Goal: Task Accomplishment & Management: Use online tool/utility

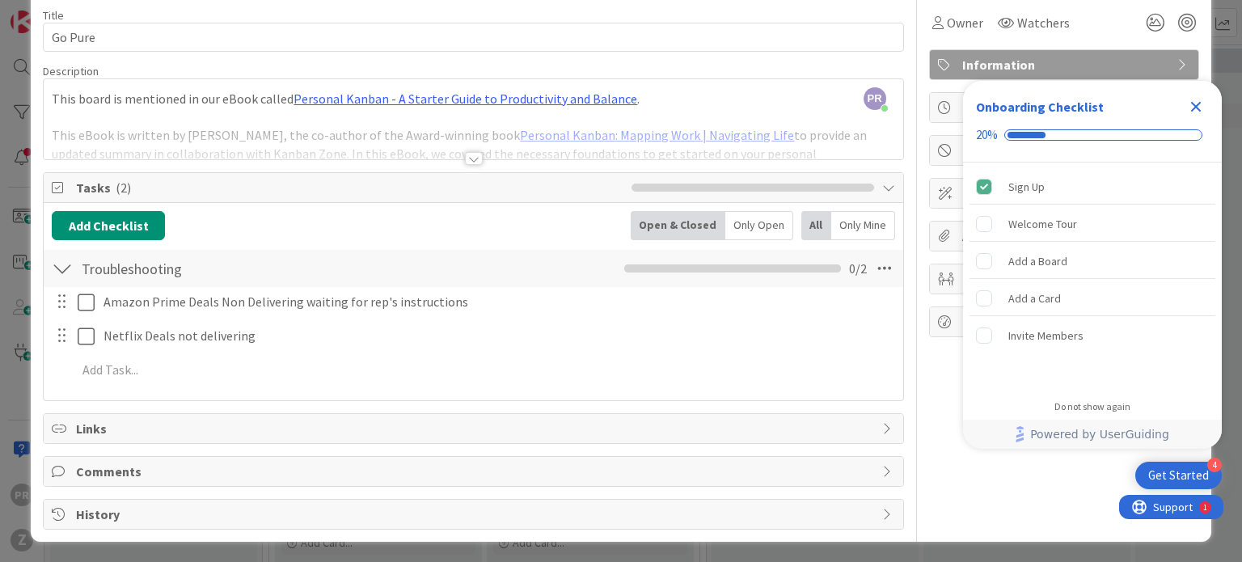
scroll to position [66, 0]
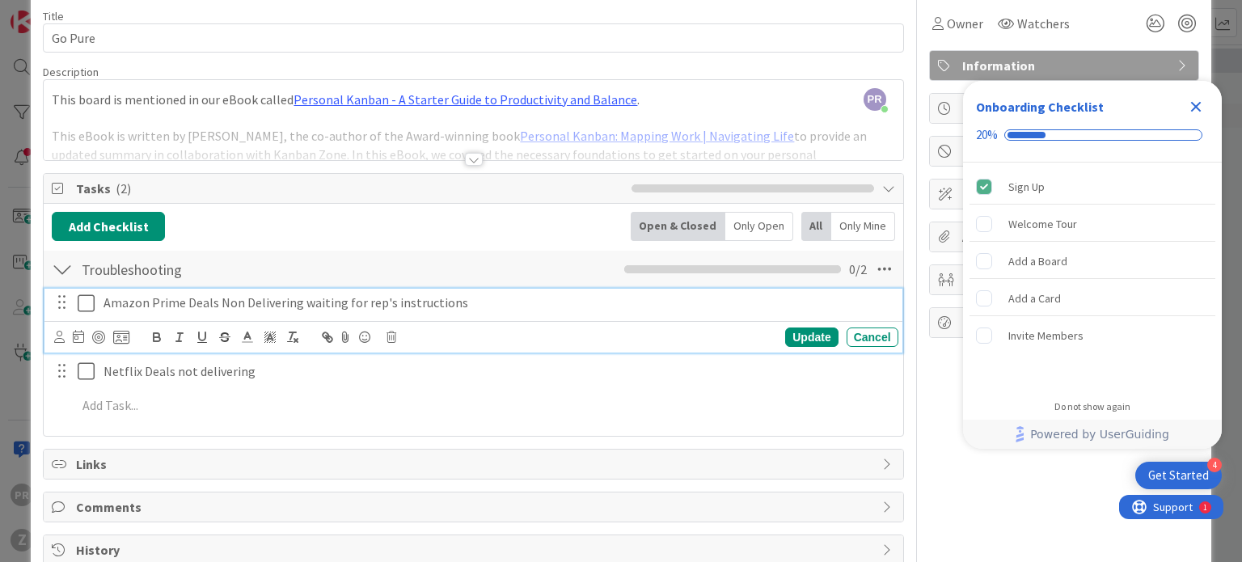
click at [95, 311] on button at bounding box center [87, 303] width 19 height 26
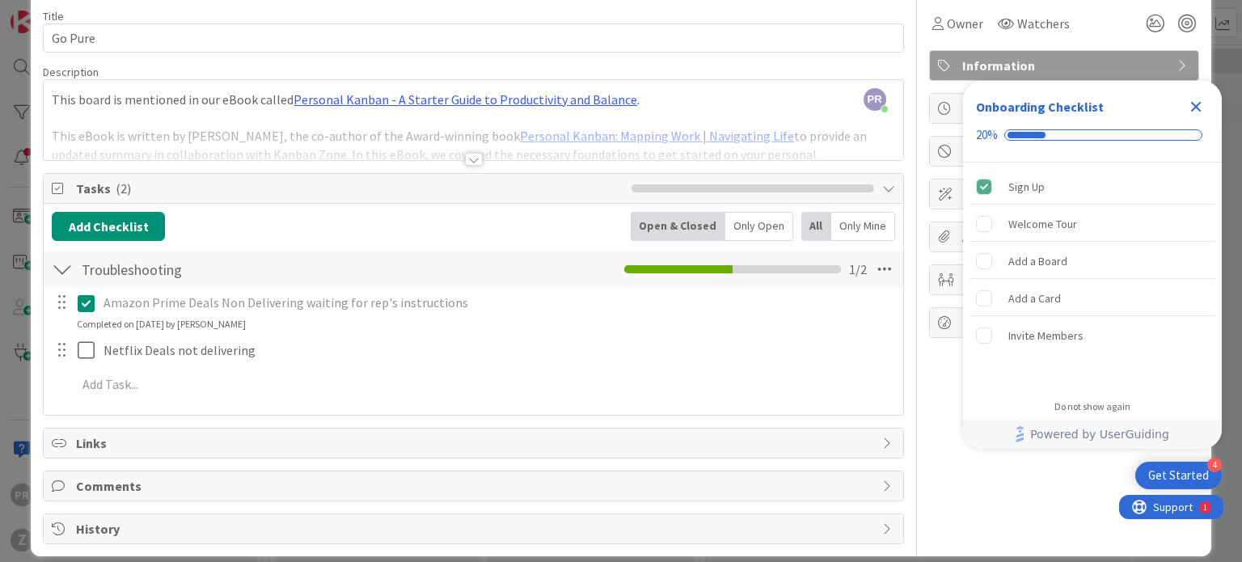
click at [95, 311] on button at bounding box center [87, 303] width 19 height 26
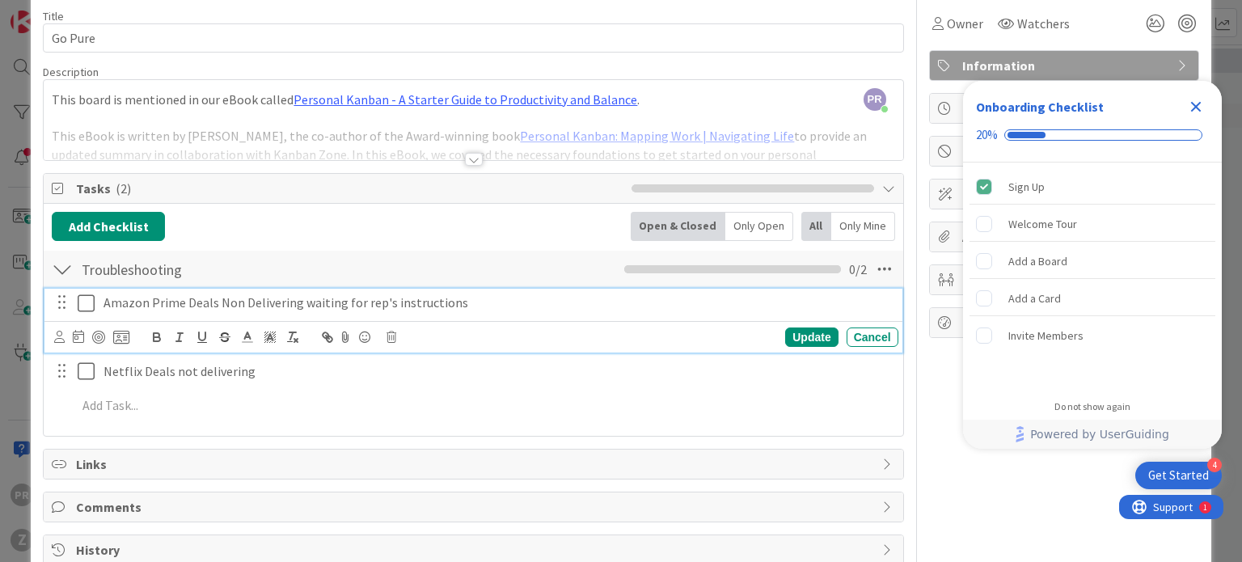
click at [95, 311] on button at bounding box center [87, 303] width 19 height 26
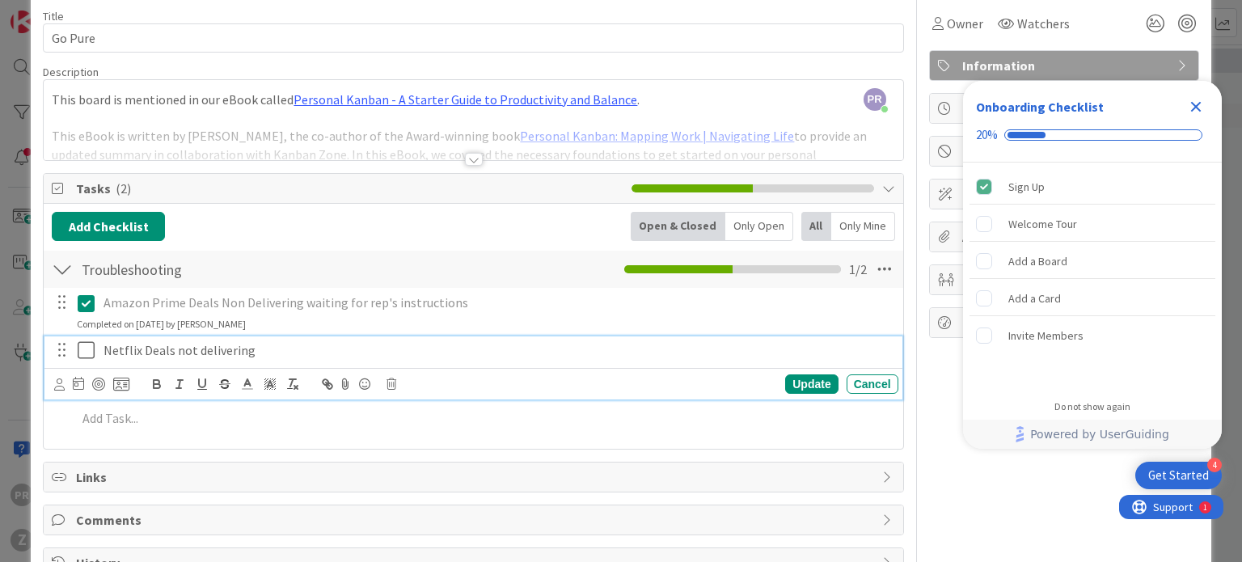
click at [88, 357] on icon at bounding box center [86, 349] width 17 height 19
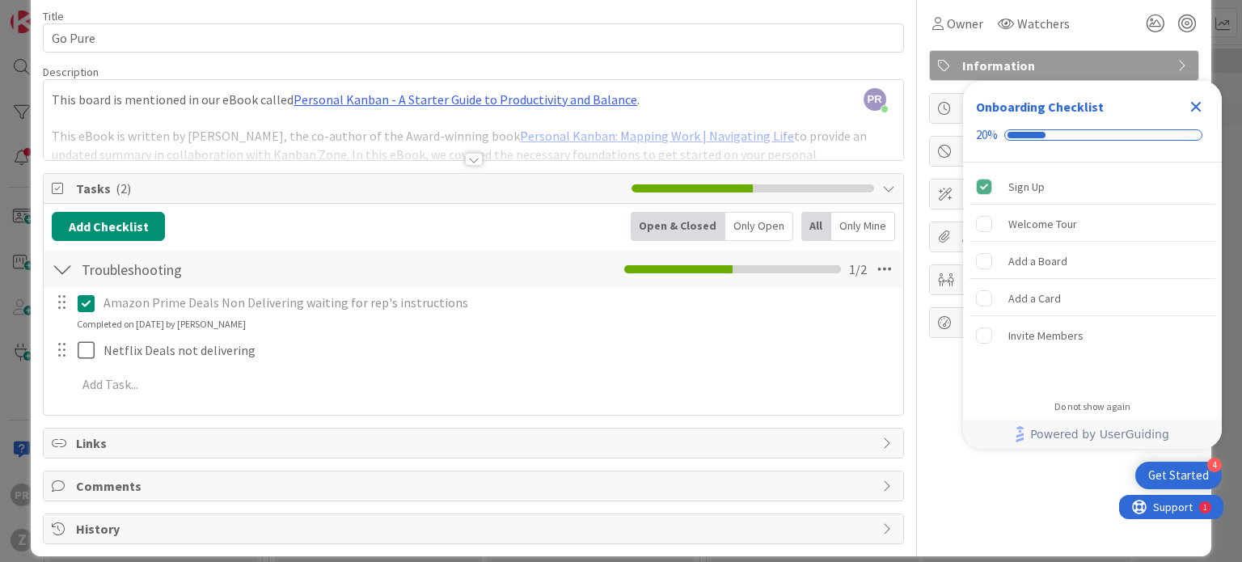
scroll to position [0, 0]
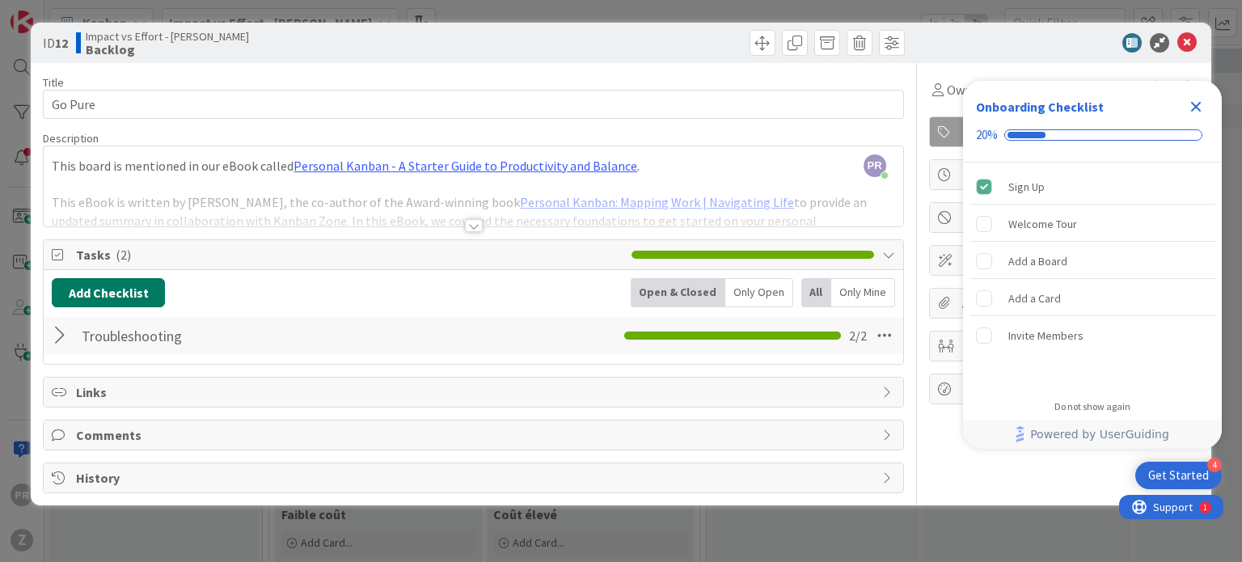
click at [126, 291] on button "Add Checklist" at bounding box center [108, 292] width 113 height 29
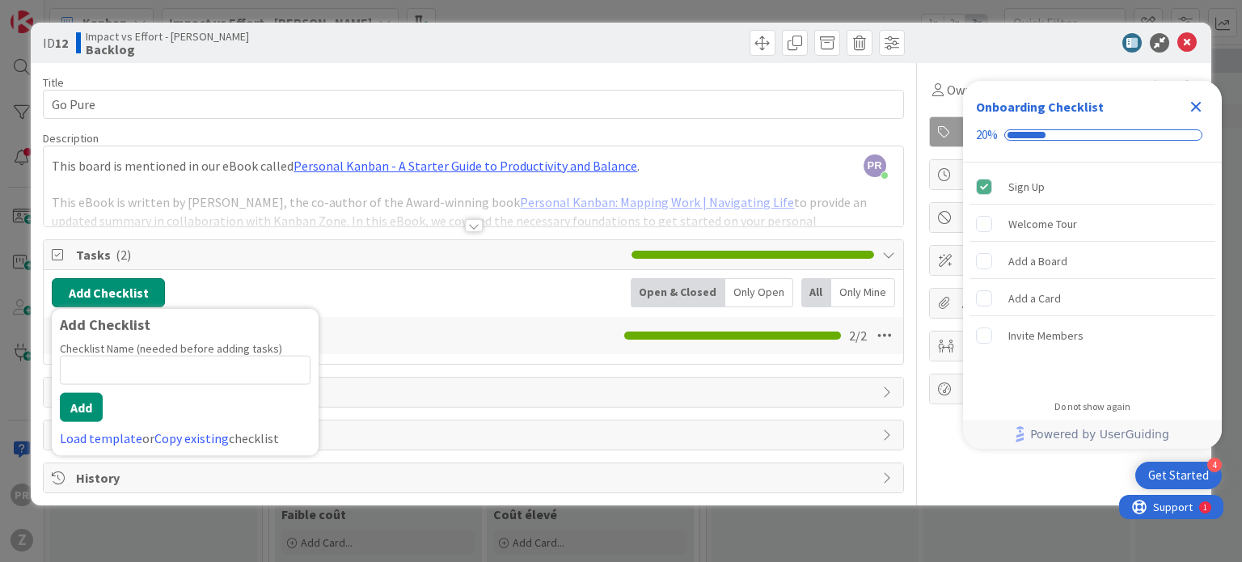
click at [126, 291] on button "Add Checklist" at bounding box center [108, 292] width 113 height 29
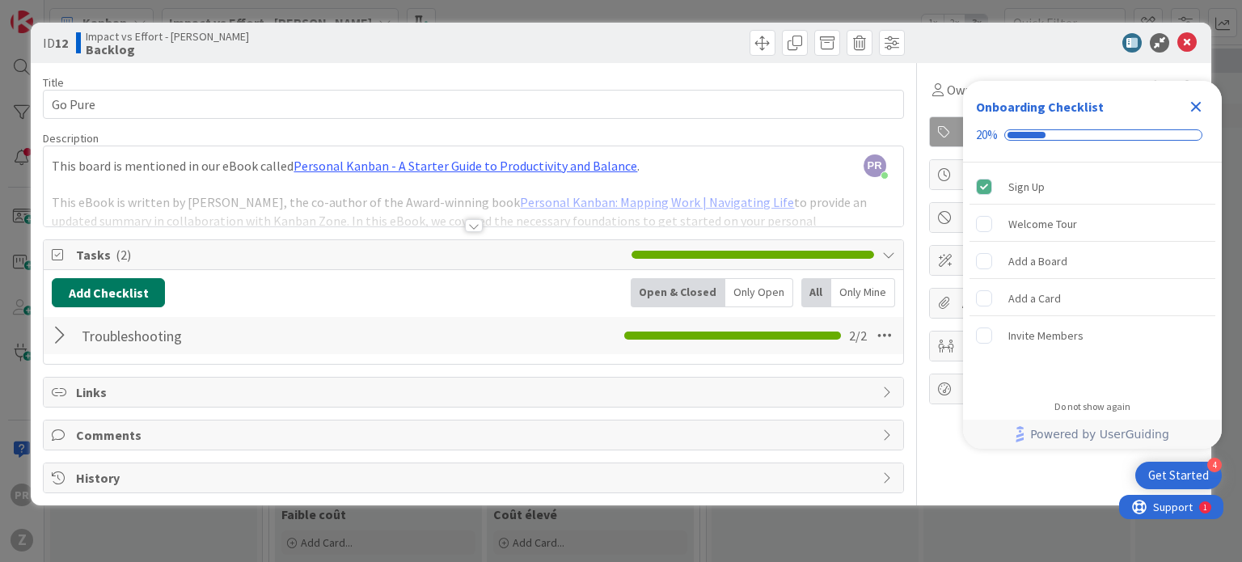
click at [126, 291] on button "Add Checklist" at bounding box center [108, 292] width 113 height 29
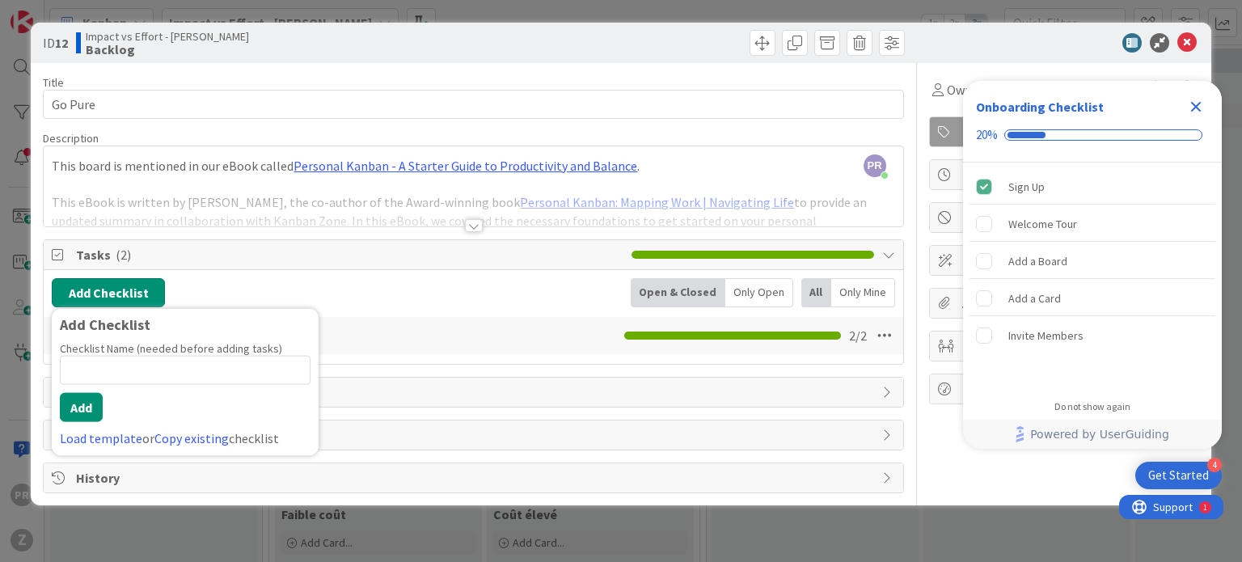
click at [126, 291] on button "Add Checklist" at bounding box center [108, 292] width 113 height 29
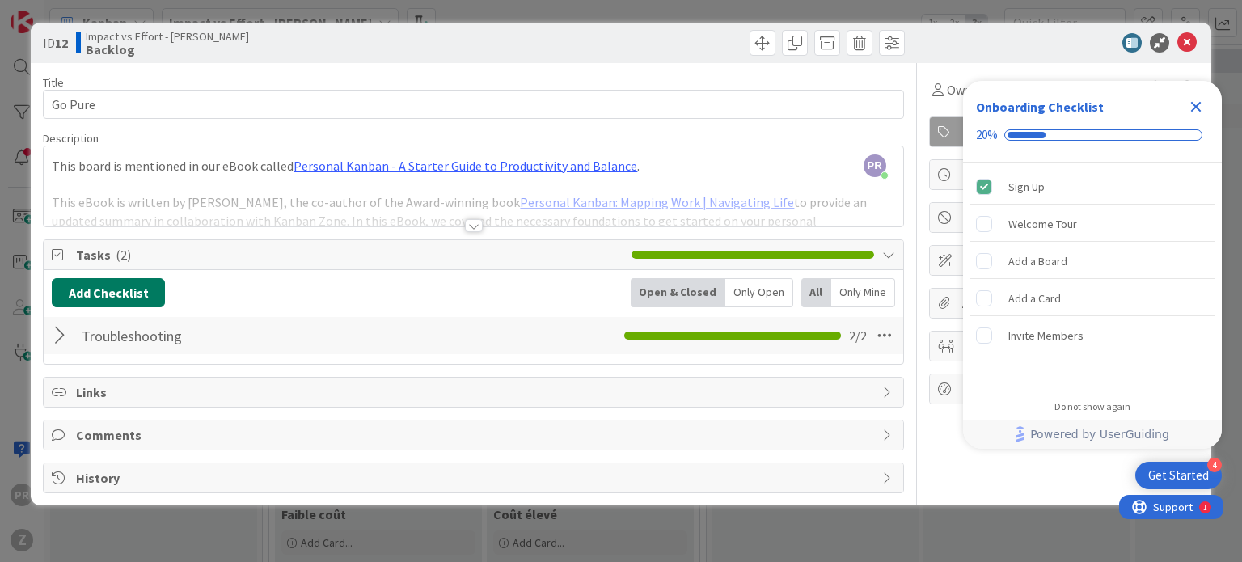
click at [126, 291] on button "Add Checklist" at bounding box center [108, 292] width 113 height 29
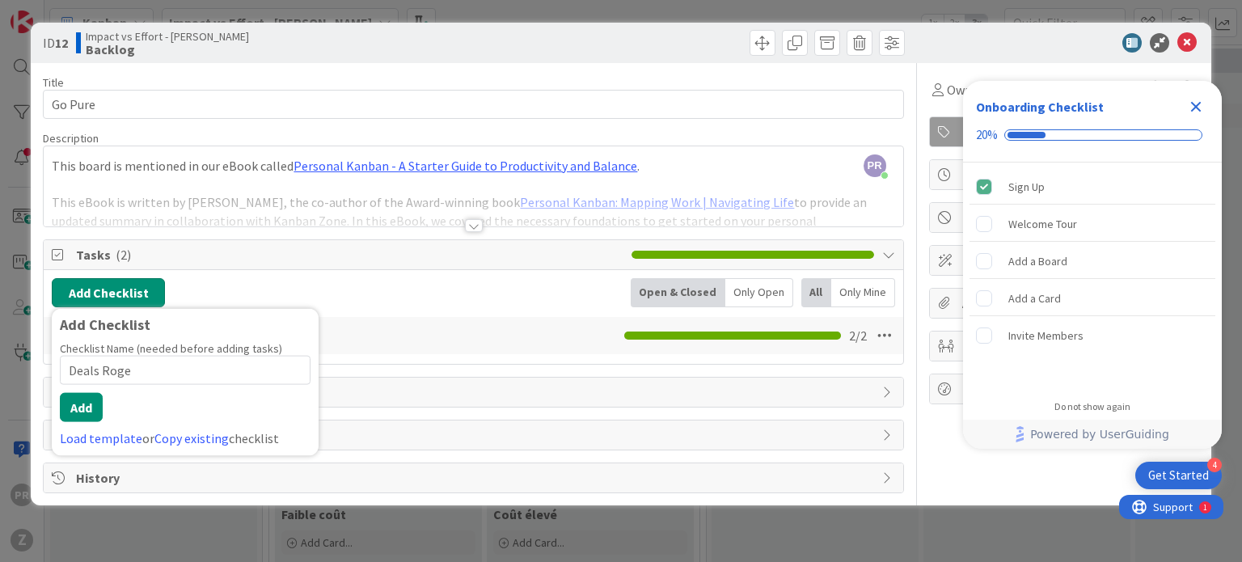
type input "Deals [PERSON_NAME]"
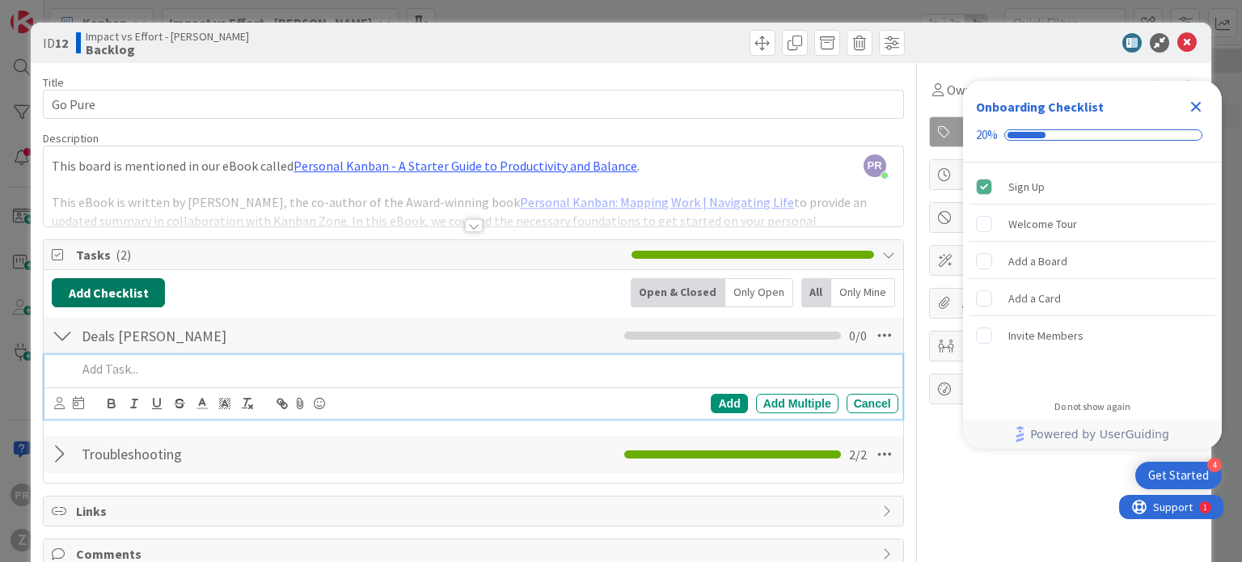
click at [126, 291] on button "Add Checklist" at bounding box center [108, 292] width 113 height 29
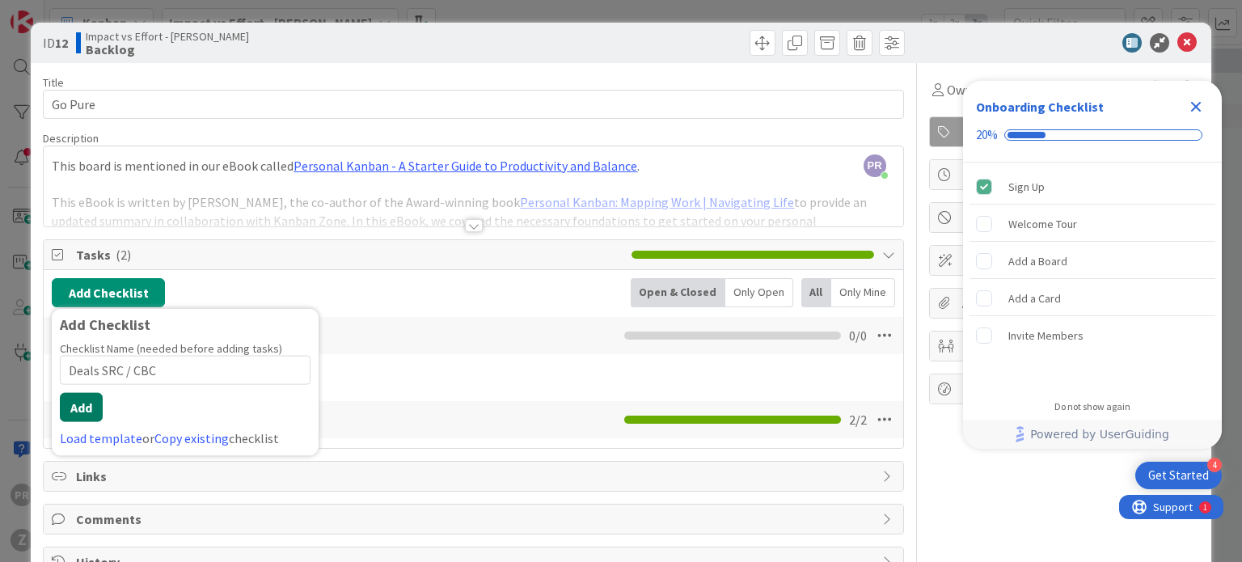
type input "Deals SRC / CBC"
click at [79, 409] on button "Add" at bounding box center [81, 407] width 43 height 29
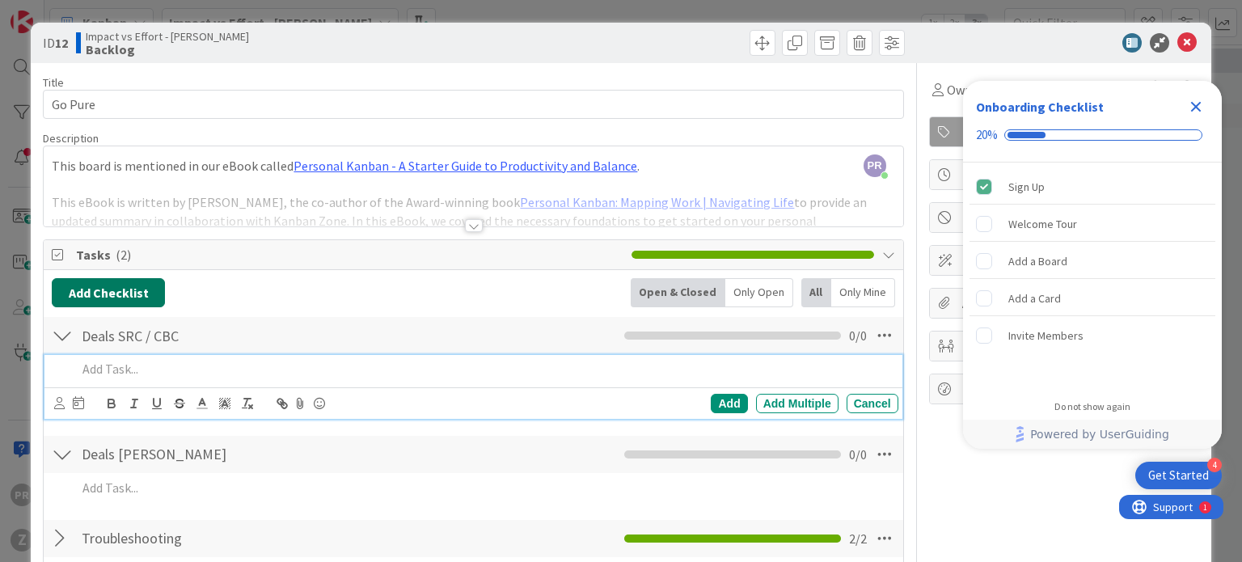
click at [105, 291] on button "Add Checklist" at bounding box center [108, 292] width 113 height 29
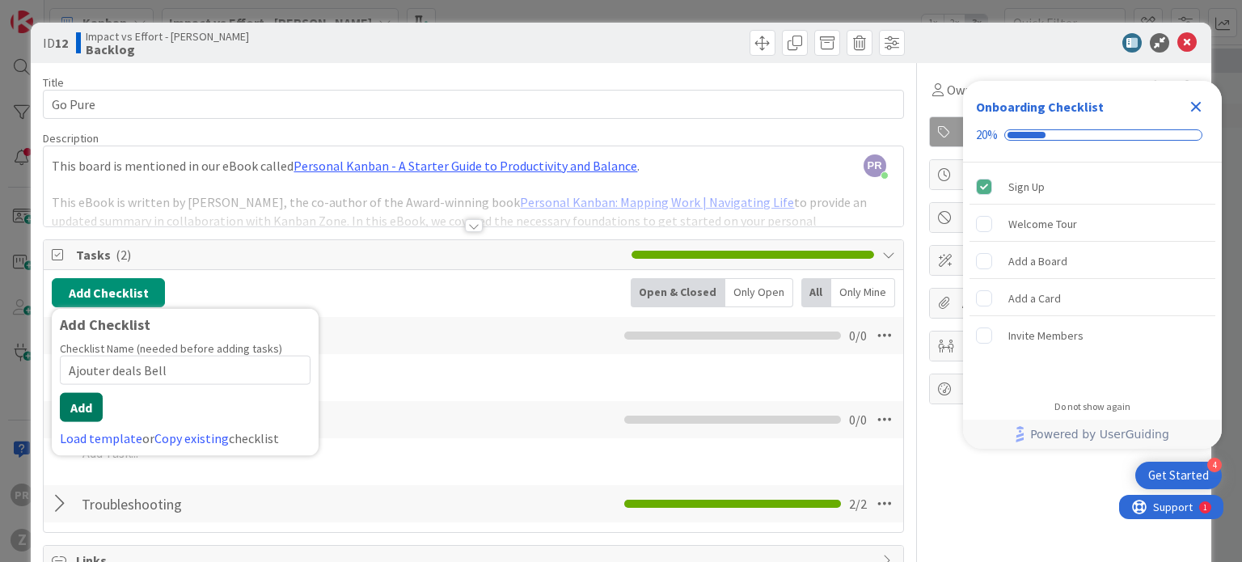
type input "Ajouter deals Bell"
click at [91, 399] on button "Add" at bounding box center [81, 407] width 43 height 29
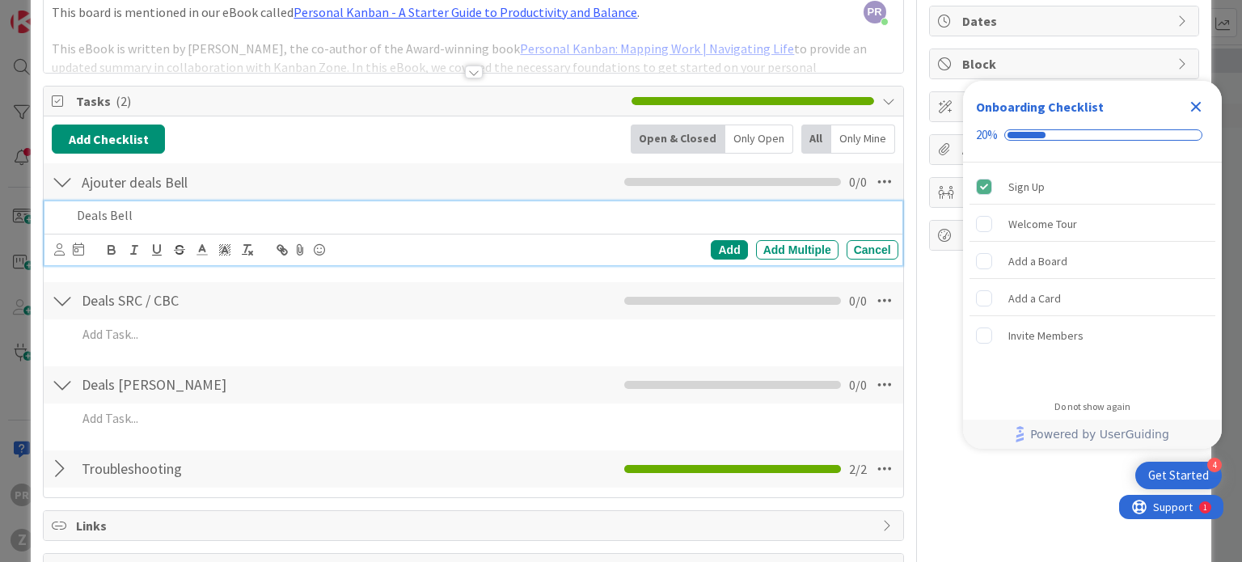
scroll to position [188, 0]
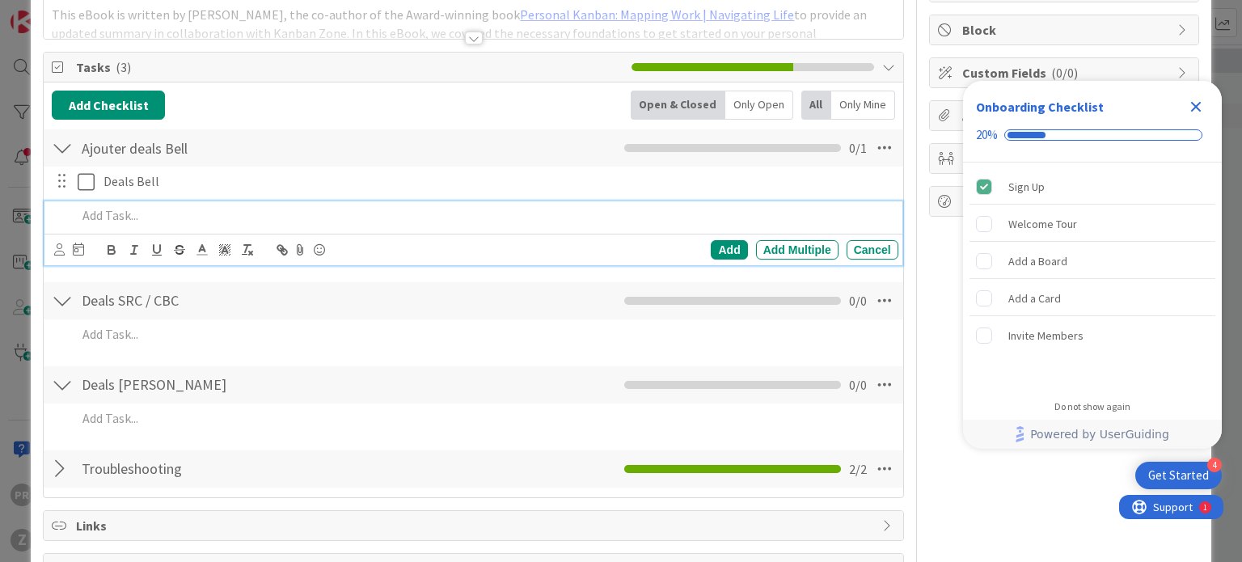
click at [60, 154] on div at bounding box center [62, 147] width 21 height 29
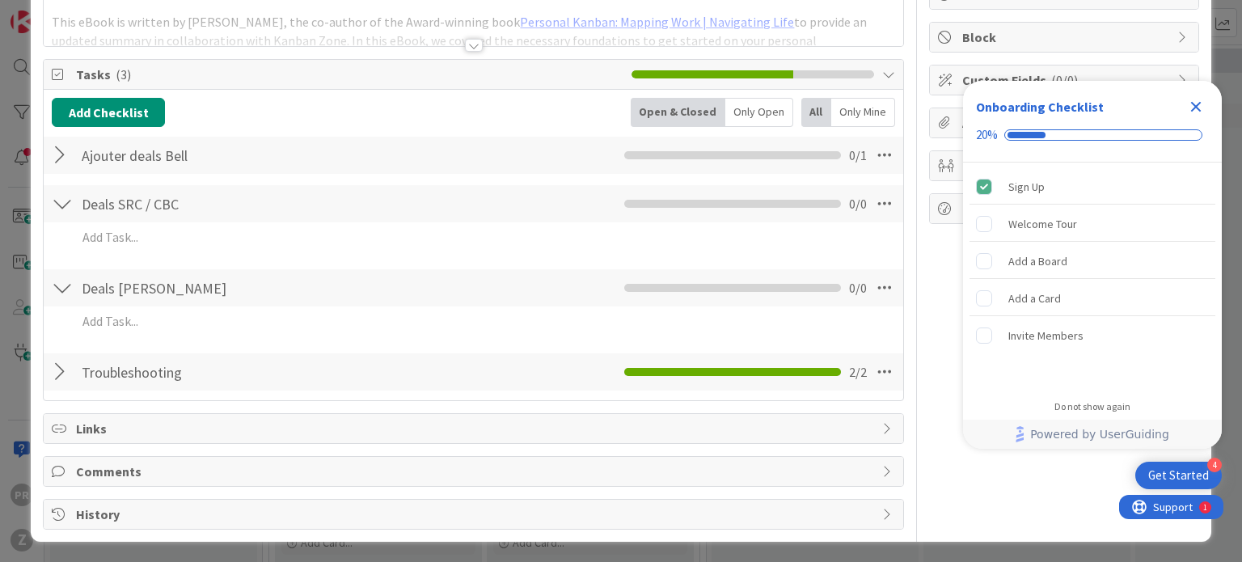
click at [62, 205] on div at bounding box center [62, 203] width 21 height 29
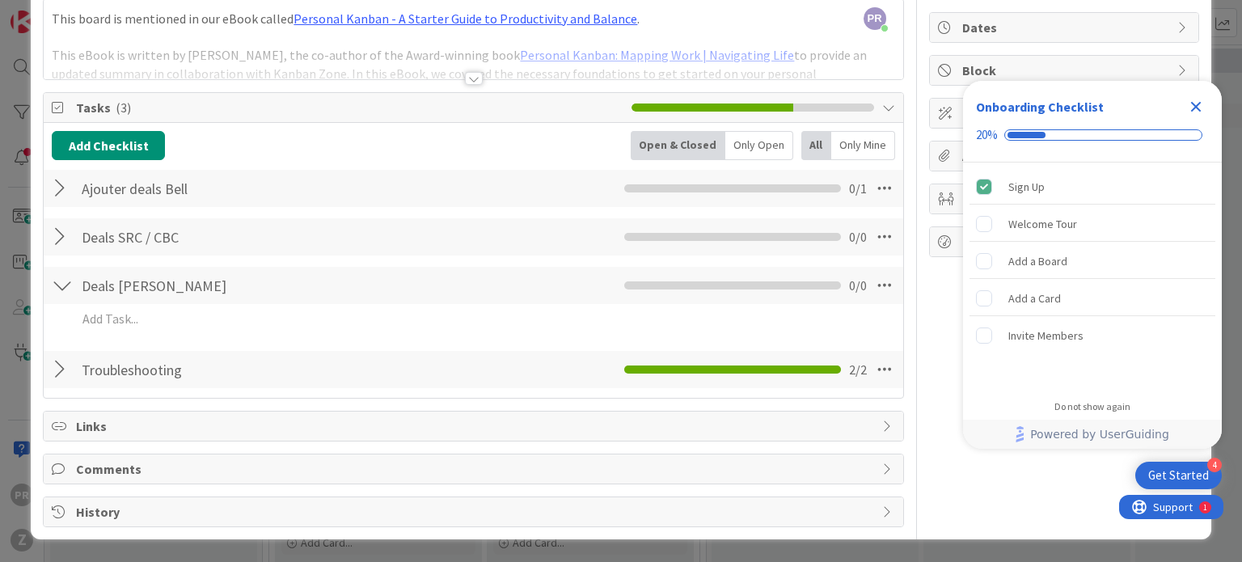
scroll to position [145, 0]
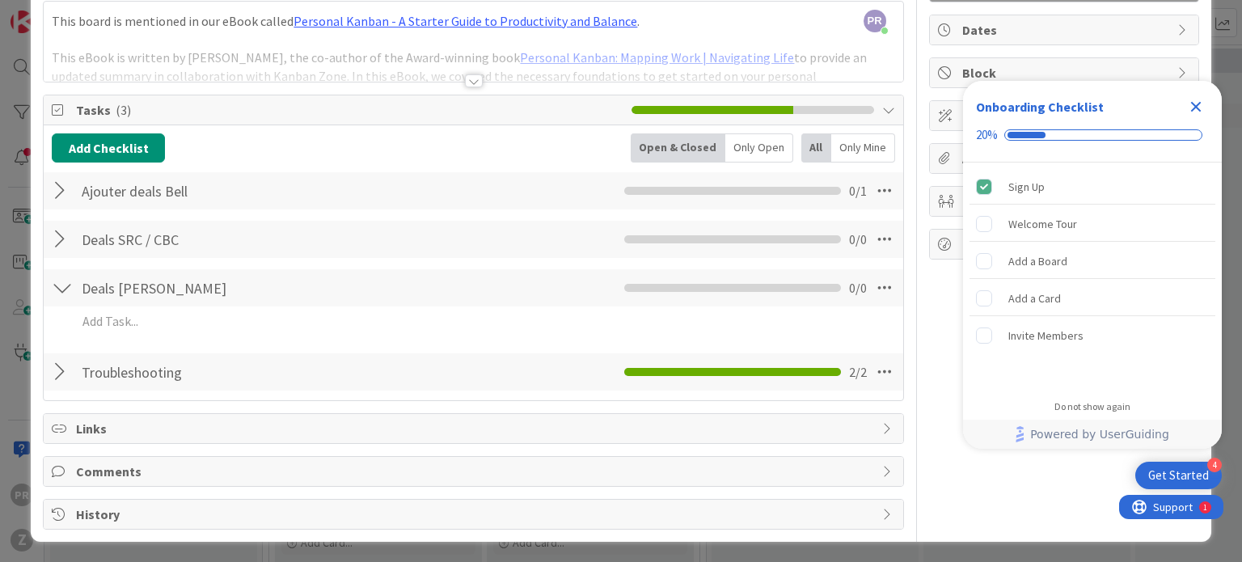
click at [72, 273] on div at bounding box center [62, 287] width 21 height 29
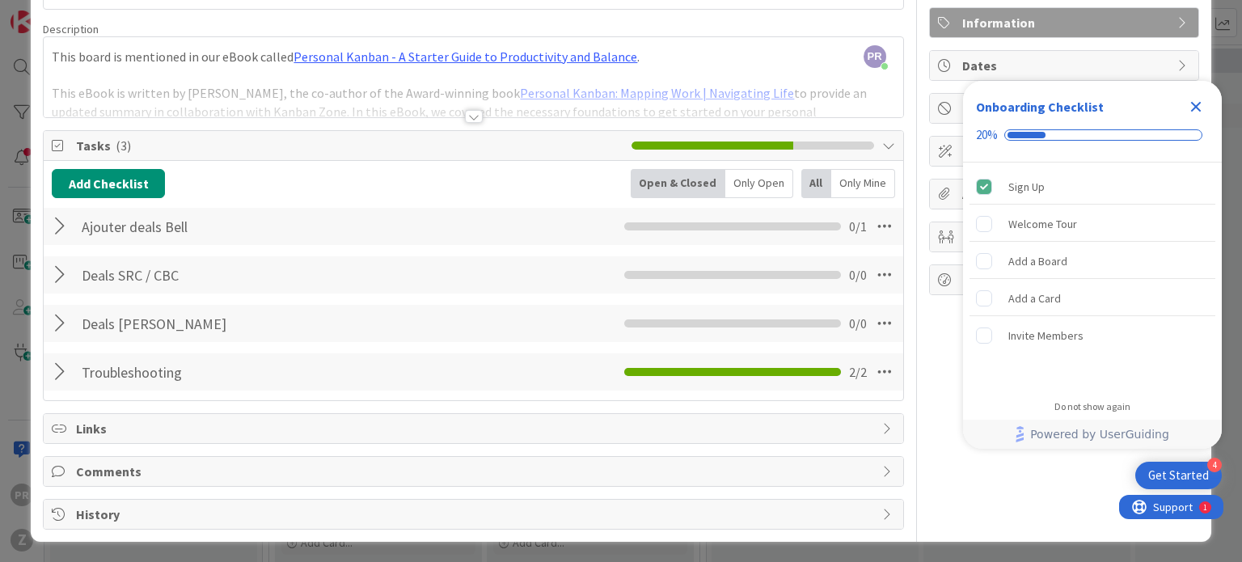
scroll to position [0, 0]
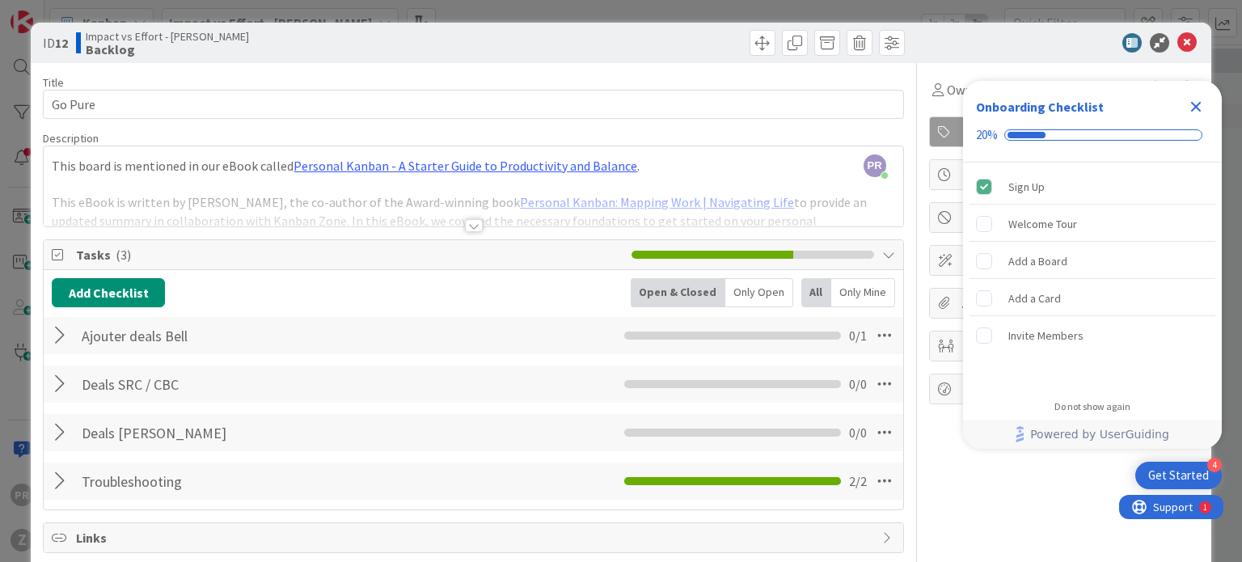
click at [1198, 106] on icon "Close Checklist" at bounding box center [1195, 106] width 19 height 19
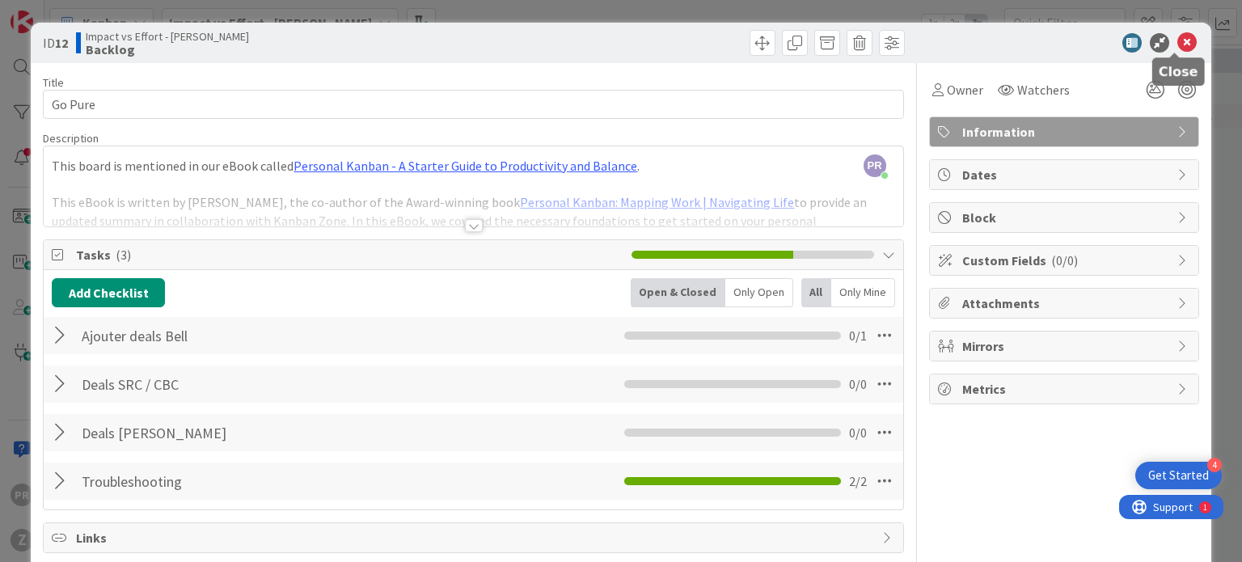
click at [1177, 39] on icon at bounding box center [1186, 42] width 19 height 19
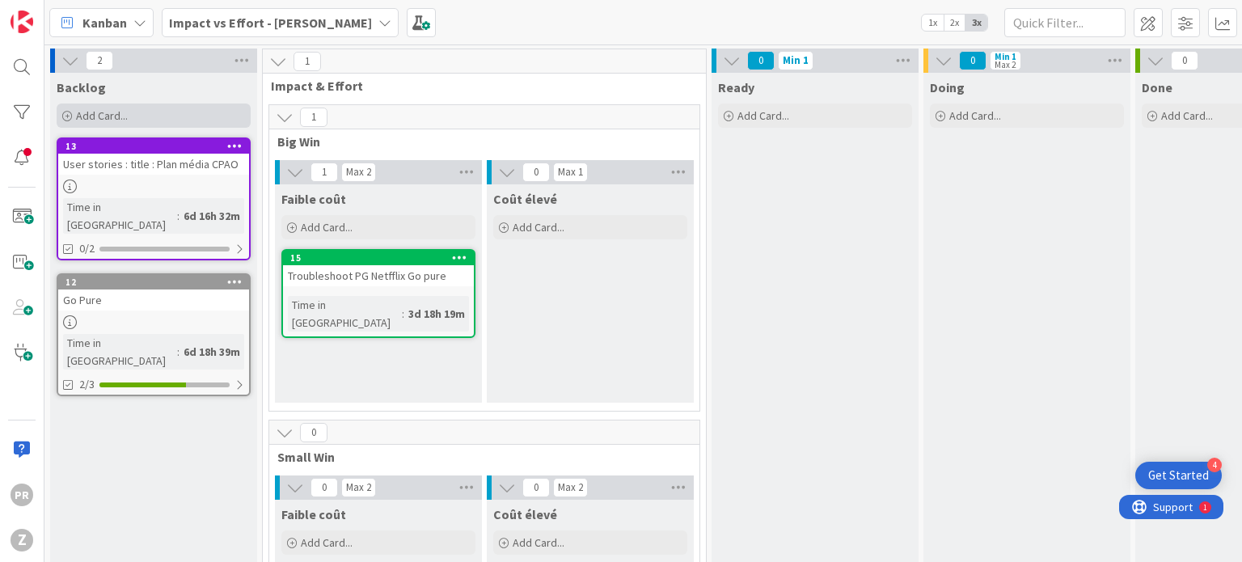
click at [81, 118] on span "Add Card..." at bounding box center [102, 115] width 52 height 15
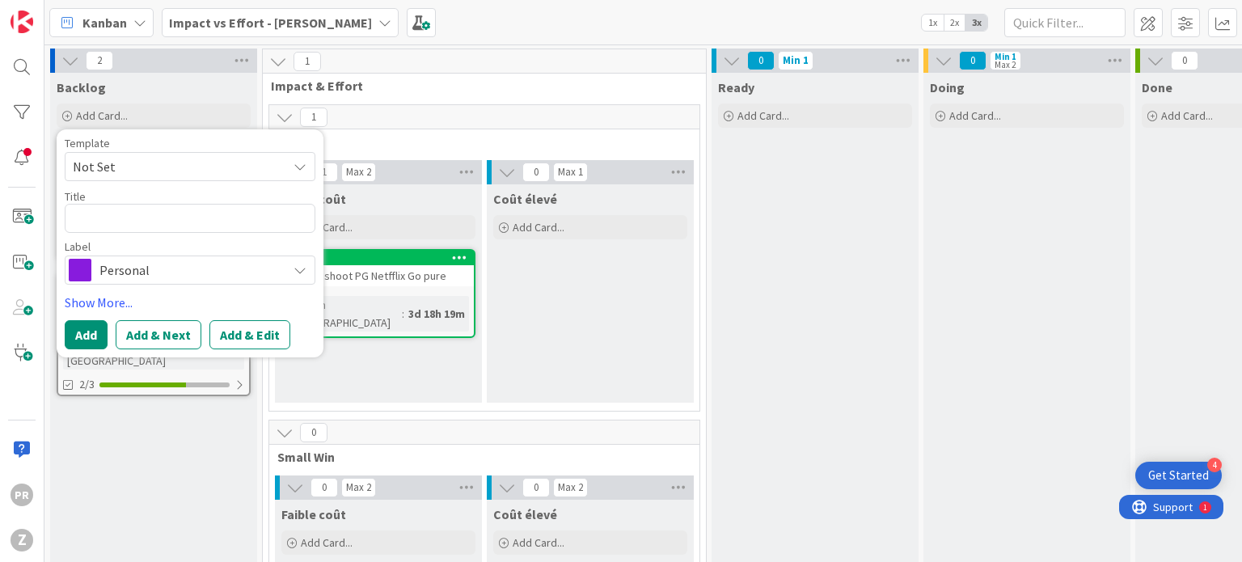
click at [177, 273] on span "Personal" at bounding box center [189, 270] width 180 height 23
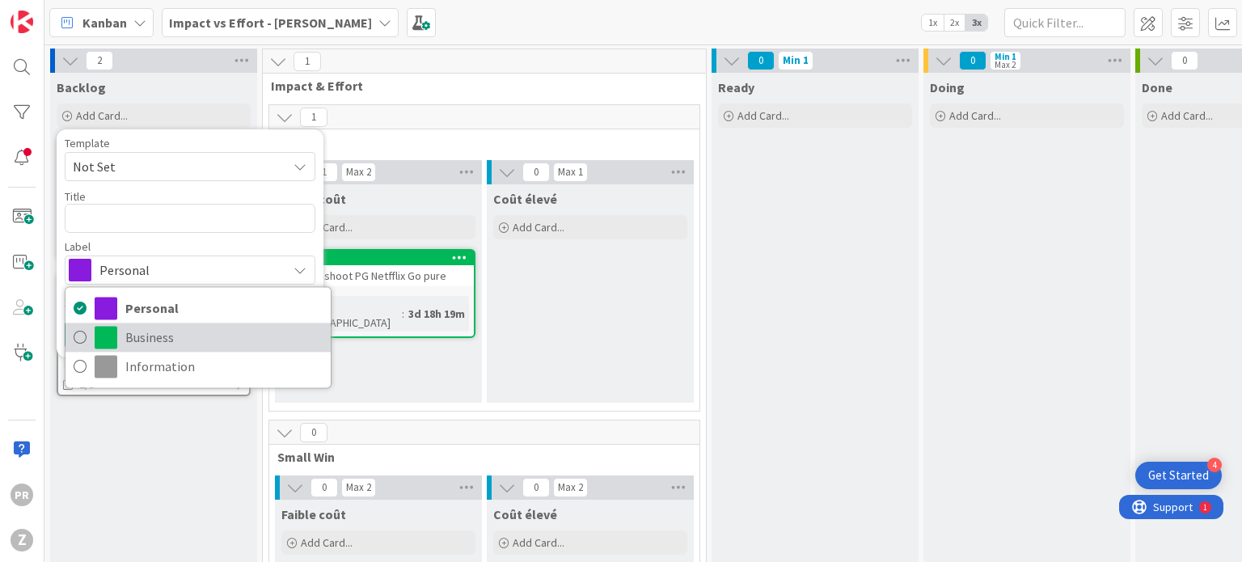
click at [177, 339] on span "Business" at bounding box center [223, 337] width 197 height 24
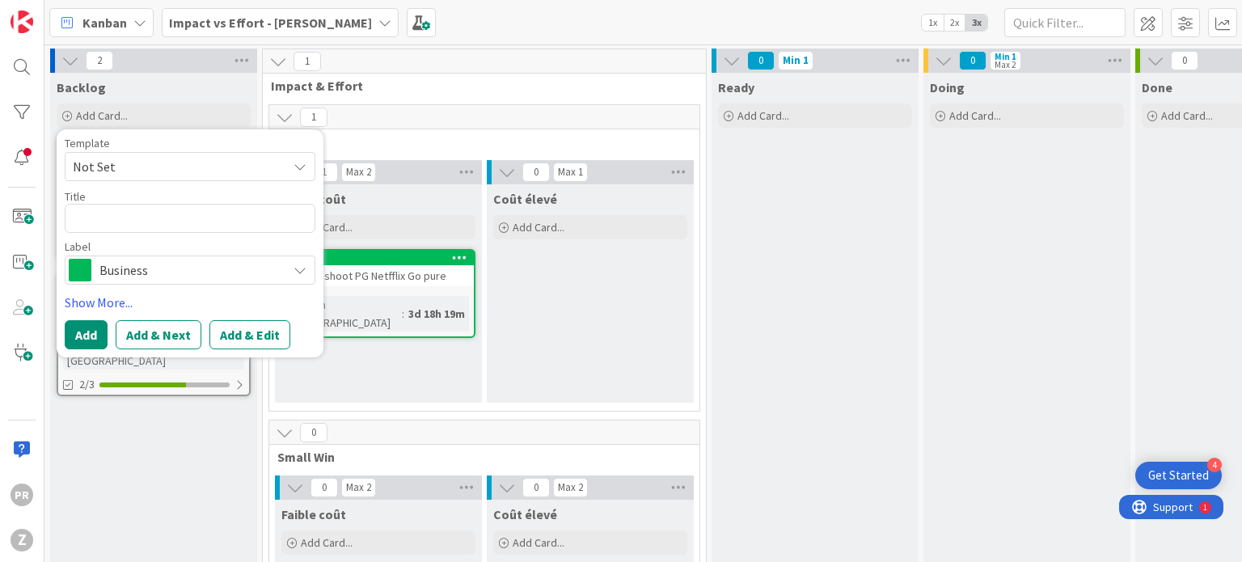
click at [128, 156] on span "Not Set" at bounding box center [174, 166] width 202 height 21
click at [139, 209] on textarea at bounding box center [190, 218] width 251 height 29
type textarea "x"
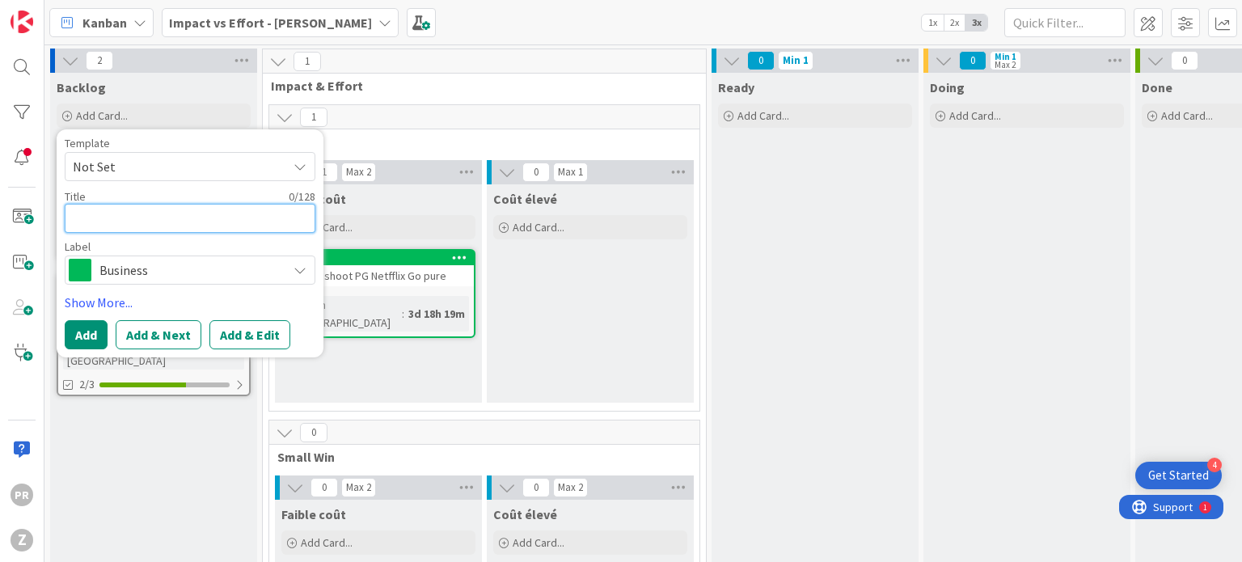
type textarea "C"
type textarea "x"
type textarea "CD"
type textarea "x"
type textarea "CDC"
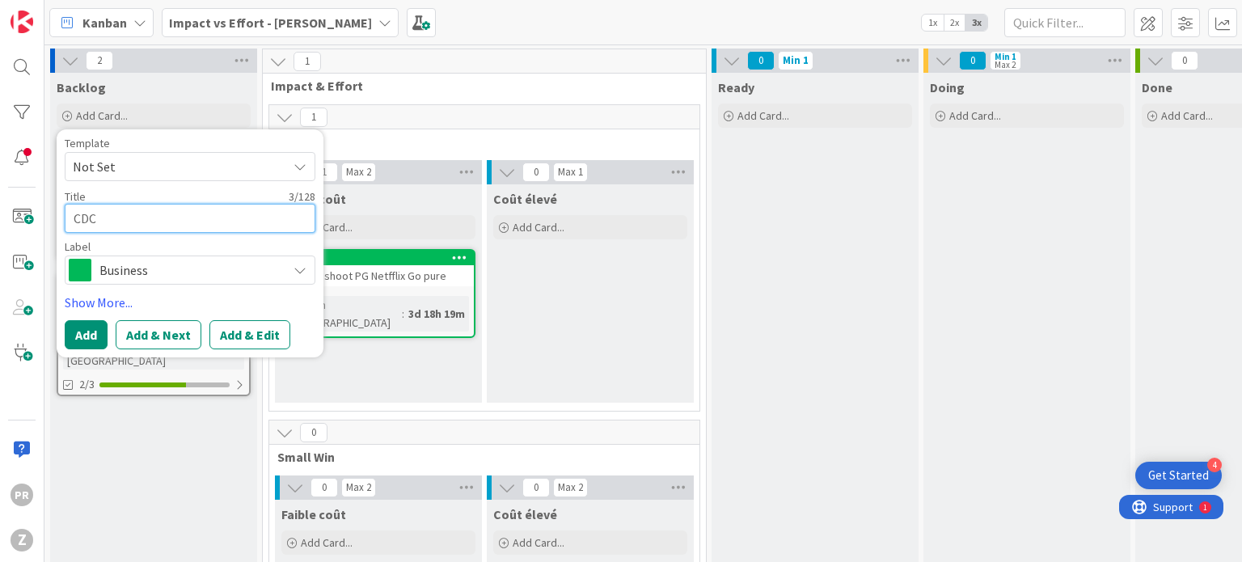
type textarea "x"
type textarea "CD"
type textarea "x"
type textarea "CDI"
type textarea "x"
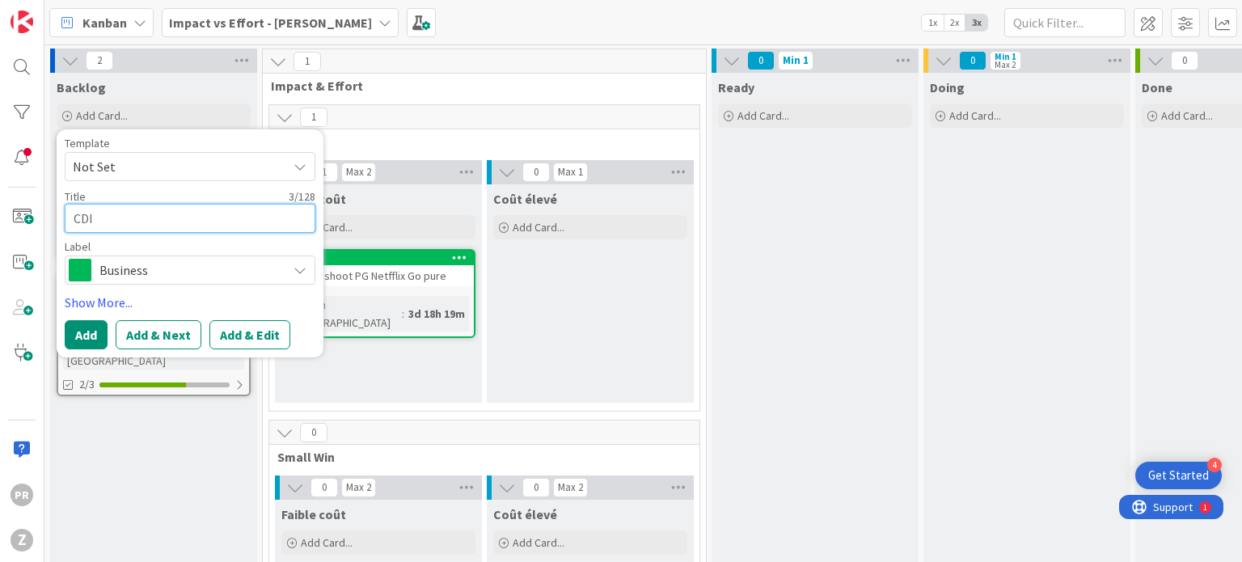
type textarea "CDIC"
type textarea "x"
type textarea "CDIC"
type textarea "x"
type textarea "CDIC -"
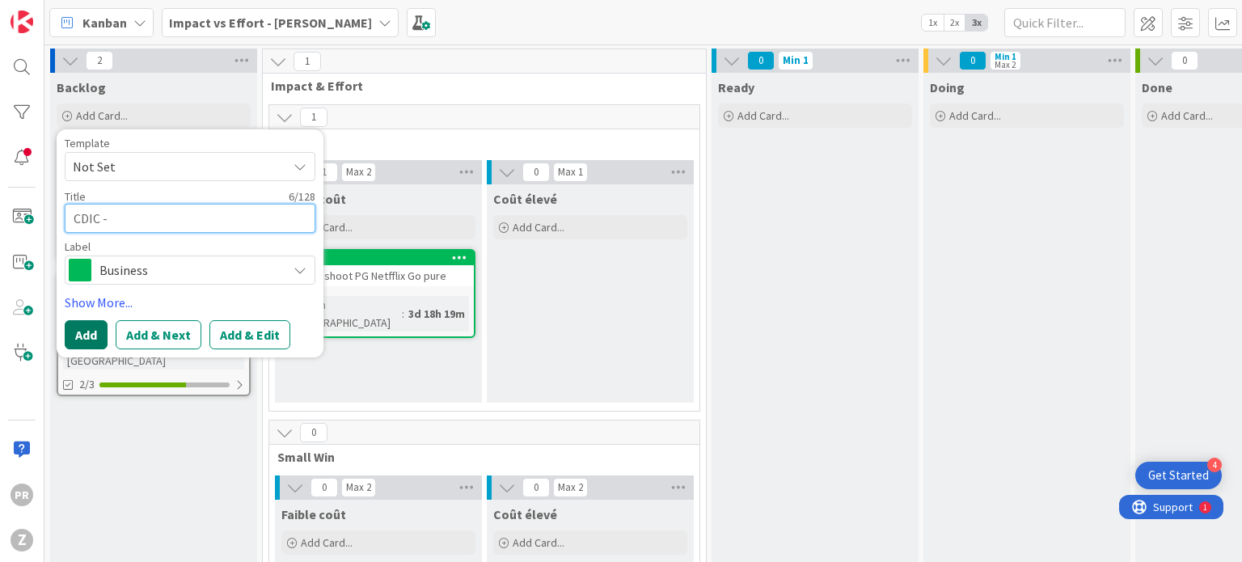
type textarea "x"
type textarea "CDIC -"
type textarea "x"
type textarea "CDIC - F"
type textarea "x"
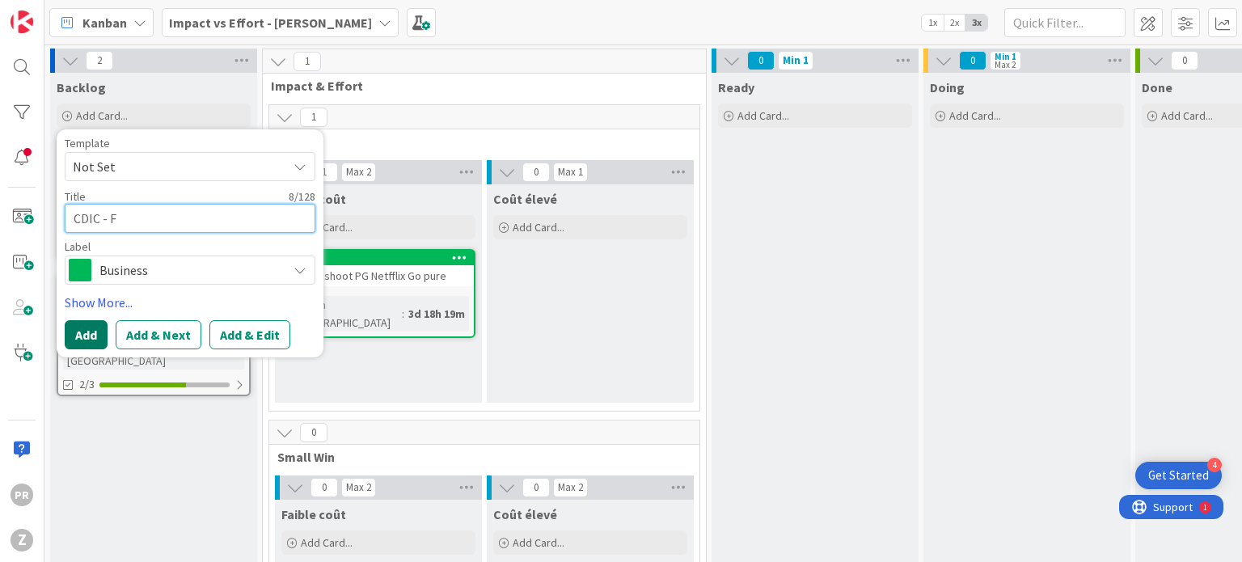
type textarea "CDIC - Fa"
type textarea "x"
type textarea "CDIC - Fal"
type textarea "x"
type textarea "CDIC - Fall"
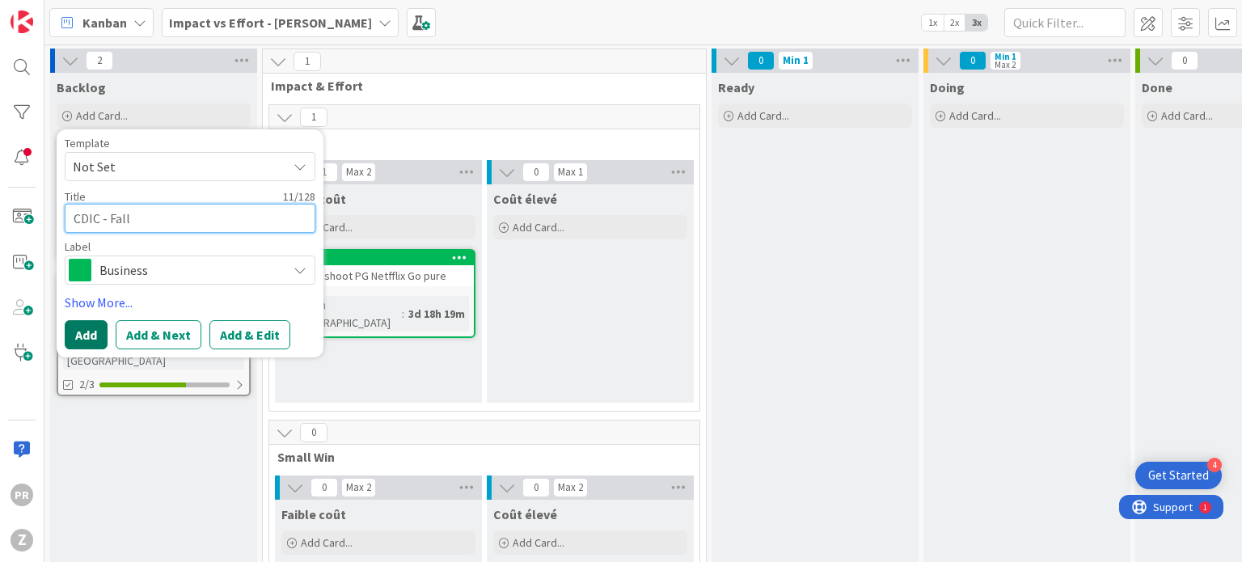
type textarea "x"
type textarea "CDIC - Fal"
type textarea "x"
type textarea "CDIC - Fa"
type textarea "x"
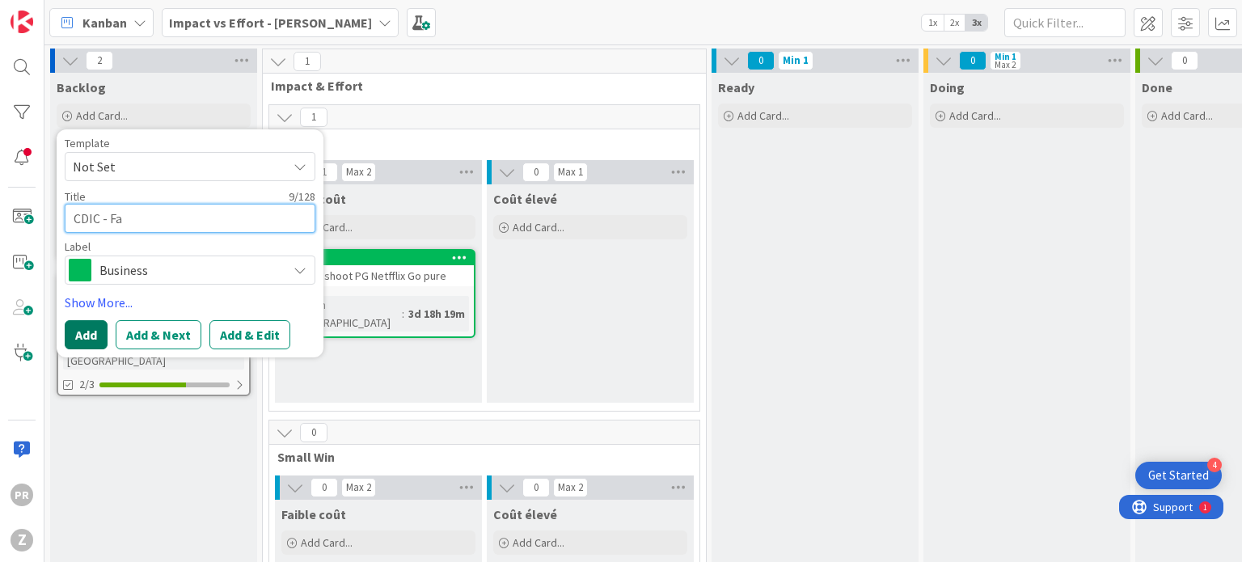
type textarea "CDIC - F"
type textarea "x"
type textarea "CDIC - FA"
type textarea "x"
type textarea "CDIC - FAL"
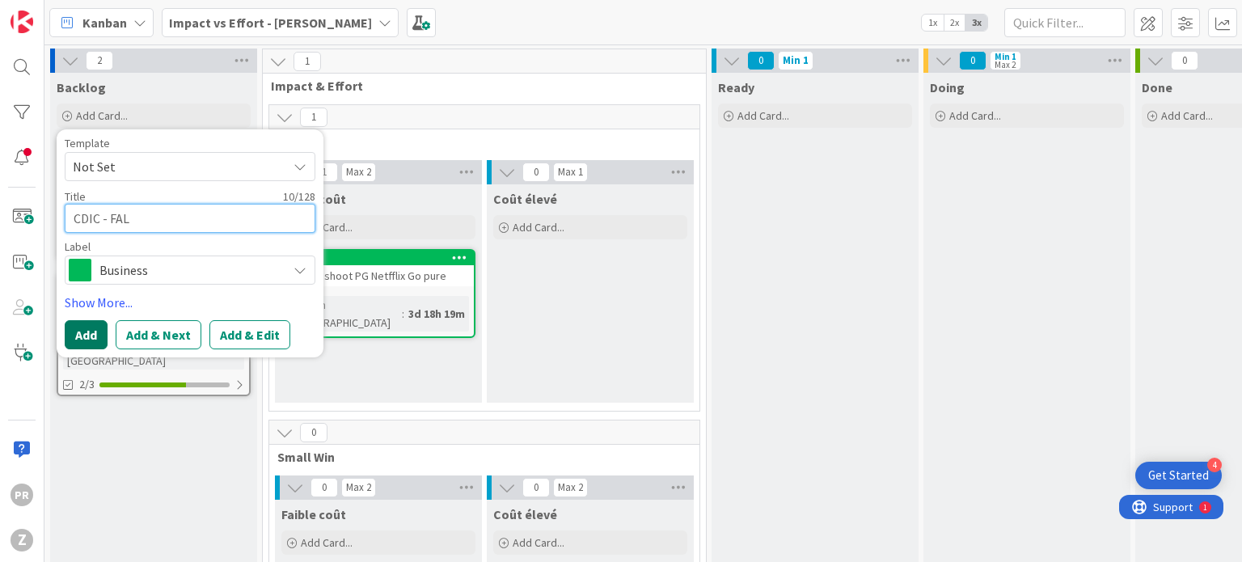
type textarea "x"
type textarea "CDIC - FALL"
type textarea "x"
type textarea "CDIC - FALL"
type textarea "x"
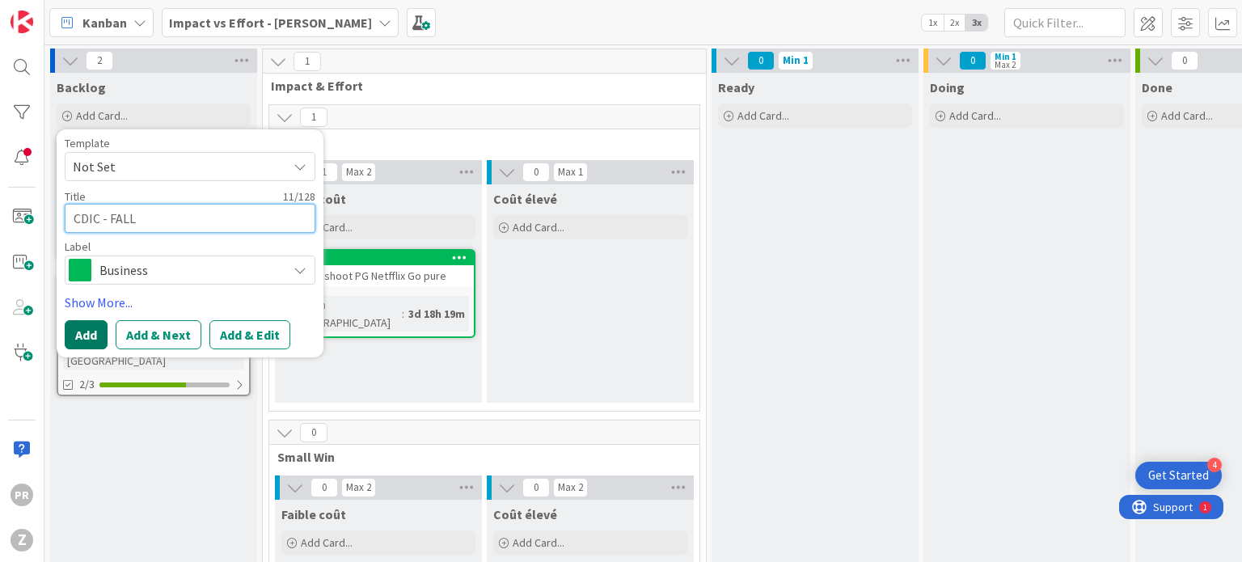
type textarea "CDIC - FALL 2"
type textarea "x"
type textarea "CDIC - FALL 202"
type textarea "x"
type textarea "CDIC - FALL 2025"
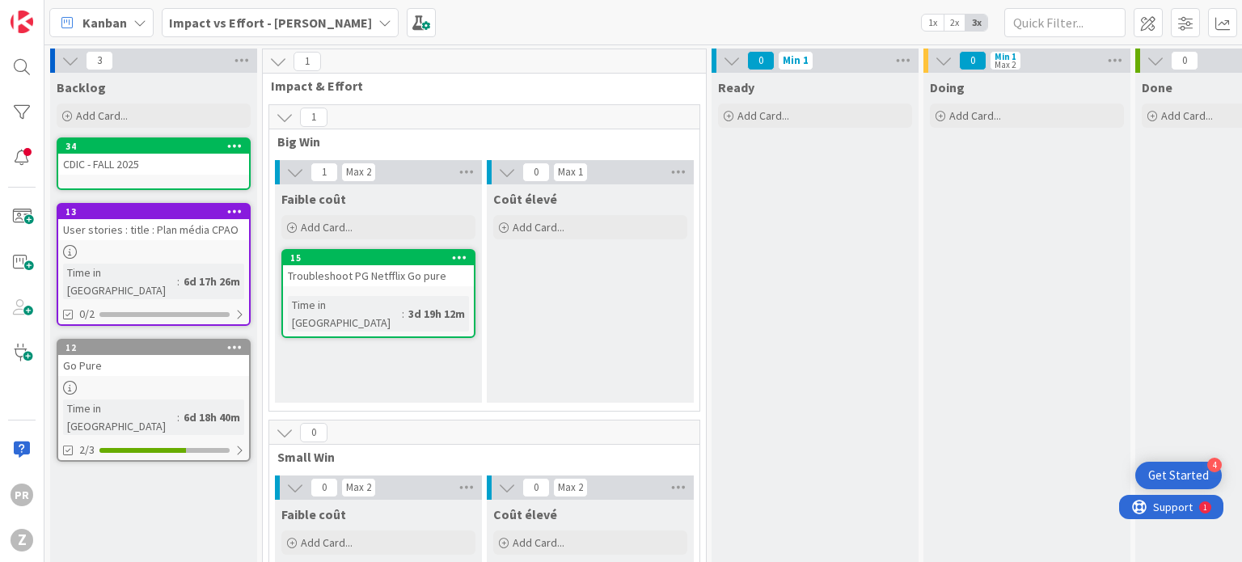
click at [129, 245] on div at bounding box center [153, 252] width 191 height 14
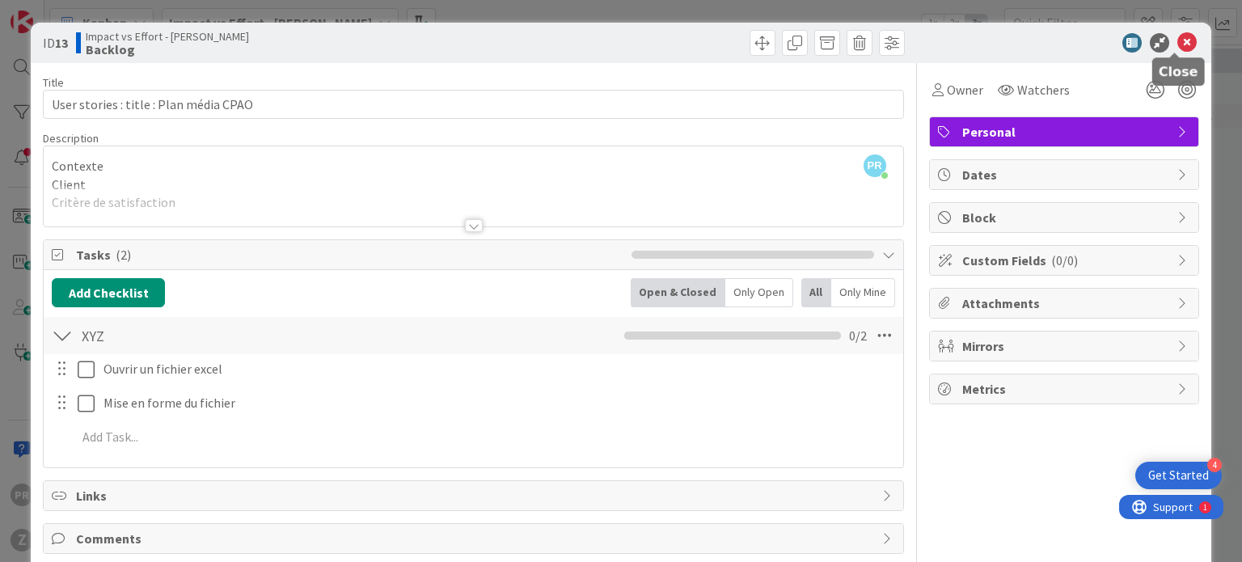
click at [1180, 39] on icon at bounding box center [1186, 42] width 19 height 19
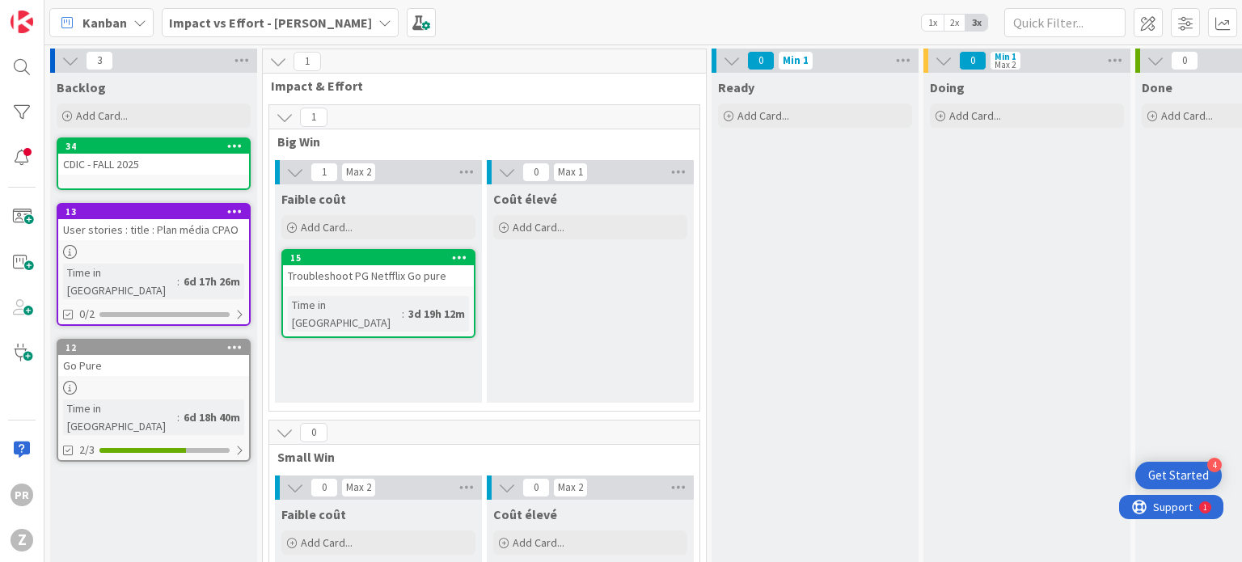
click at [150, 355] on div "Go Pure" at bounding box center [153, 365] width 191 height 21
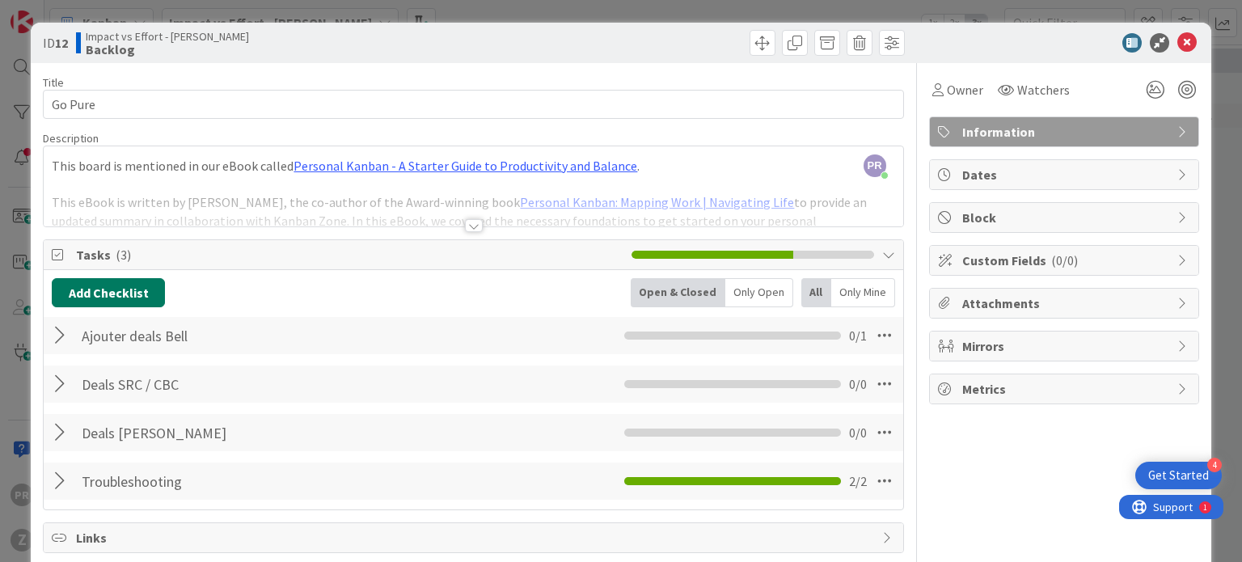
click at [100, 282] on button "Add Checklist" at bounding box center [108, 292] width 113 height 29
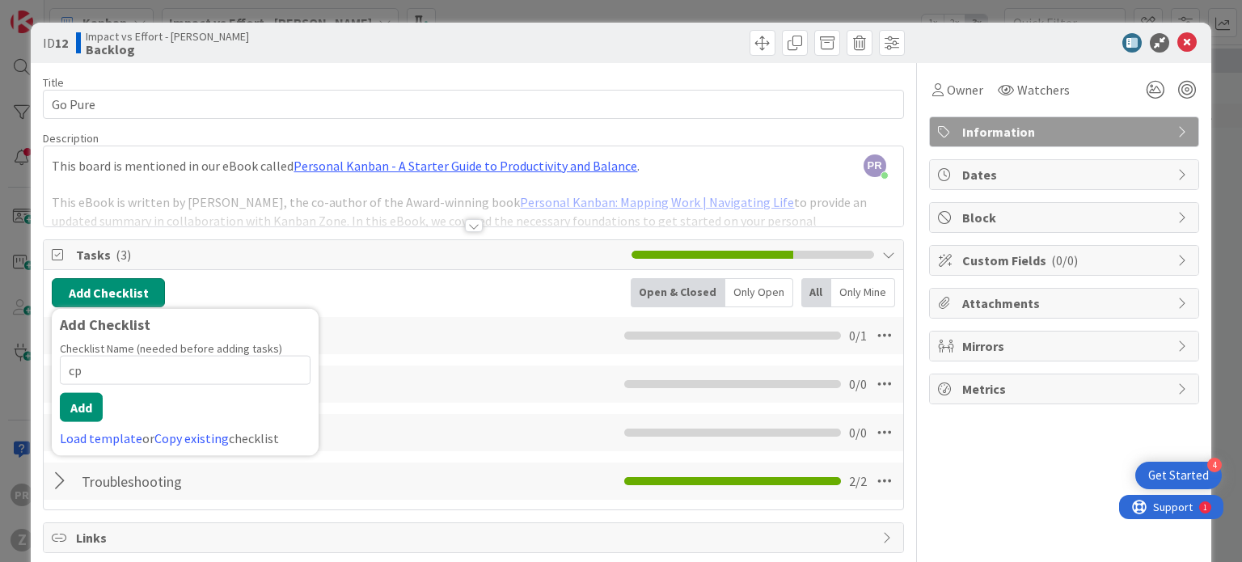
type input "c"
type input "C"
type input "Ajout CPE"
click at [91, 411] on button "Add" at bounding box center [81, 407] width 43 height 29
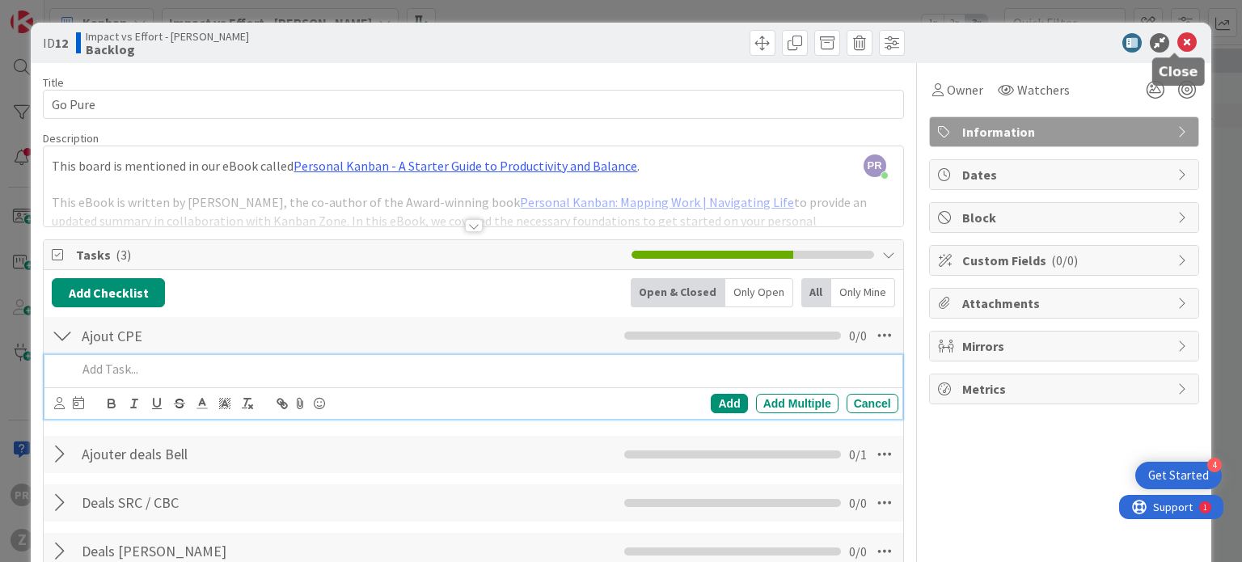
click at [1179, 33] on icon at bounding box center [1186, 42] width 19 height 19
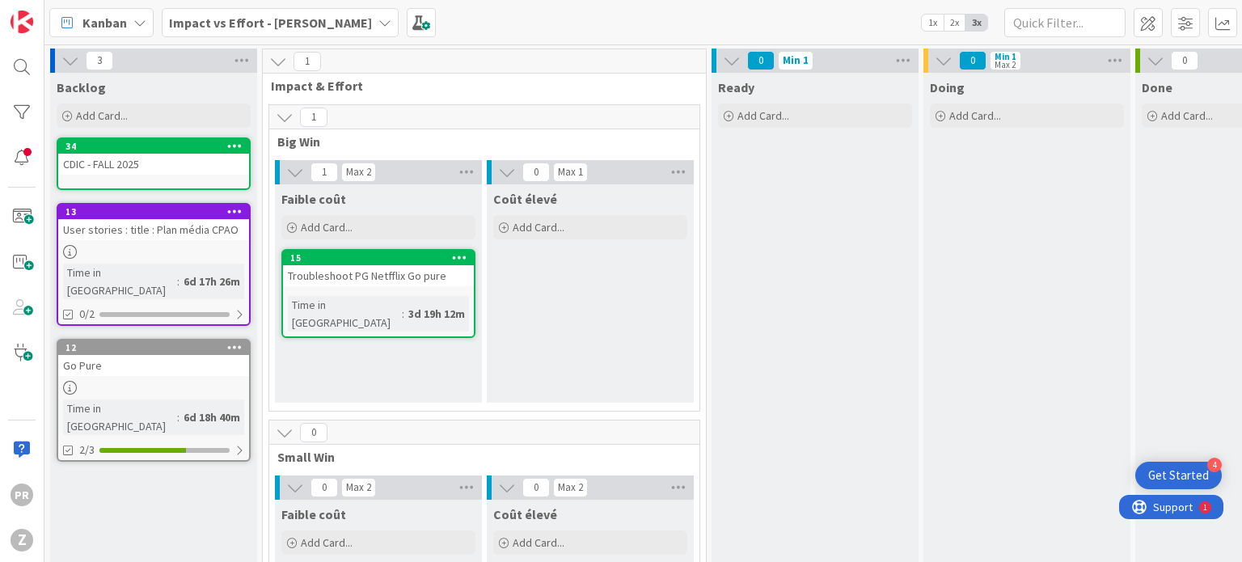
click at [100, 173] on div "CDIC - FALL 2025" at bounding box center [153, 164] width 191 height 21
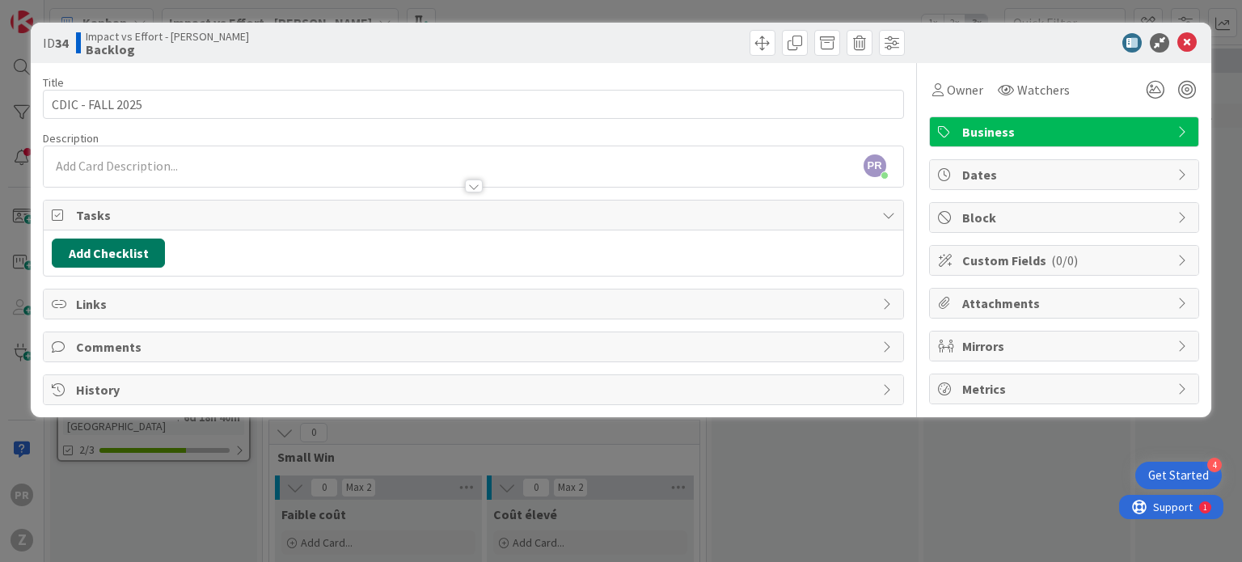
click at [103, 243] on button "Add Checklist" at bounding box center [108, 253] width 113 height 29
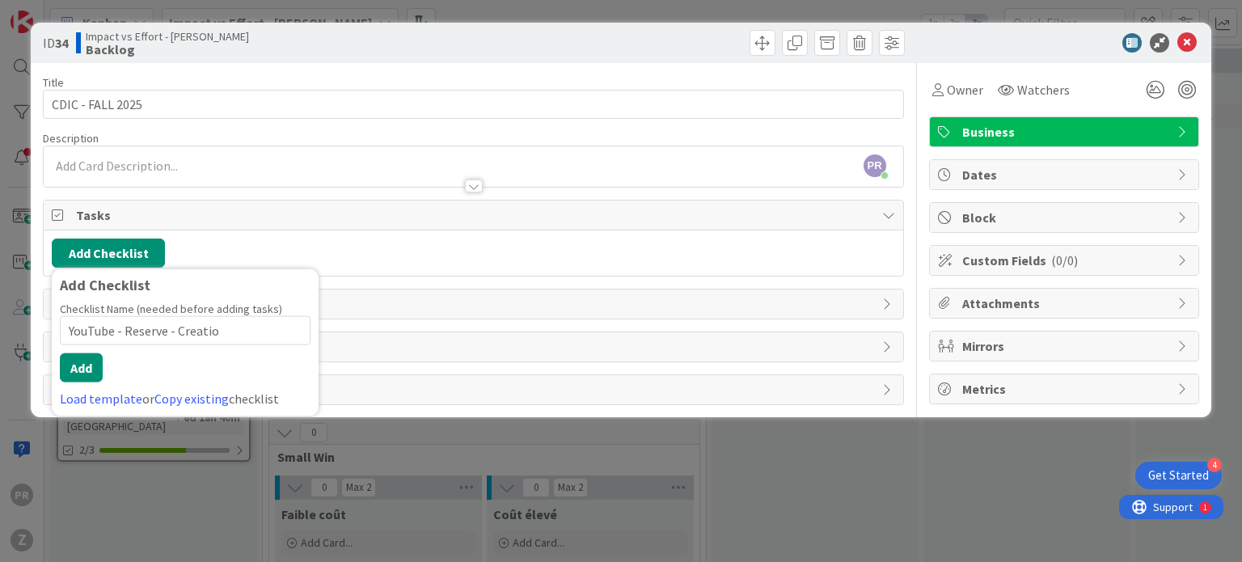
type input "YouTube - Reserve - Creation"
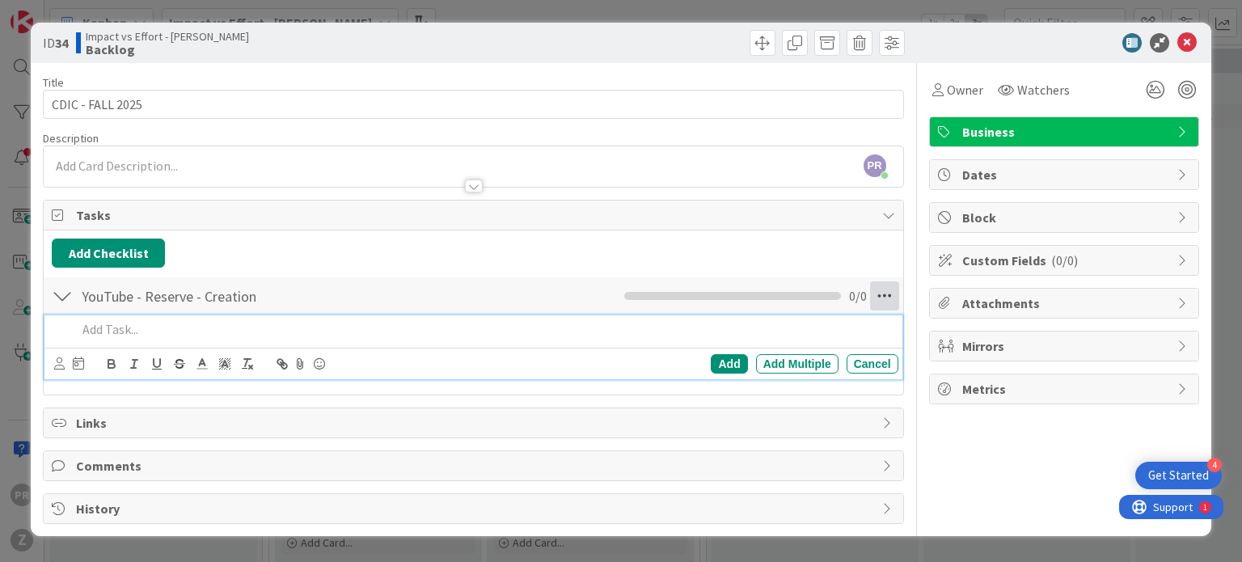
click at [885, 294] on icon at bounding box center [884, 295] width 29 height 29
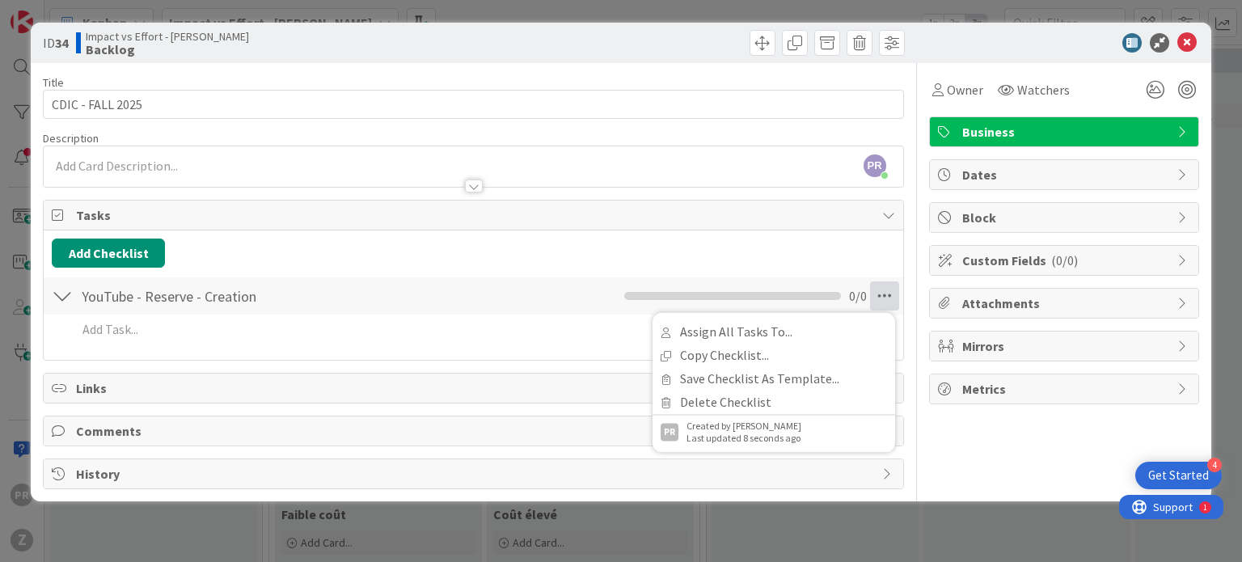
drag, startPoint x: 137, startPoint y: 213, endPoint x: 1193, endPoint y: 44, distance: 1069.4
click at [1193, 44] on div "ID 34 Impact vs Effort - [PERSON_NAME] Backlog Title 16 / 128 CDIC - FALL 2025 …" at bounding box center [621, 262] width 1180 height 479
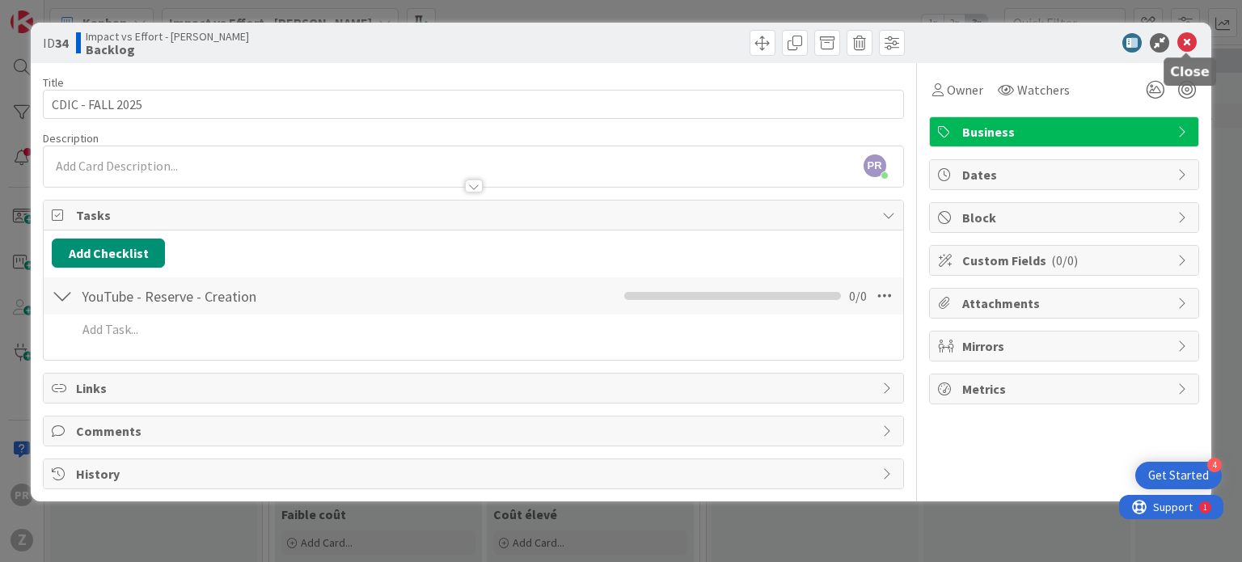
click at [1193, 40] on icon at bounding box center [1186, 42] width 19 height 19
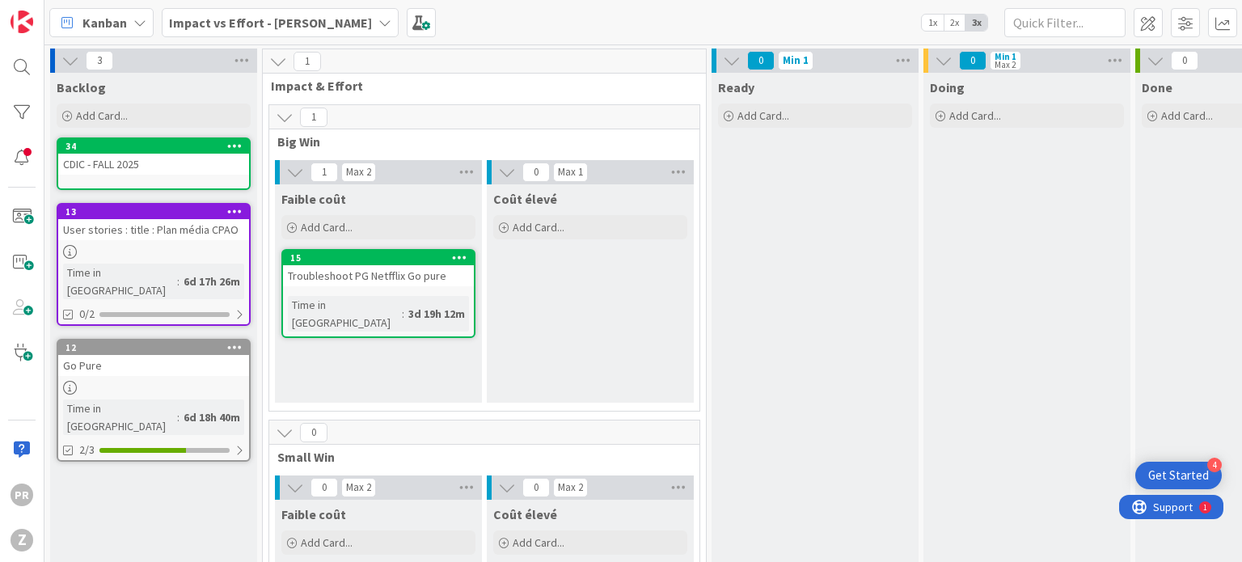
click at [111, 176] on link "34 CDIC - FALL 2025" at bounding box center [154, 163] width 194 height 53
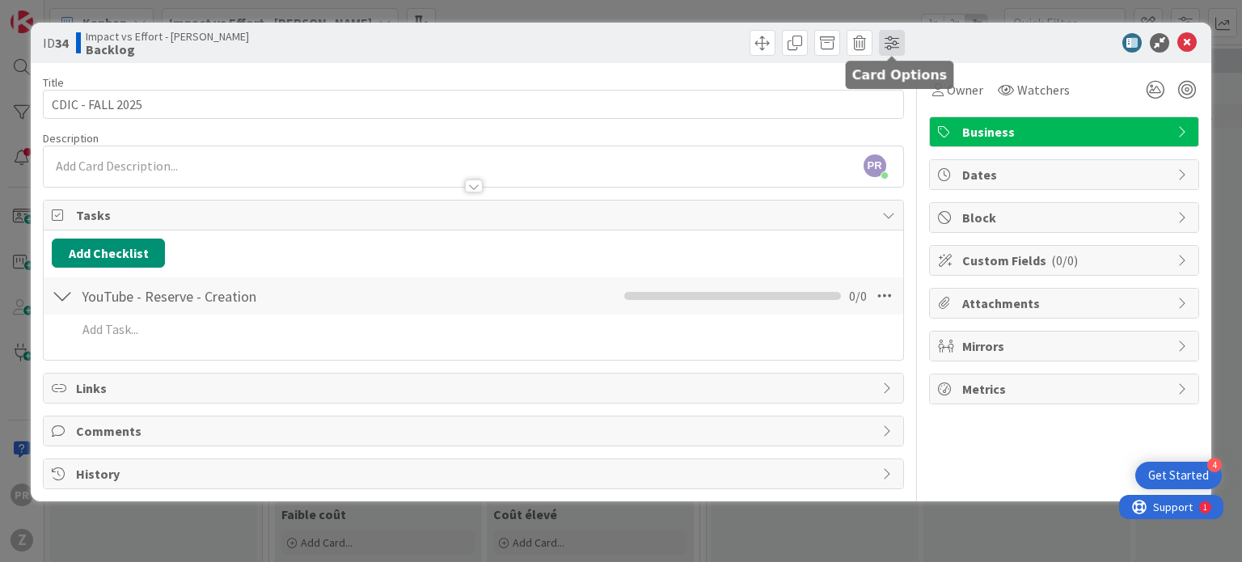
click at [895, 36] on span at bounding box center [892, 43] width 26 height 26
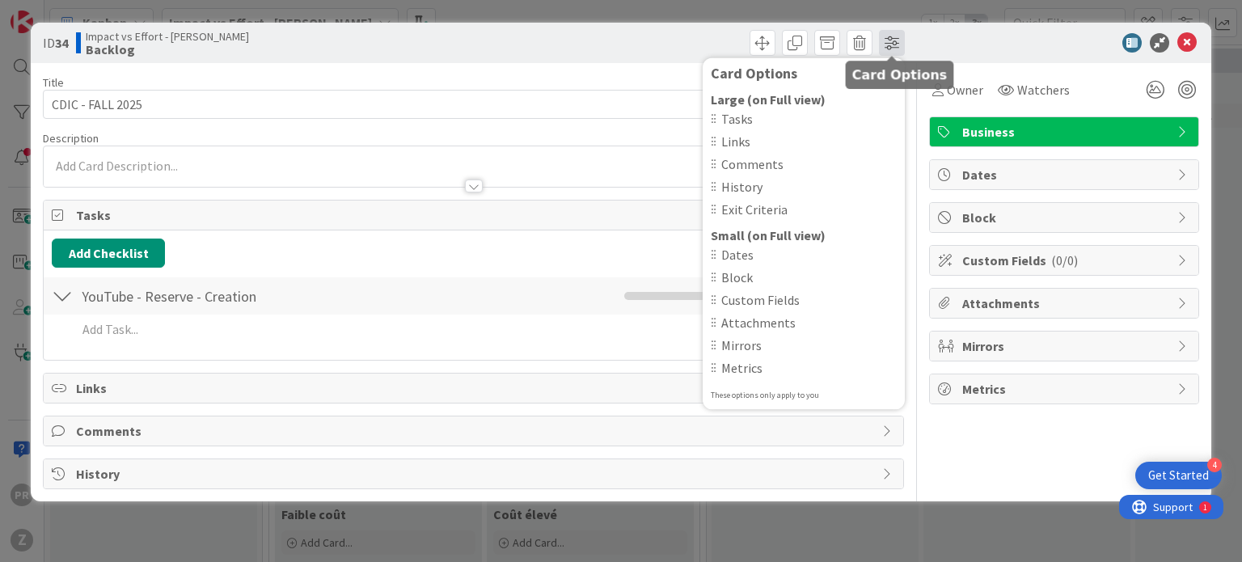
click at [895, 36] on span at bounding box center [892, 43] width 26 height 26
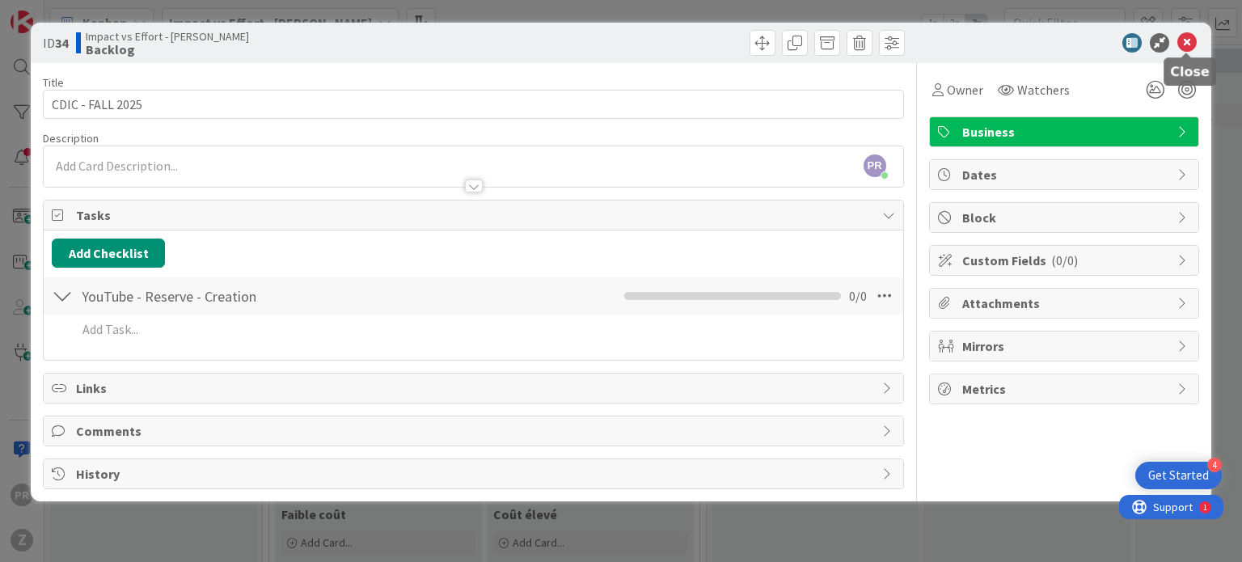
click at [1189, 47] on icon at bounding box center [1186, 42] width 19 height 19
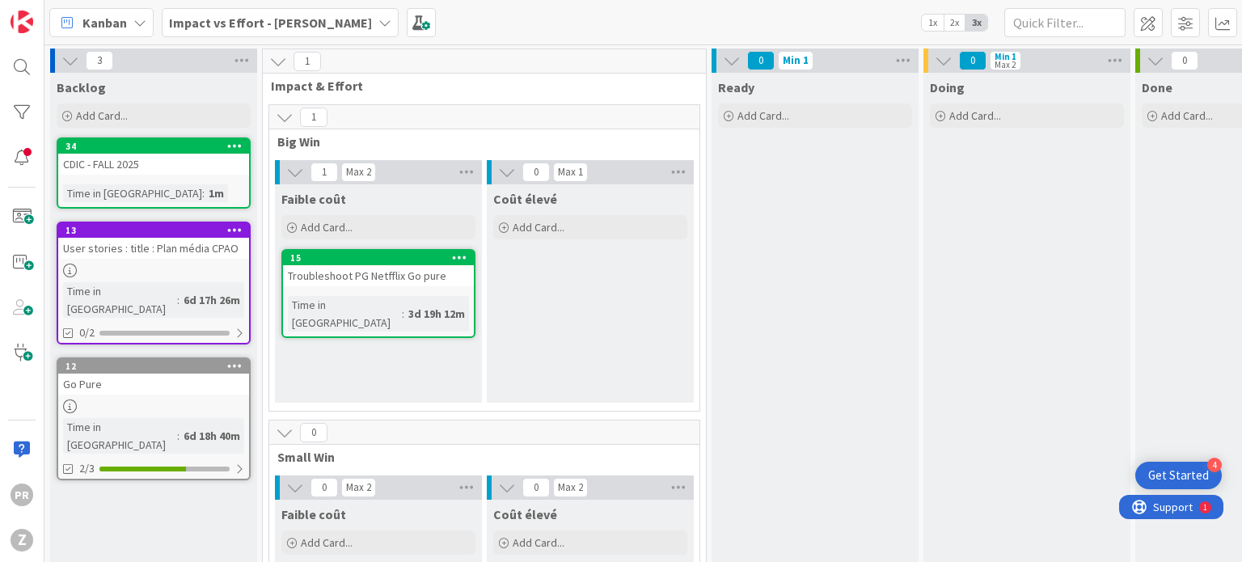
click at [142, 158] on div "CDIC - FALL 2025" at bounding box center [153, 164] width 191 height 21
click at [142, 158] on div "3 Backlog Add Card... Template Not Set Not Set To request changes to this board…" at bounding box center [643, 302] width 1198 height 517
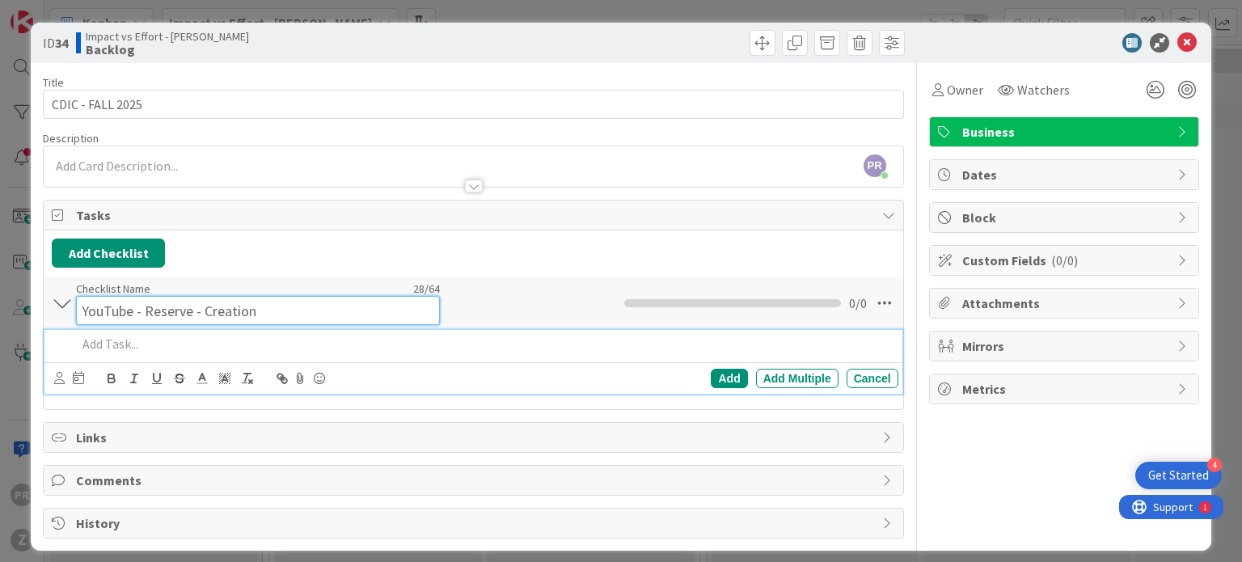
click at [175, 297] on input "YouTube - Reserve - Creation" at bounding box center [258, 310] width 364 height 29
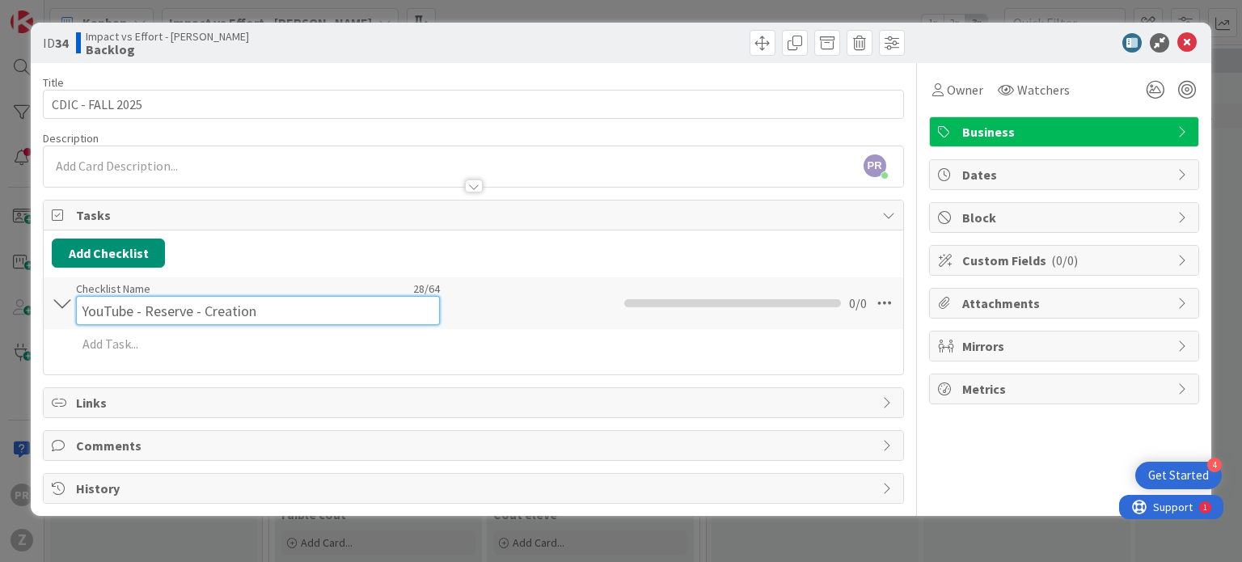
drag, startPoint x: 260, startPoint y: 313, endPoint x: 151, endPoint y: 298, distance: 109.4
click at [151, 298] on input "YouTube - Reserve - Creation" at bounding box center [258, 310] width 364 height 29
type input "YouTube - QR Code - EN"
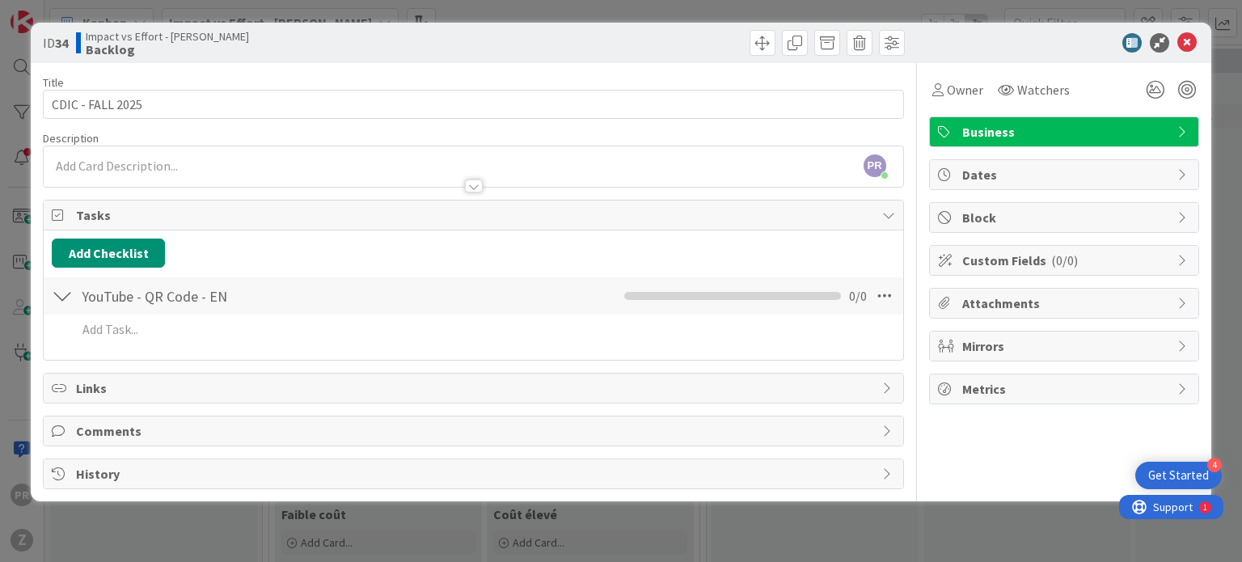
click at [71, 298] on div at bounding box center [62, 295] width 21 height 29
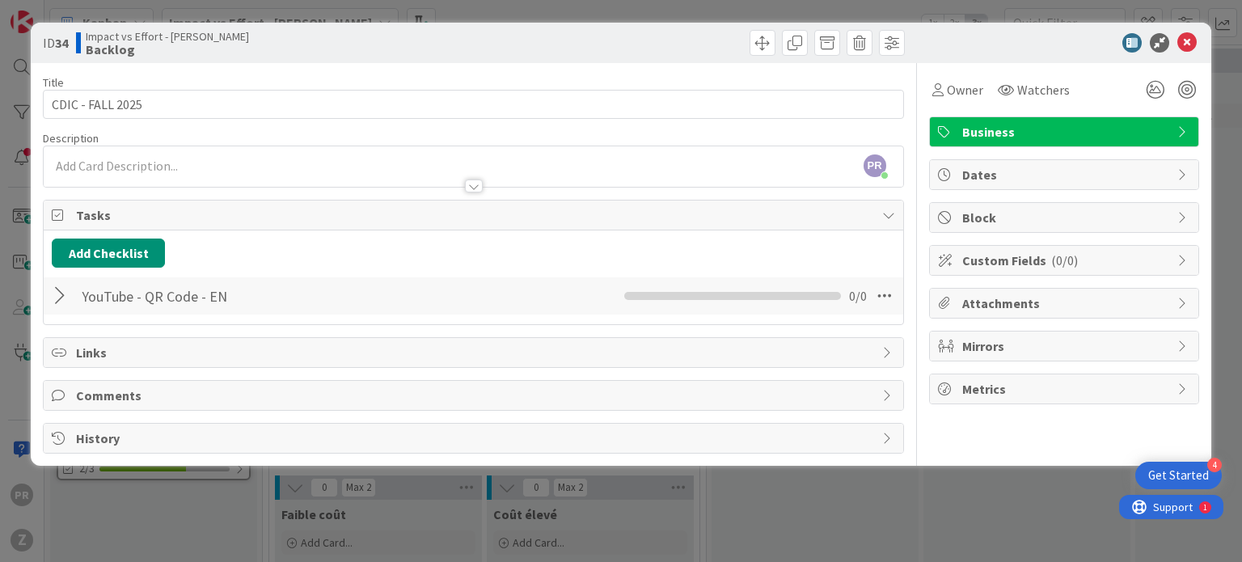
click at [71, 298] on div at bounding box center [62, 295] width 21 height 29
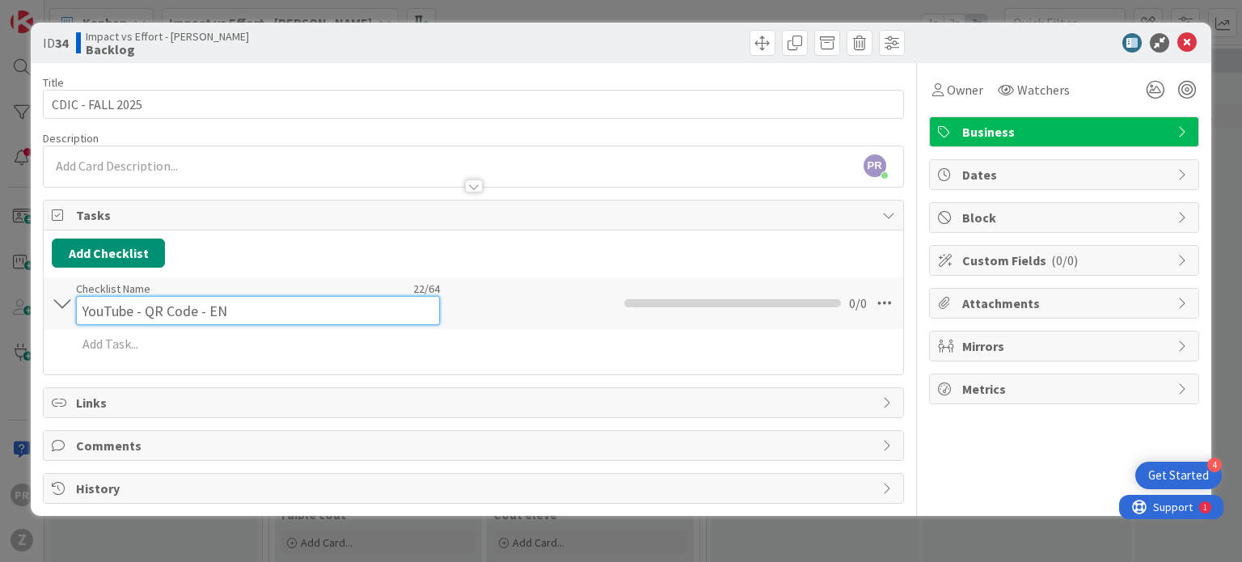
click at [163, 287] on div "Checklist Name 22 / 64 YouTube - QR Code - EN" at bounding box center [258, 303] width 364 height 44
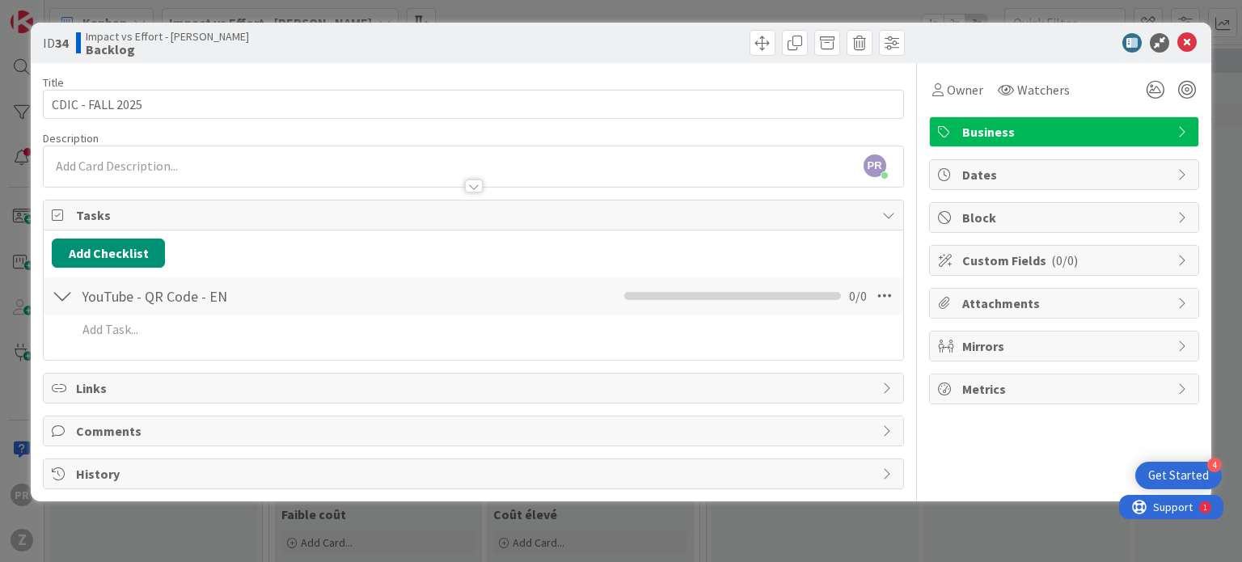
click at [527, 300] on div "YouTube - QR Code - EN Checklist Name 22 / 64 YouTube - QR Code - EN 0 / 0" at bounding box center [473, 295] width 859 height 37
click at [140, 254] on button "Add Checklist" at bounding box center [108, 253] width 113 height 29
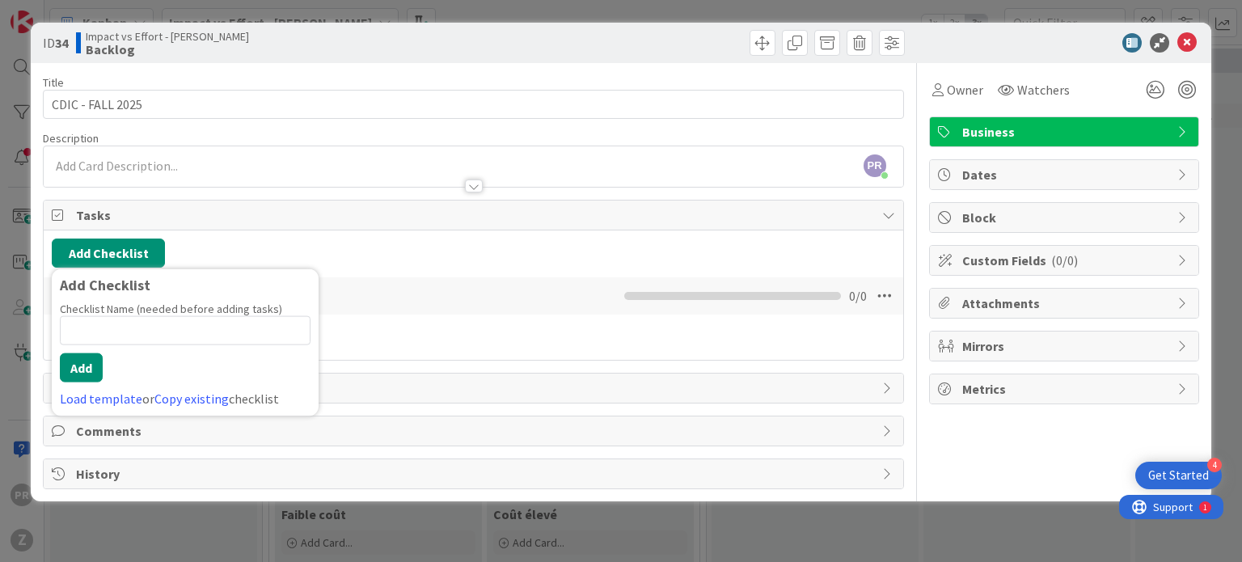
click at [530, 287] on div "YouTube - QR Code - EN Checklist Name 22 / 64 YouTube - QR Code - EN 0 / 0" at bounding box center [473, 295] width 859 height 37
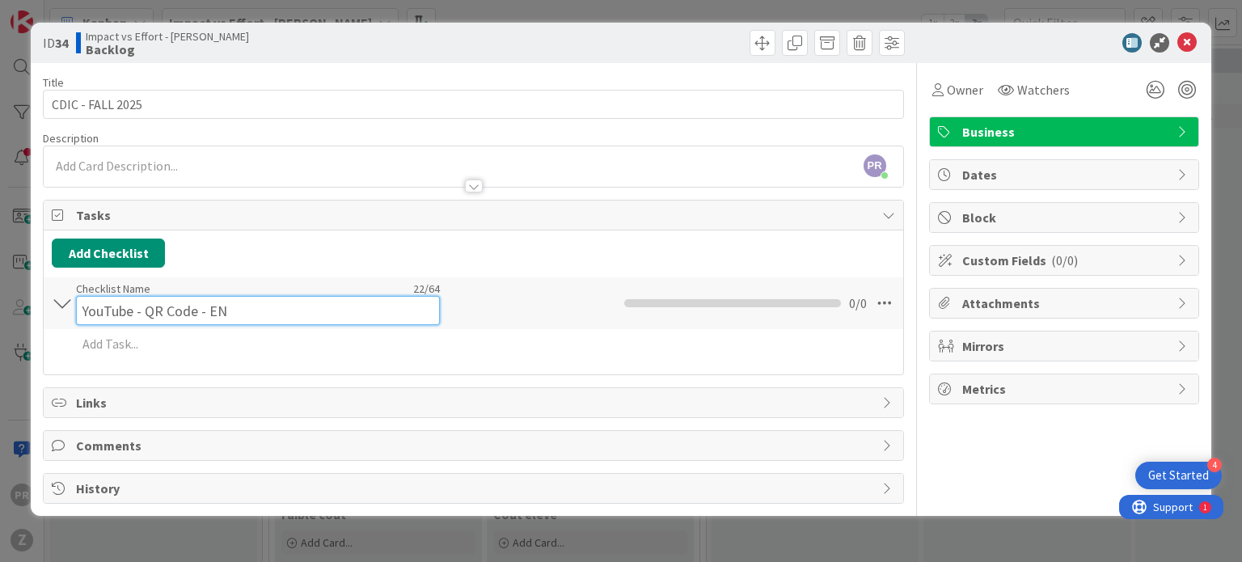
click at [201, 297] on input "YouTube - QR Code - EN" at bounding box center [258, 310] width 364 height 29
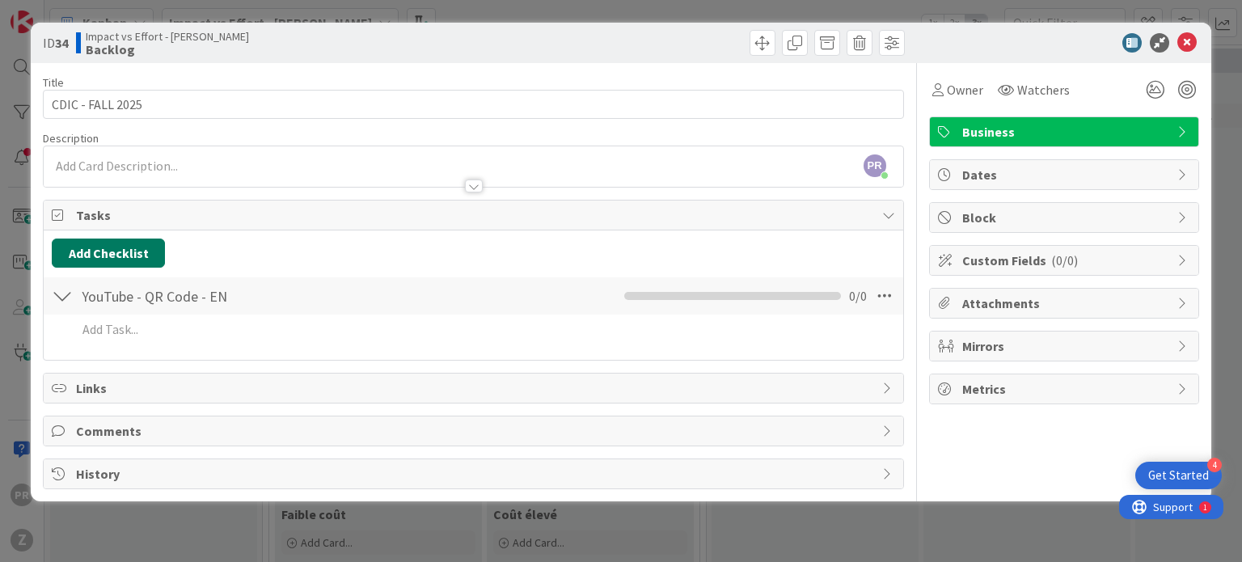
click at [123, 258] on button "Add Checklist" at bounding box center [108, 253] width 113 height 29
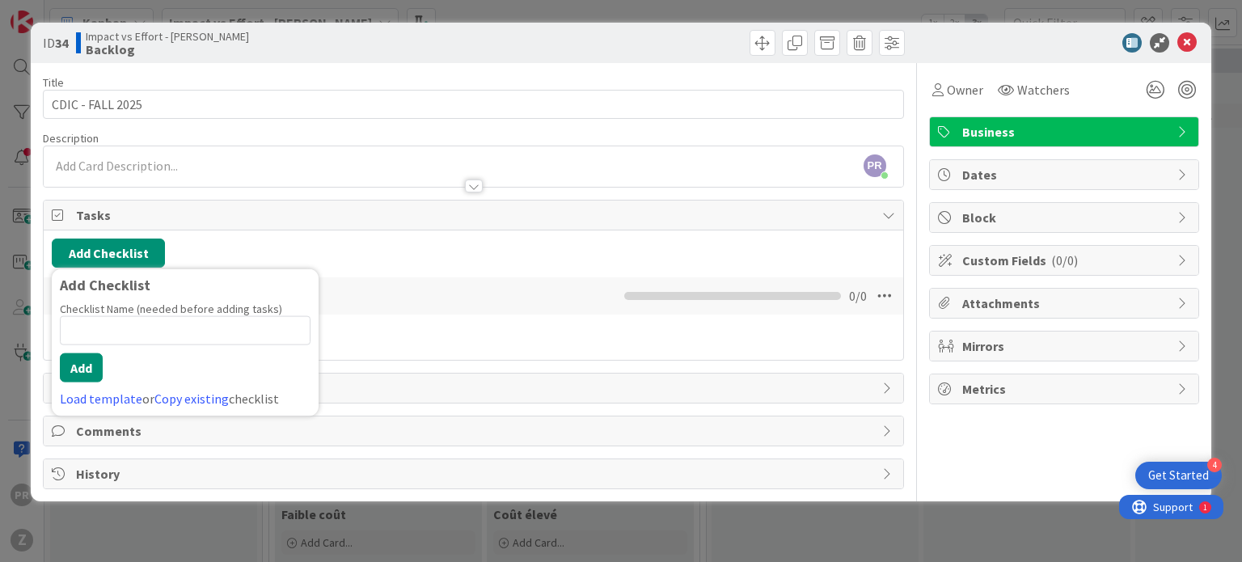
type input "YouTube - QR Code - EN"
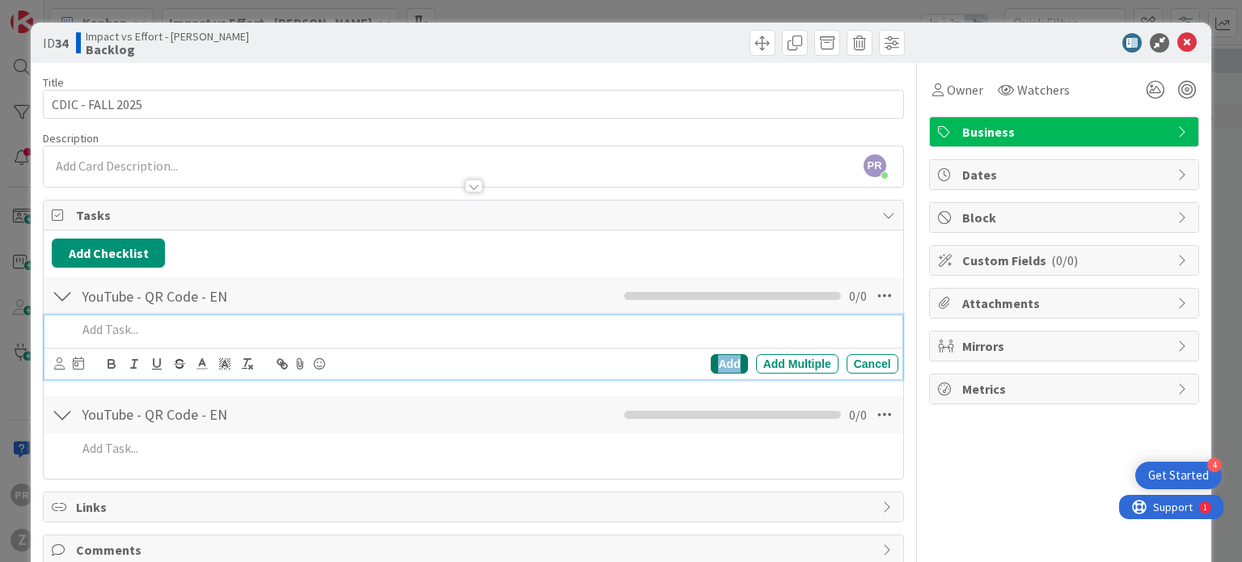
click at [715, 358] on div "Add" at bounding box center [729, 363] width 36 height 19
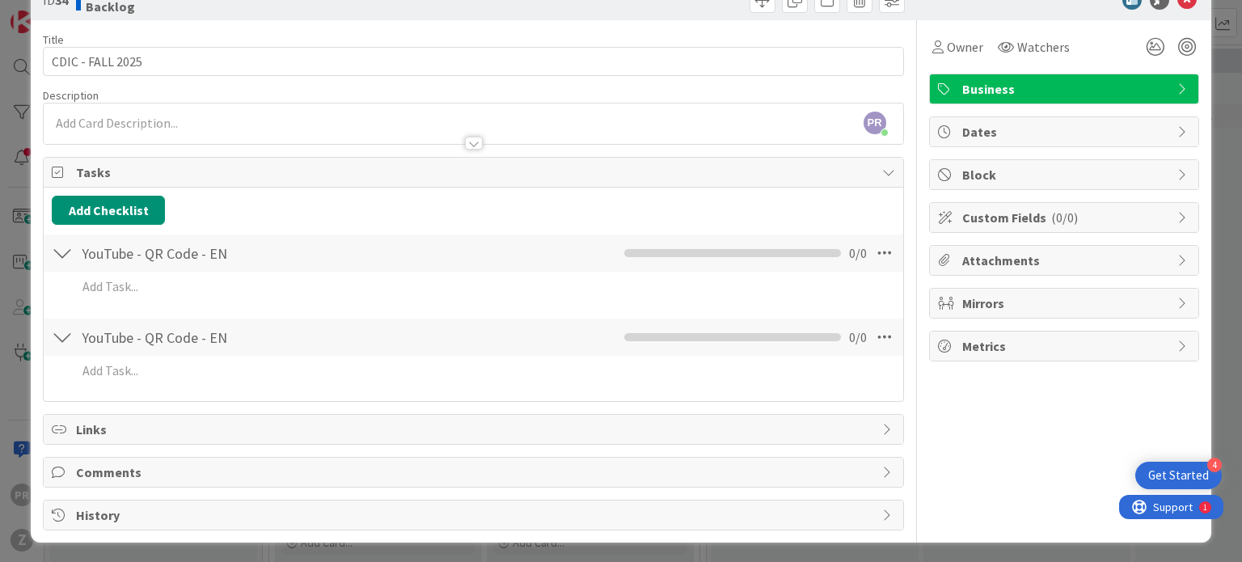
scroll to position [42, 0]
click at [74, 334] on div "YouTube - QR Code - EN Checklist Name 22 / 64 YouTube - QR Code - EN 0 / 0" at bounding box center [473, 337] width 859 height 37
click at [56, 339] on div at bounding box center [62, 337] width 21 height 29
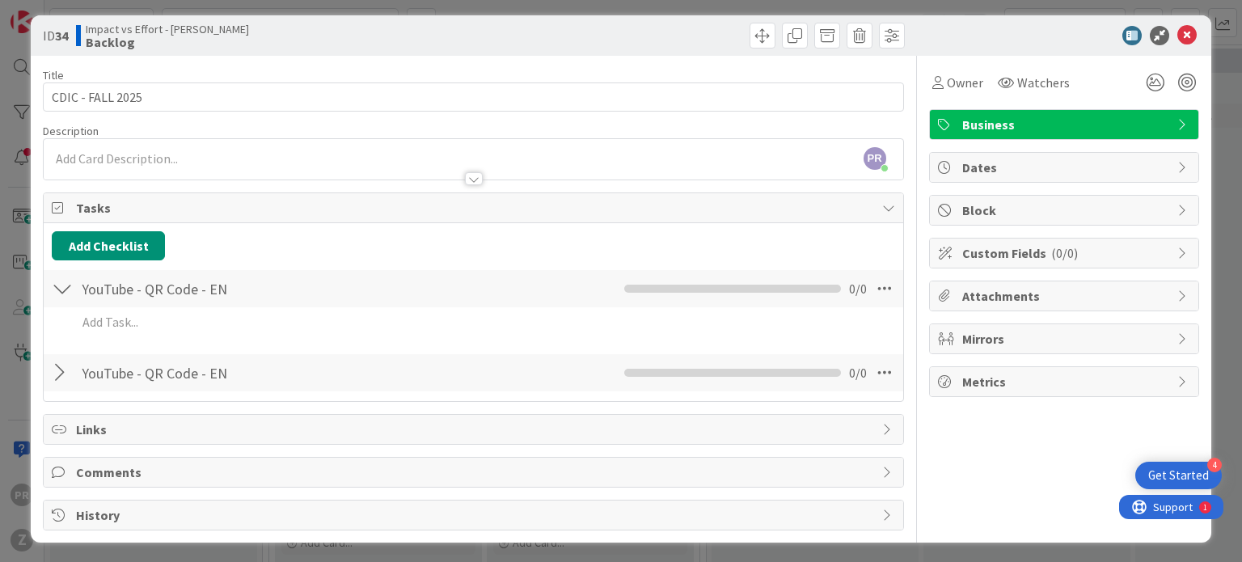
click at [63, 280] on div at bounding box center [62, 288] width 21 height 29
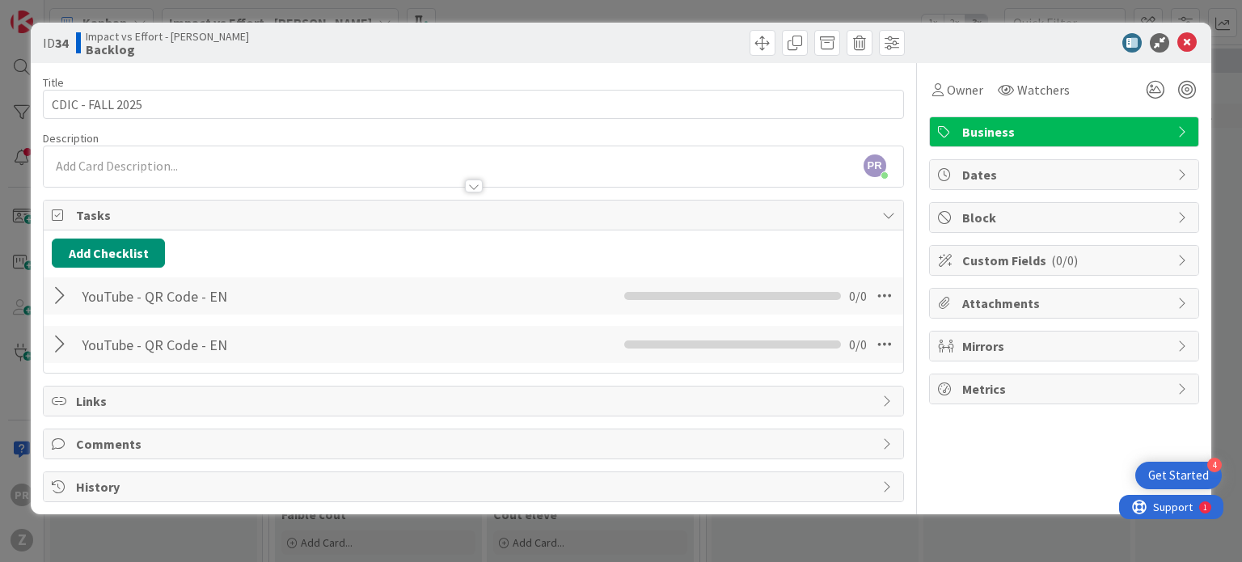
scroll to position [0, 0]
click at [94, 247] on button "Add Checklist" at bounding box center [108, 253] width 113 height 29
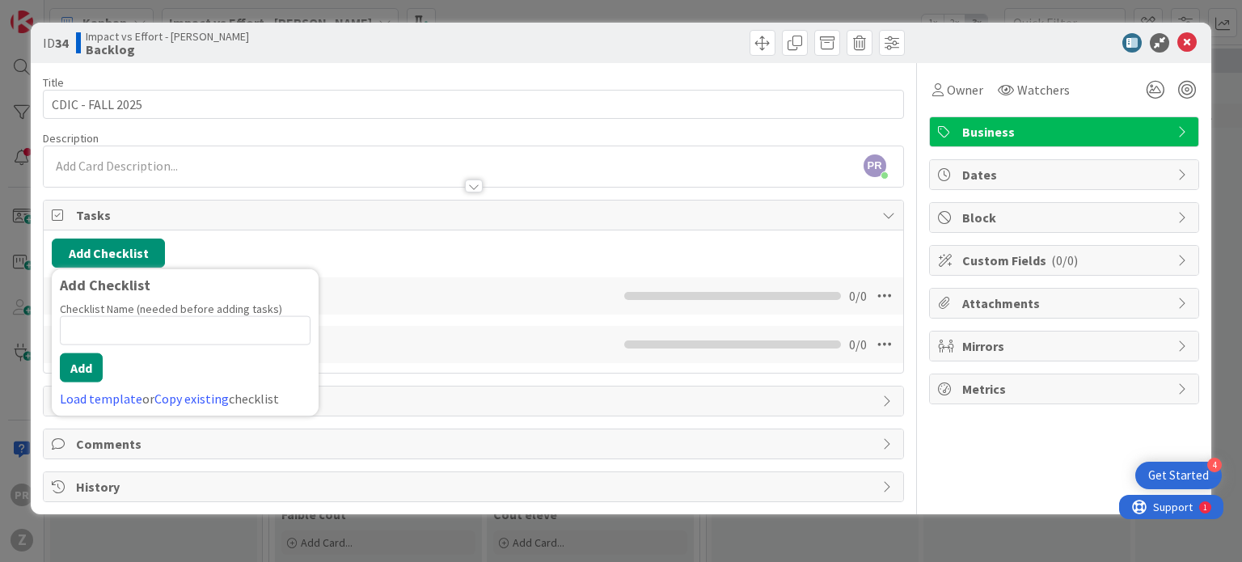
click at [517, 122] on div "Title 16 / 128 CDIC - FALL 2025 Description PR [PERSON_NAME] just joined Owner …" at bounding box center [473, 282] width 860 height 439
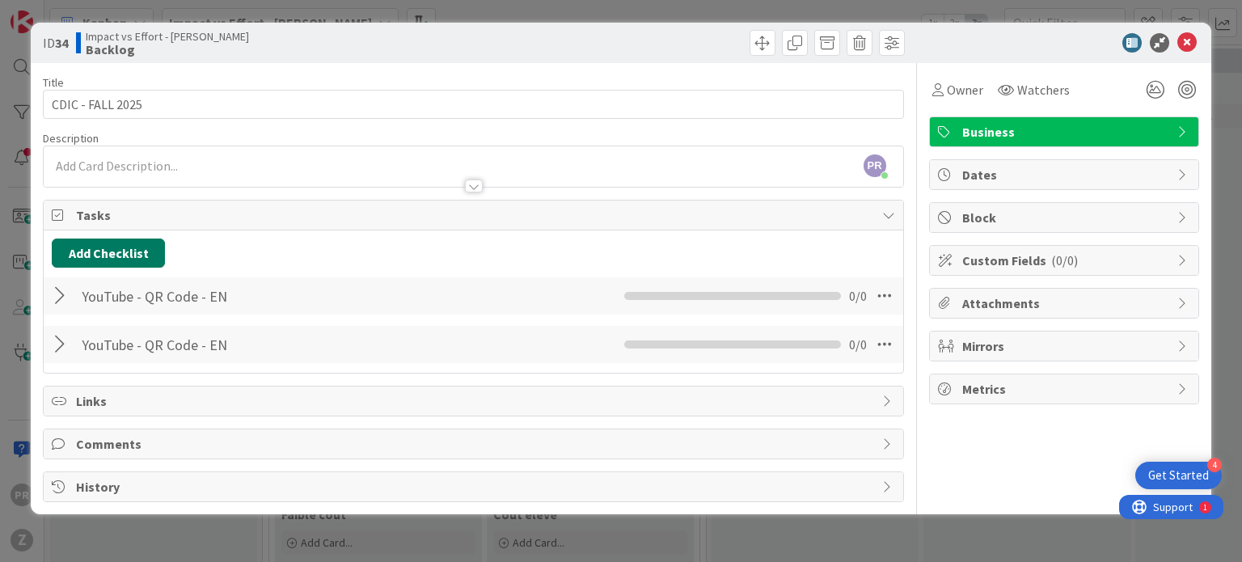
click at [99, 243] on button "Add Checklist" at bounding box center [108, 253] width 113 height 29
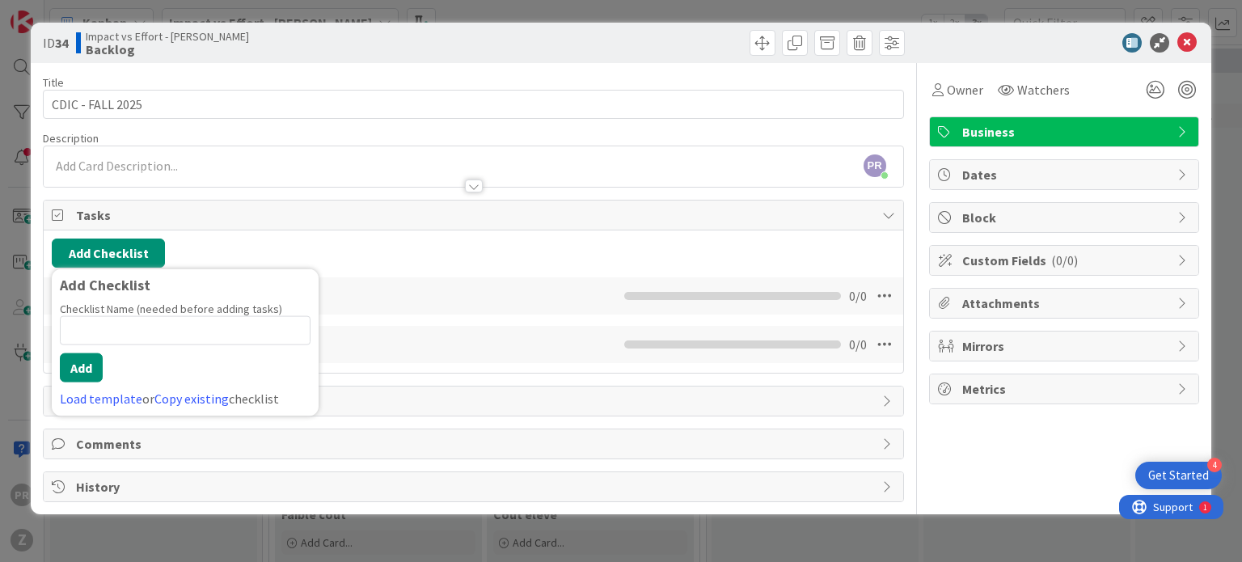
click at [514, 250] on div "Add Checklist Add Checklist Checklist Name (needed before adding tasks) 0 / 64 …" at bounding box center [473, 253] width 843 height 29
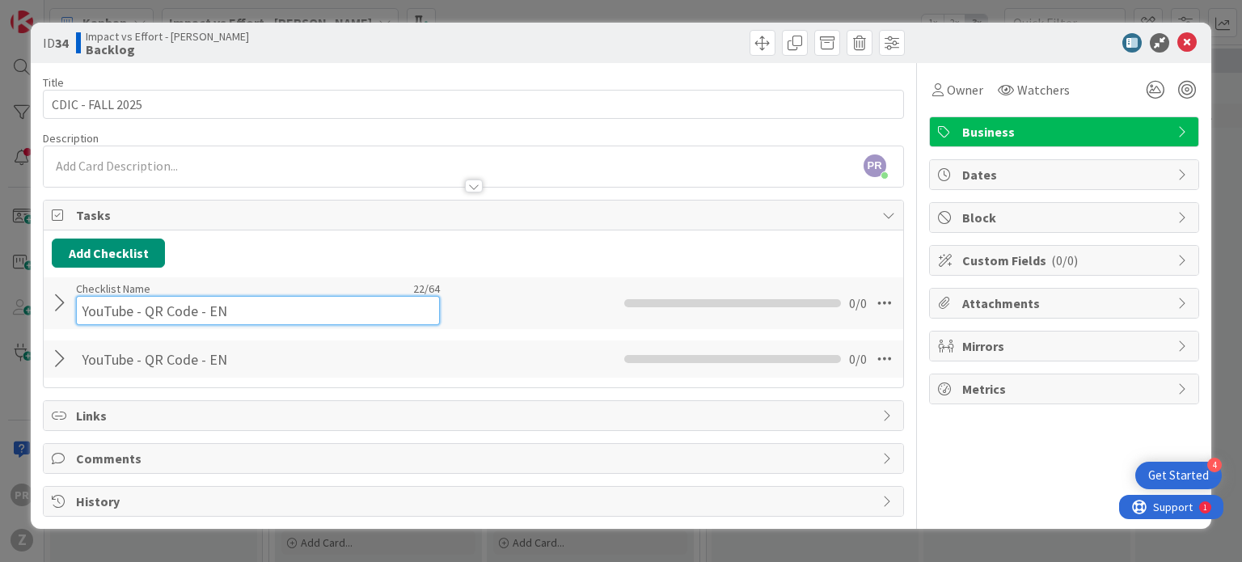
click at [181, 298] on input "YouTube - QR Code - EN" at bounding box center [258, 310] width 364 height 29
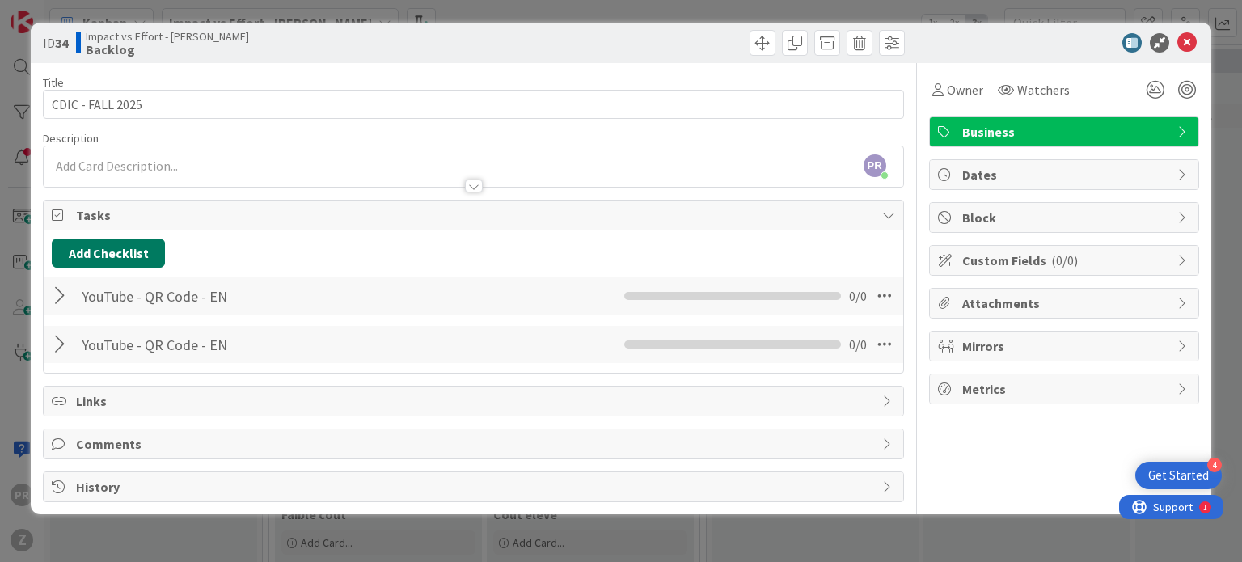
click at [128, 239] on button "Add Checklist" at bounding box center [108, 253] width 113 height 29
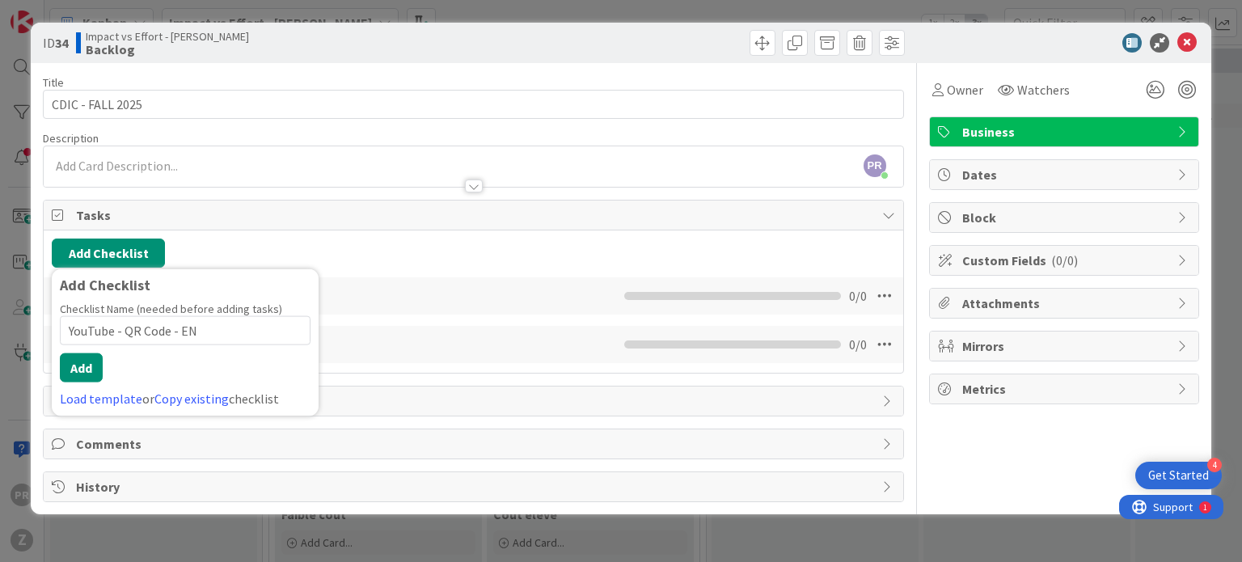
click at [153, 329] on input "YouTube - QR Code - EN" at bounding box center [185, 330] width 251 height 29
drag, startPoint x: 171, startPoint y: 329, endPoint x: 130, endPoint y: 330, distance: 40.4
click at [130, 330] on input "YouTube - QR Code - EN" at bounding box center [185, 330] width 251 height 29
click at [130, 330] on input "YouTube - Pause Ads - EN" at bounding box center [185, 330] width 251 height 29
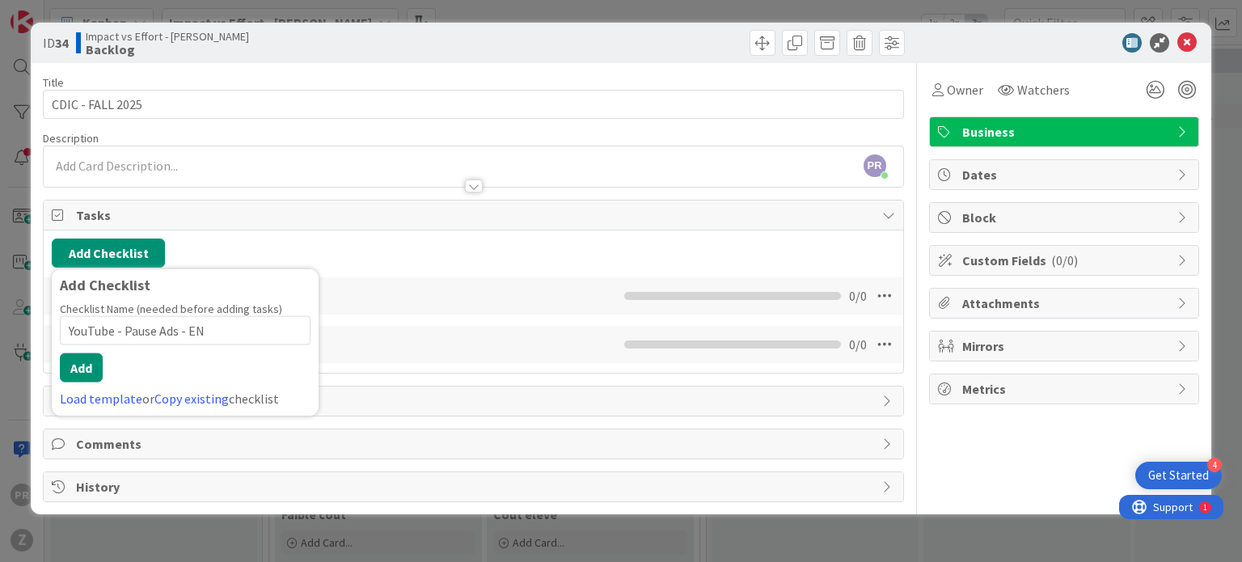
click at [130, 330] on input "YouTube - Pause Ads - EN" at bounding box center [185, 330] width 251 height 29
type input "YouTube - Pause Ads - EN"
click at [86, 358] on button "Add" at bounding box center [81, 367] width 43 height 29
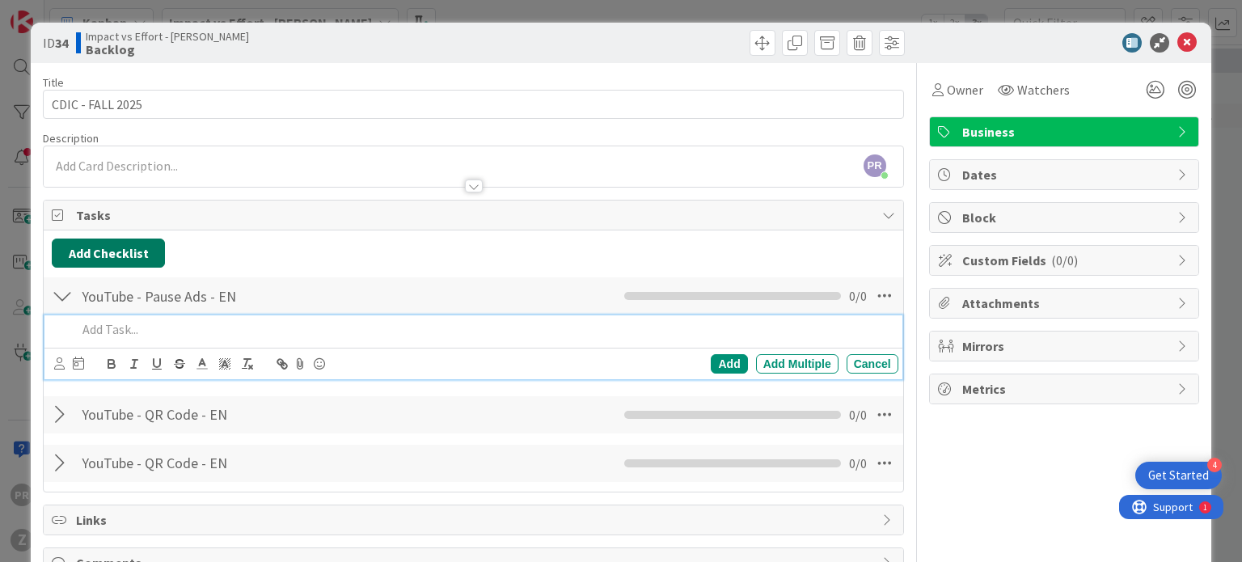
click at [113, 248] on button "Add Checklist" at bounding box center [108, 253] width 113 height 29
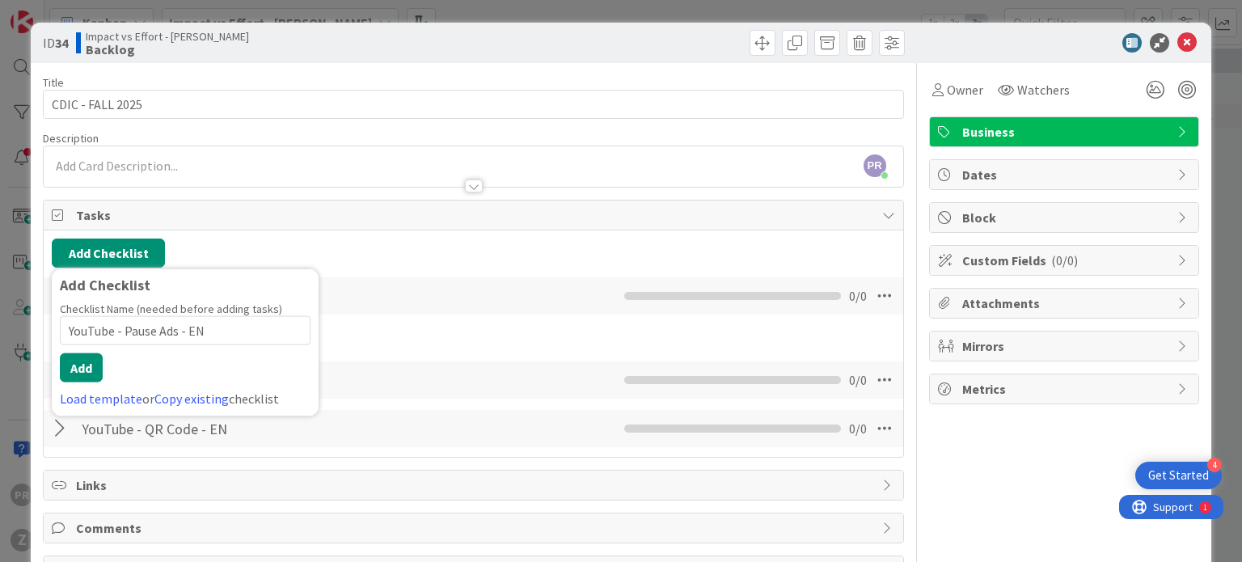
click at [194, 329] on input "YouTube - Pause Ads - EN" at bounding box center [185, 330] width 251 height 29
type input "YouTube - Pause Ads - FR"
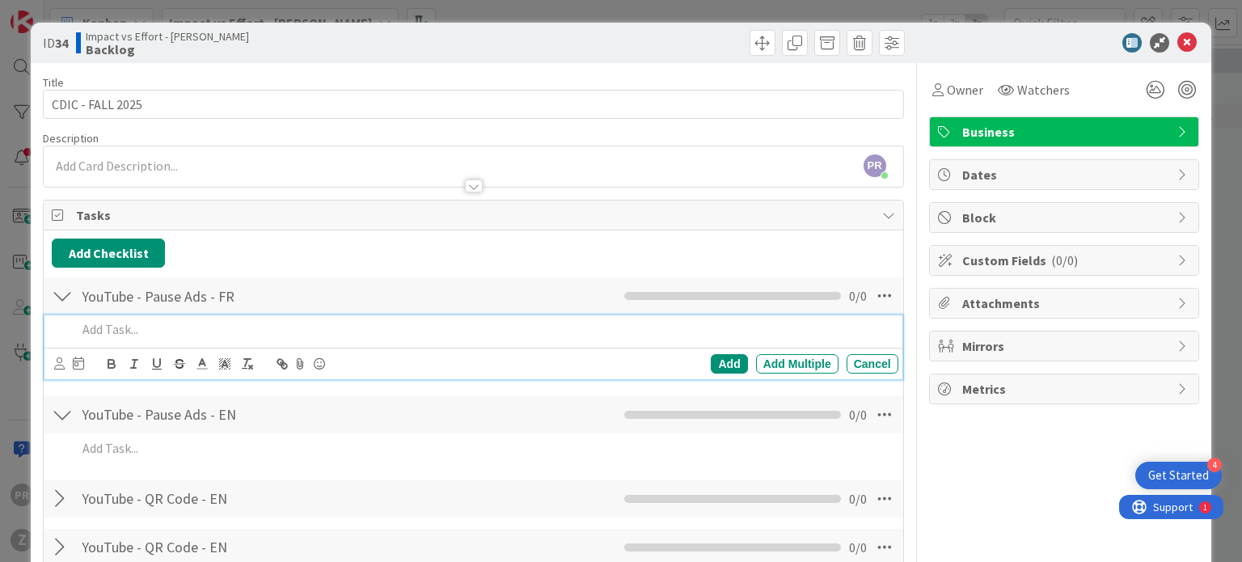
scroll to position [109, 0]
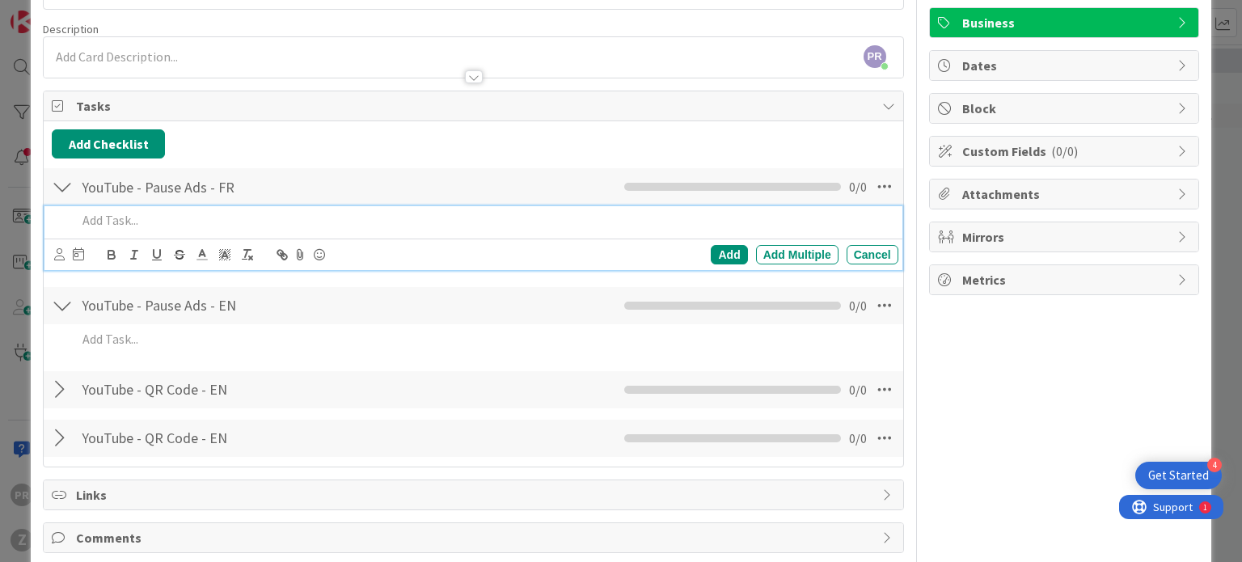
click at [56, 180] on div at bounding box center [62, 186] width 21 height 29
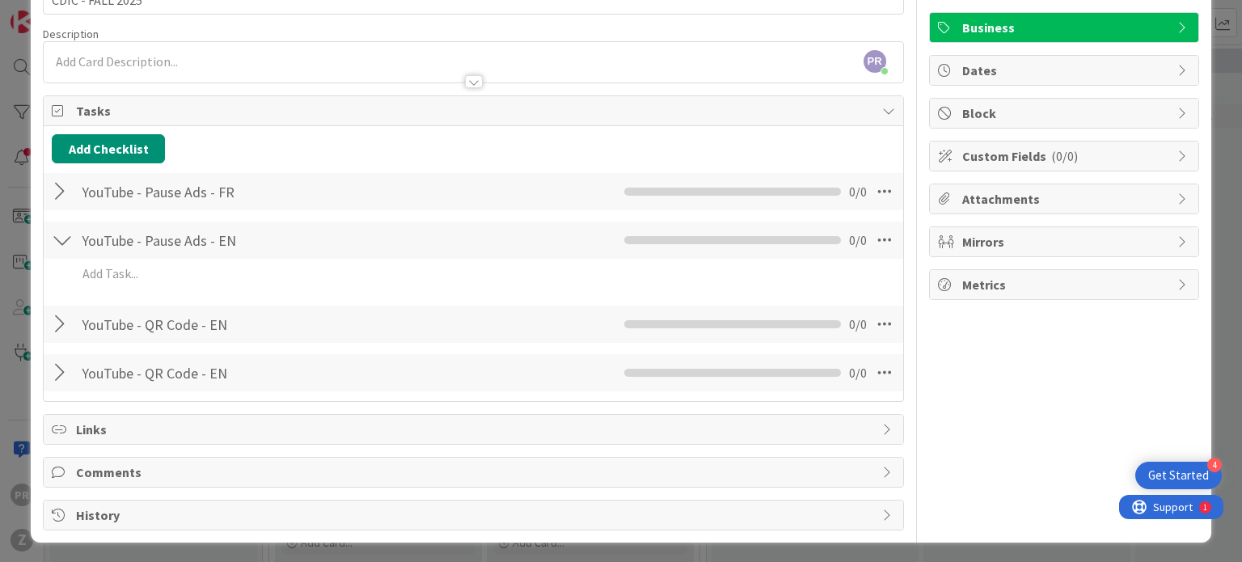
click at [65, 234] on div at bounding box center [62, 240] width 21 height 29
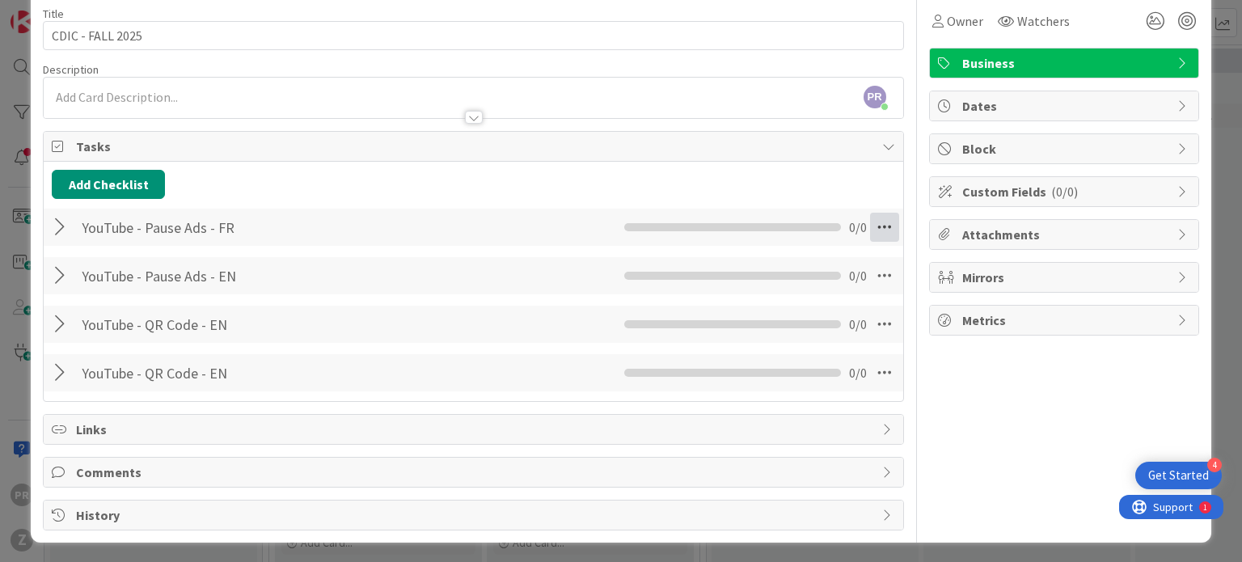
click at [870, 230] on icon at bounding box center [884, 227] width 29 height 29
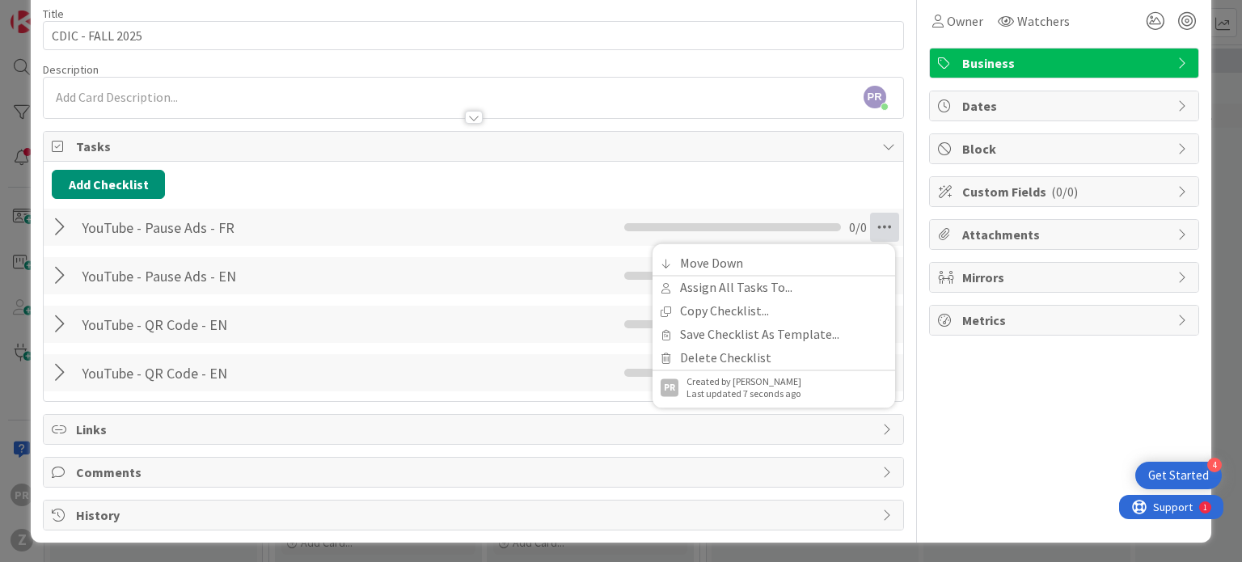
click at [579, 174] on div "Add Checklist Back" at bounding box center [473, 184] width 843 height 29
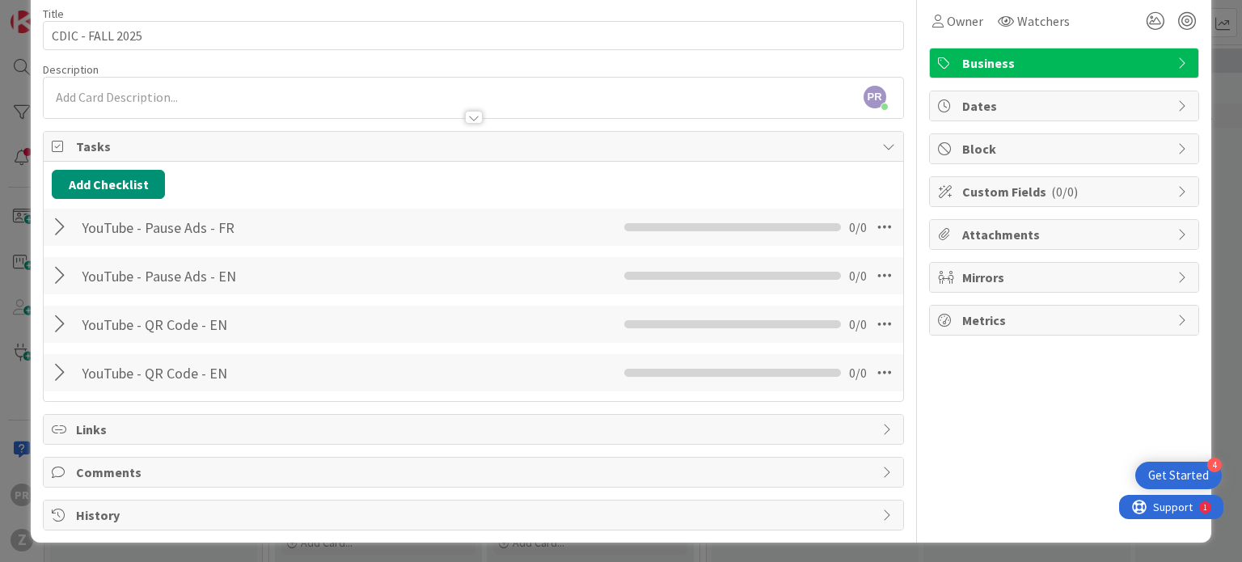
drag, startPoint x: 453, startPoint y: 245, endPoint x: 526, endPoint y: 296, distance: 88.8
drag, startPoint x: 526, startPoint y: 296, endPoint x: 374, endPoint y: 199, distance: 180.3
click at [374, 199] on div "Add Checklist Back YouTube - Pause Ads - FR Checklist Name 24 / 64 YouTube - Pa…" at bounding box center [473, 281] width 843 height 223
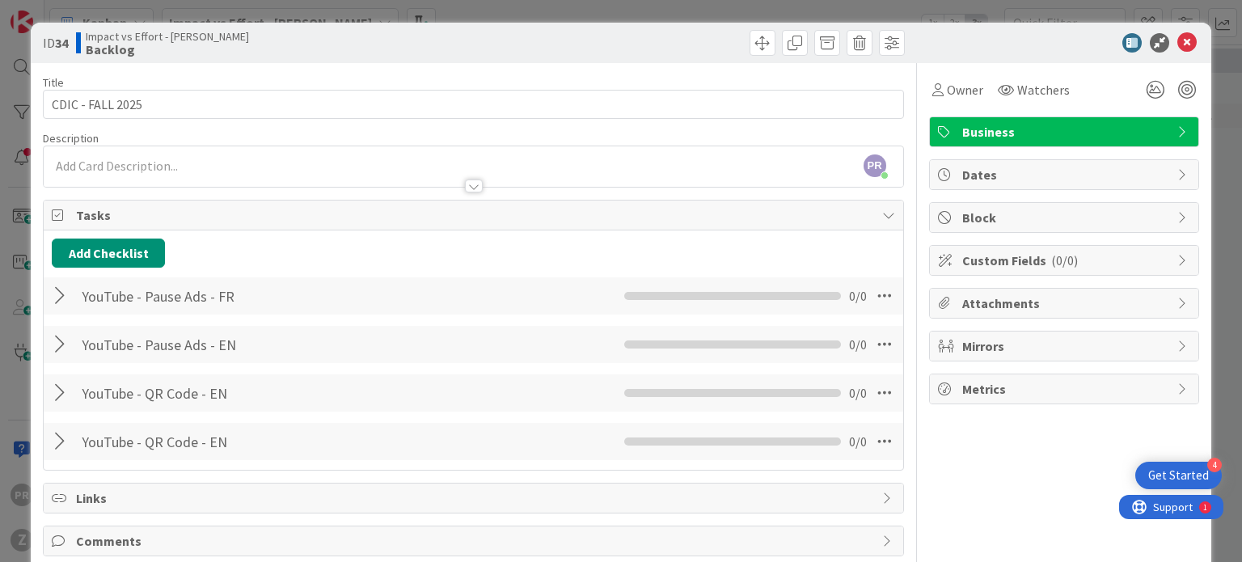
scroll to position [2, 0]
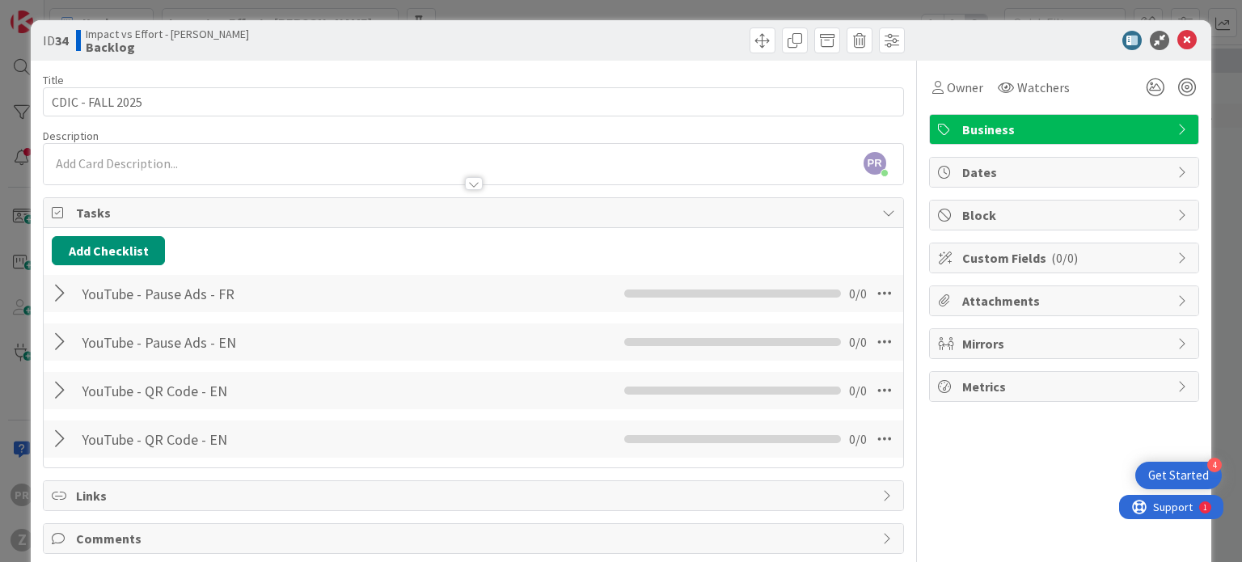
click at [55, 213] on icon at bounding box center [60, 212] width 16 height 13
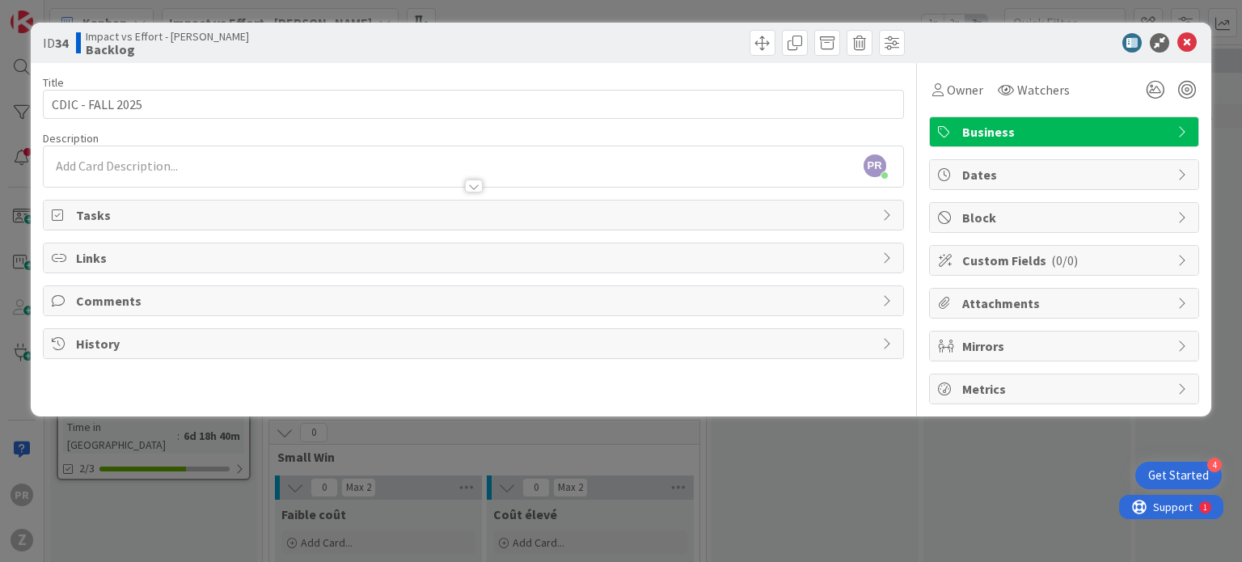
click at [55, 213] on icon at bounding box center [60, 215] width 16 height 13
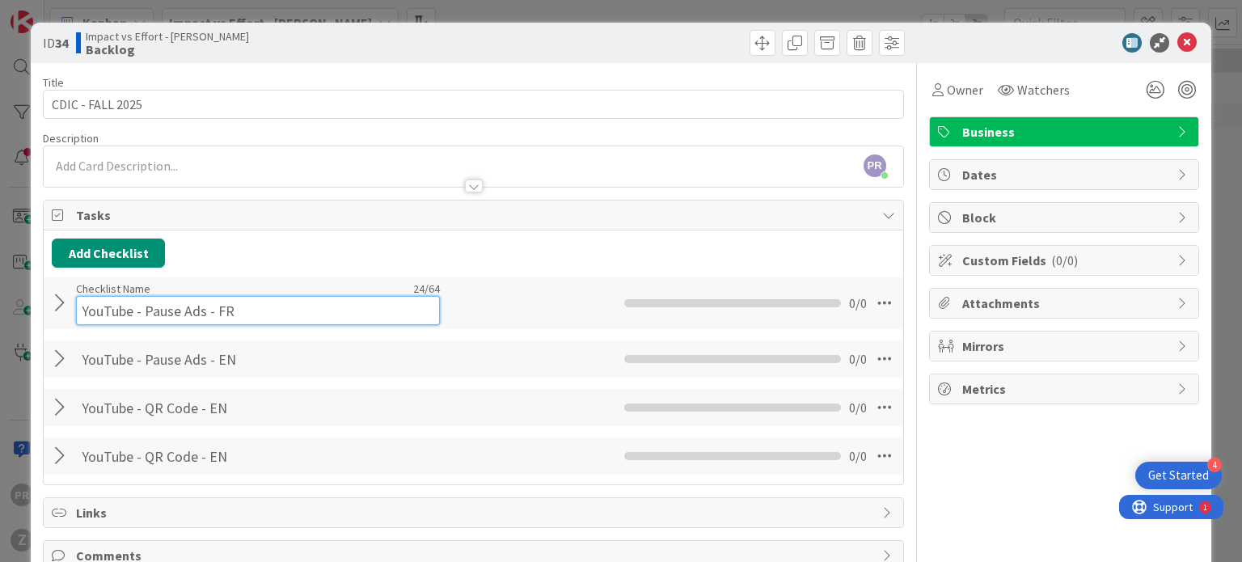
click at [170, 300] on input "YouTube - Pause Ads - FR" at bounding box center [258, 310] width 364 height 29
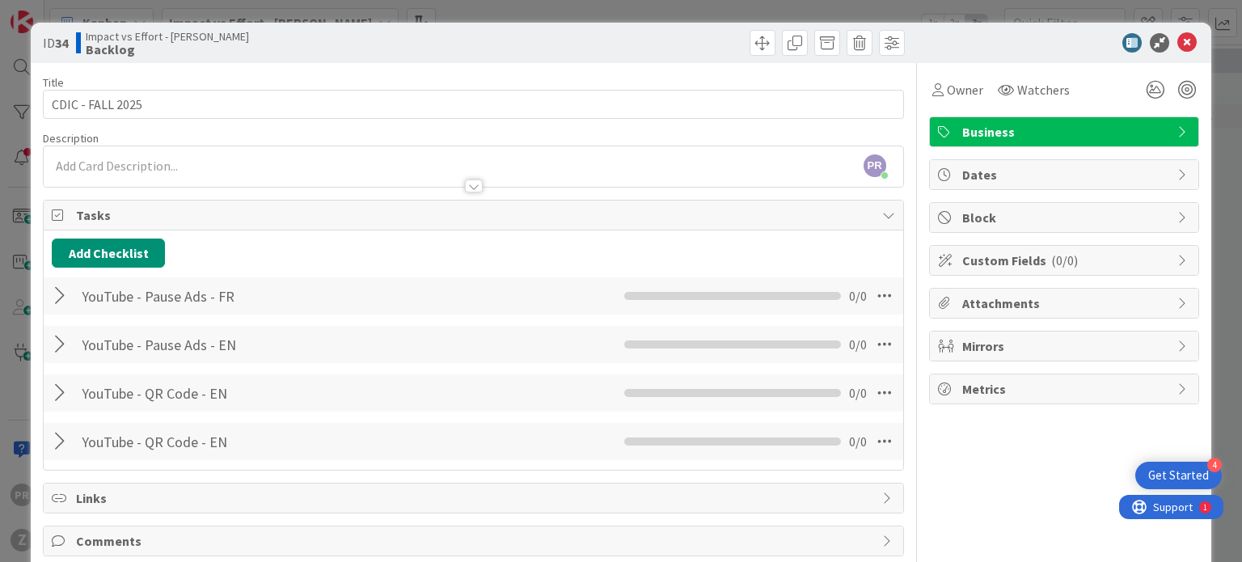
click at [68, 302] on div at bounding box center [62, 295] width 21 height 29
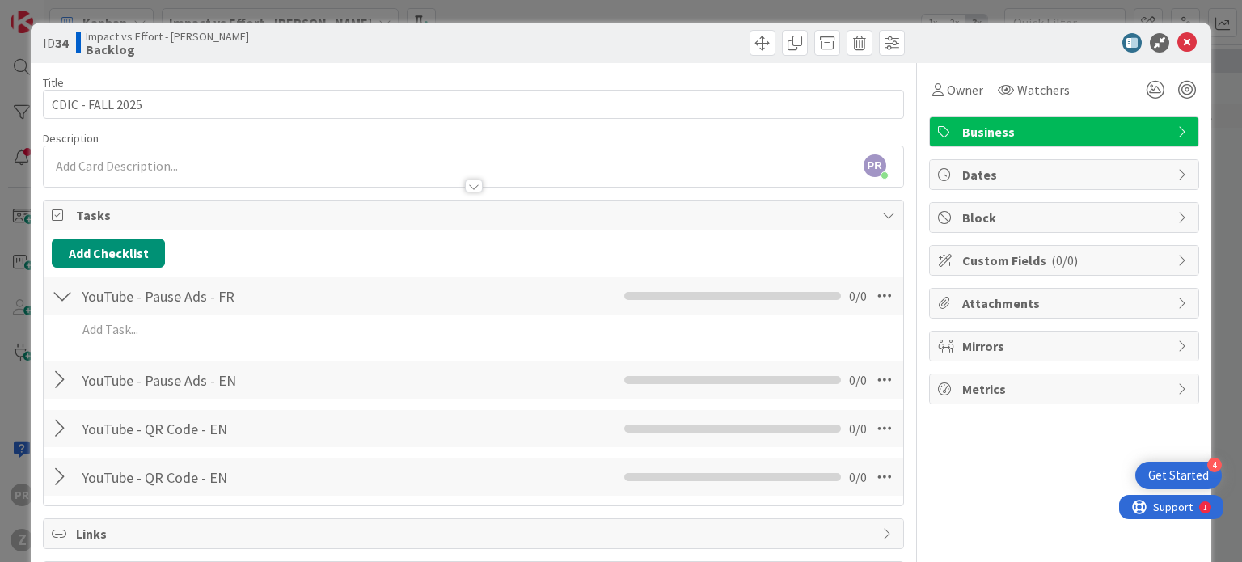
click at [139, 344] on div "Add Add Multiple Cancel" at bounding box center [473, 333] width 843 height 36
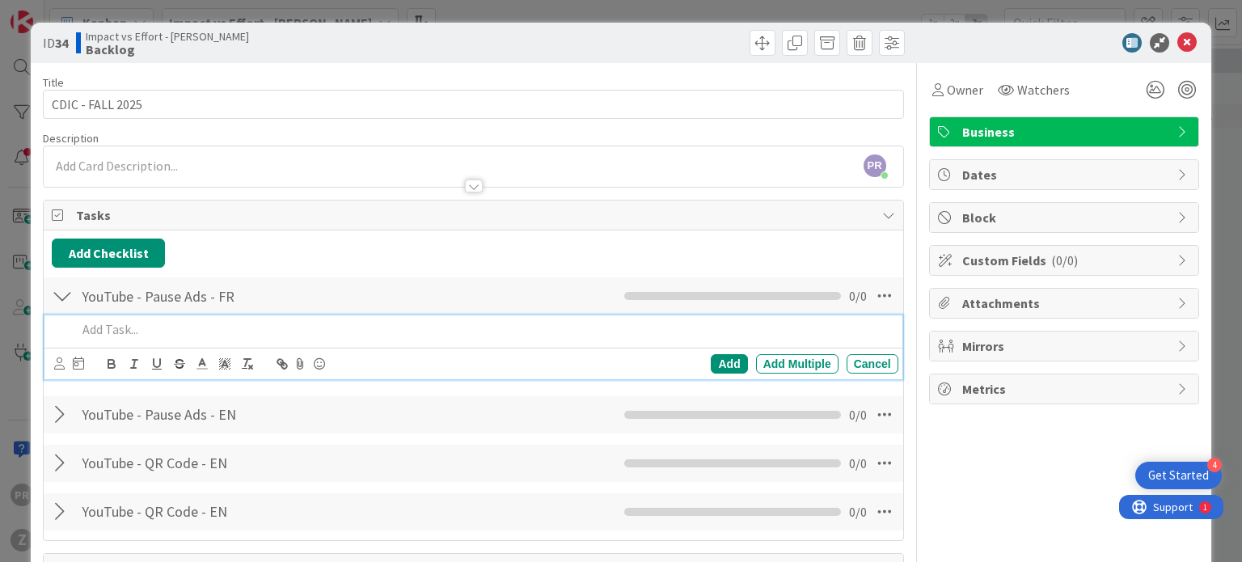
click at [134, 333] on p at bounding box center [484, 329] width 814 height 19
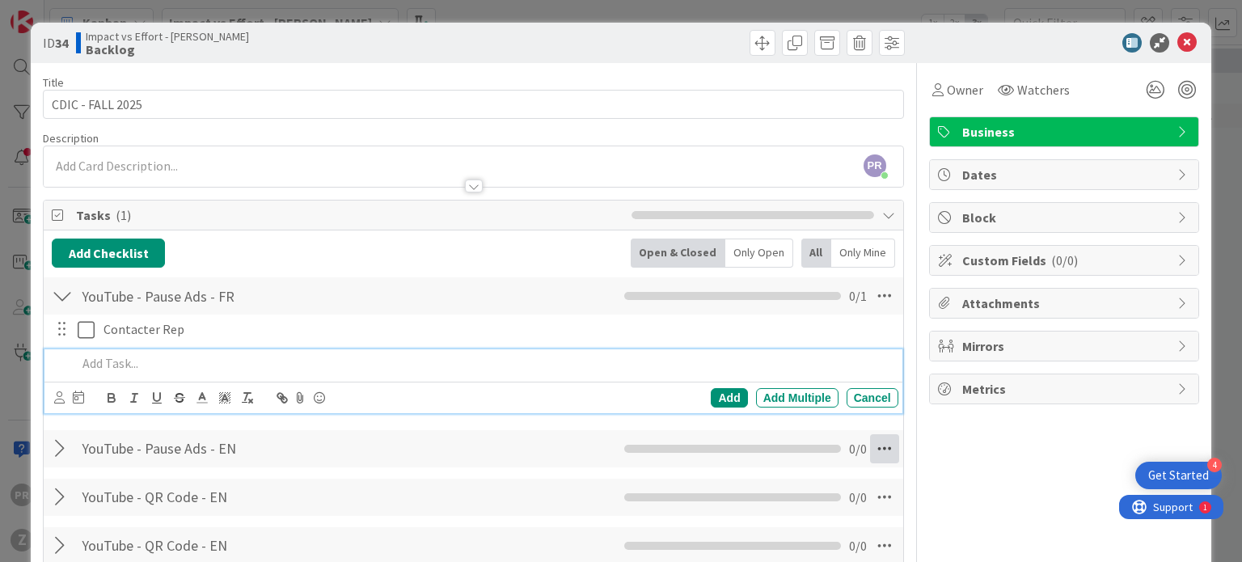
click at [870, 450] on icon at bounding box center [884, 448] width 29 height 29
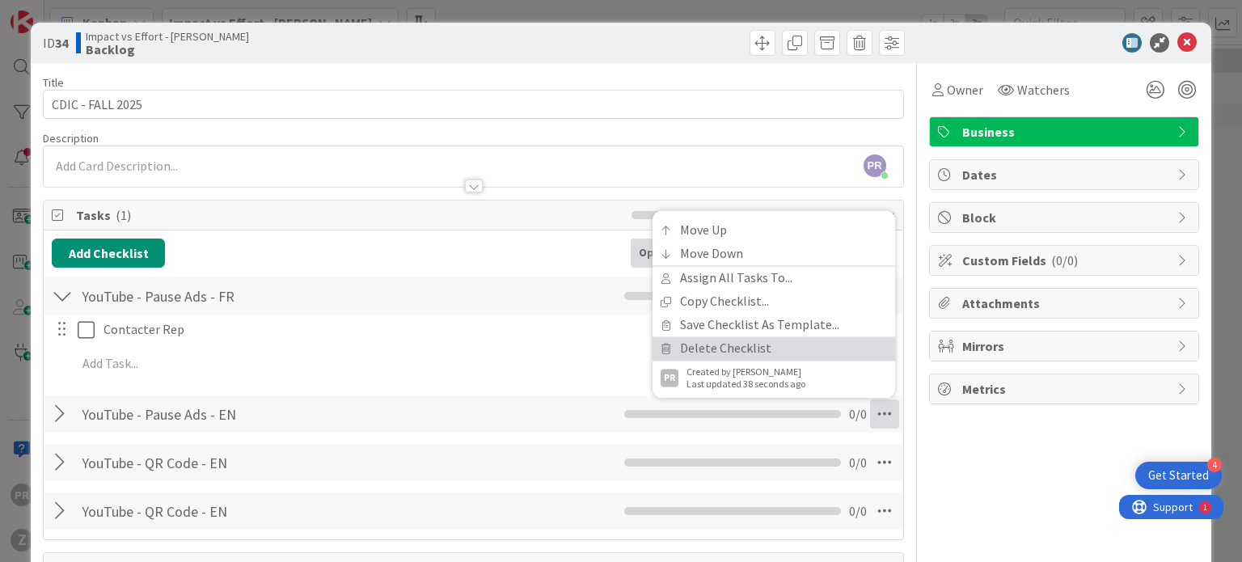
click at [781, 340] on link "Delete Checklist" at bounding box center [774, 347] width 243 height 23
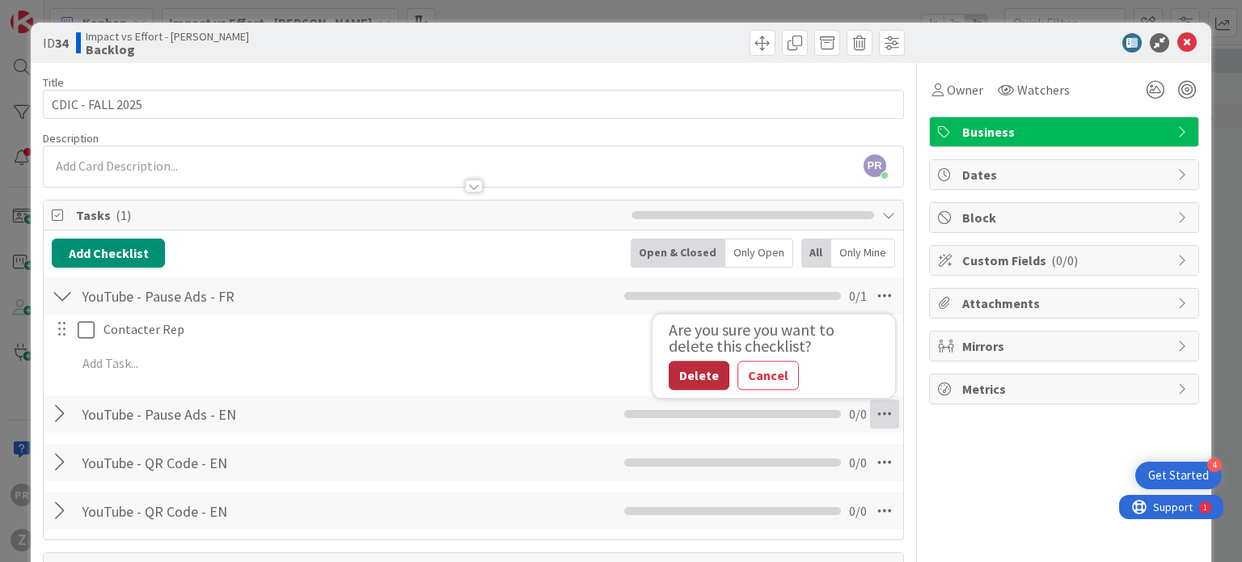
click at [669, 372] on button "Delete" at bounding box center [699, 375] width 61 height 29
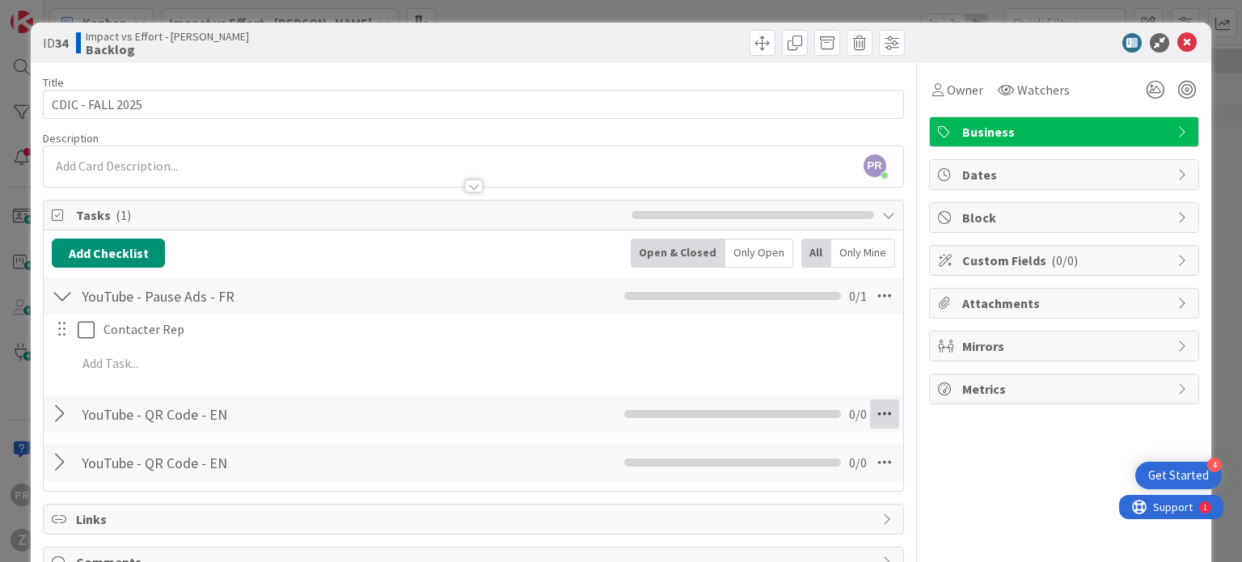
click at [880, 416] on icon at bounding box center [884, 413] width 29 height 29
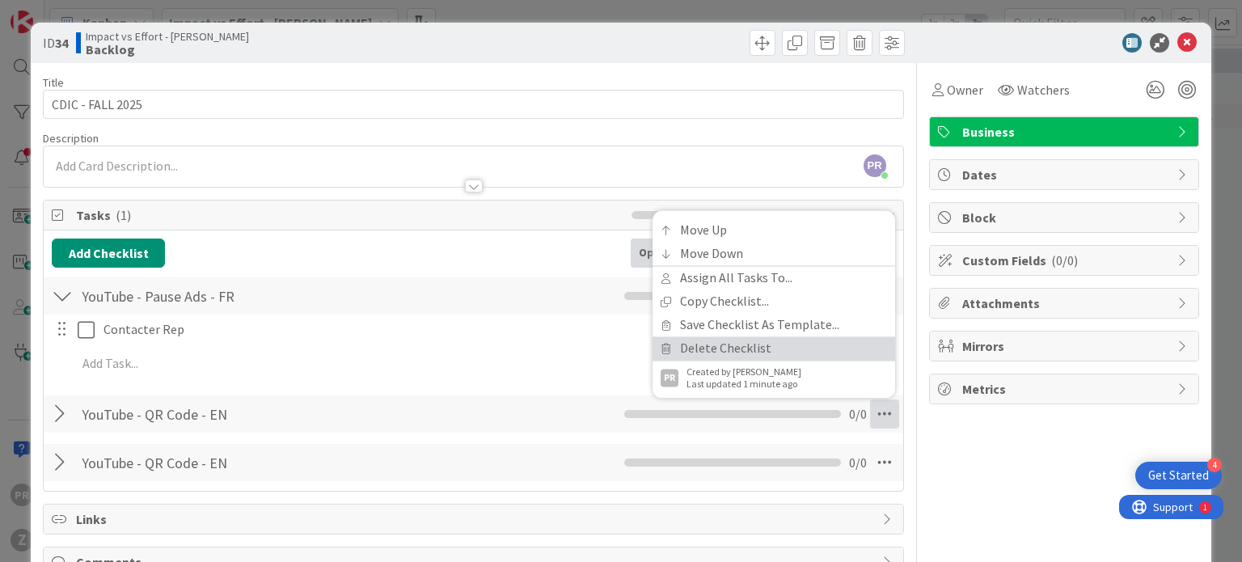
click at [753, 352] on link "Delete Checklist" at bounding box center [774, 347] width 243 height 23
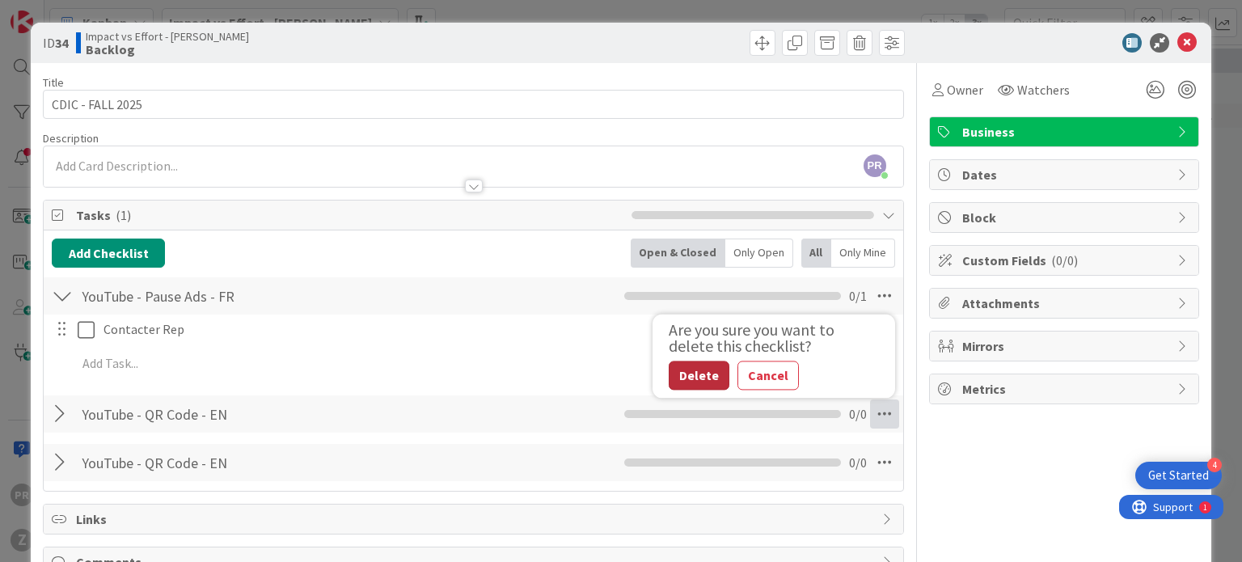
click at [670, 373] on button "Delete" at bounding box center [699, 375] width 61 height 29
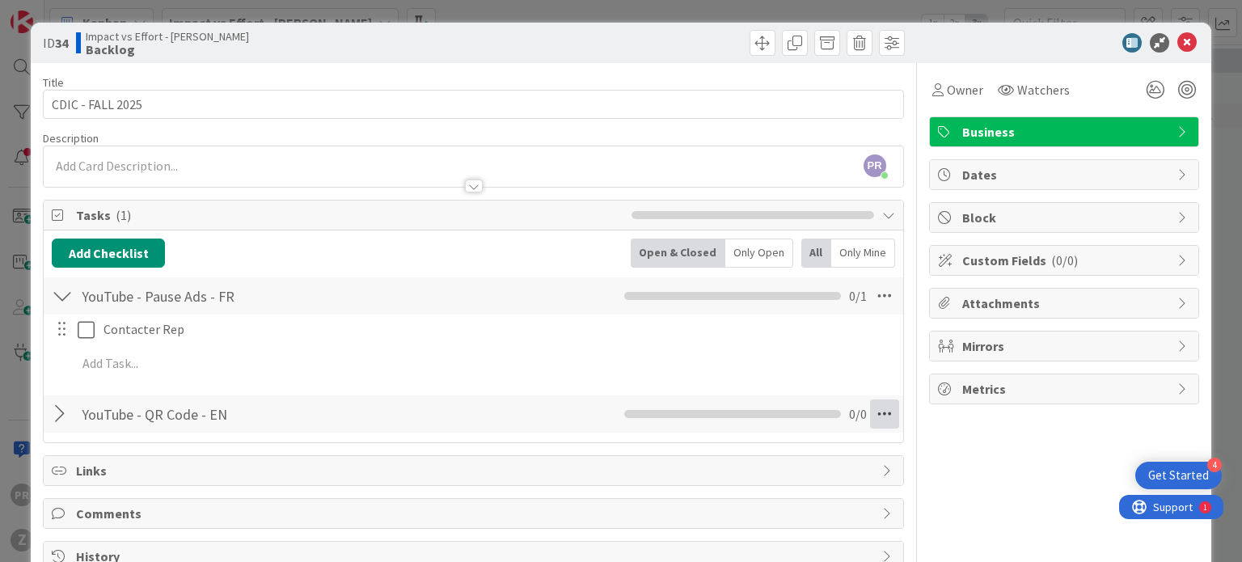
click at [879, 416] on icon at bounding box center [884, 413] width 29 height 29
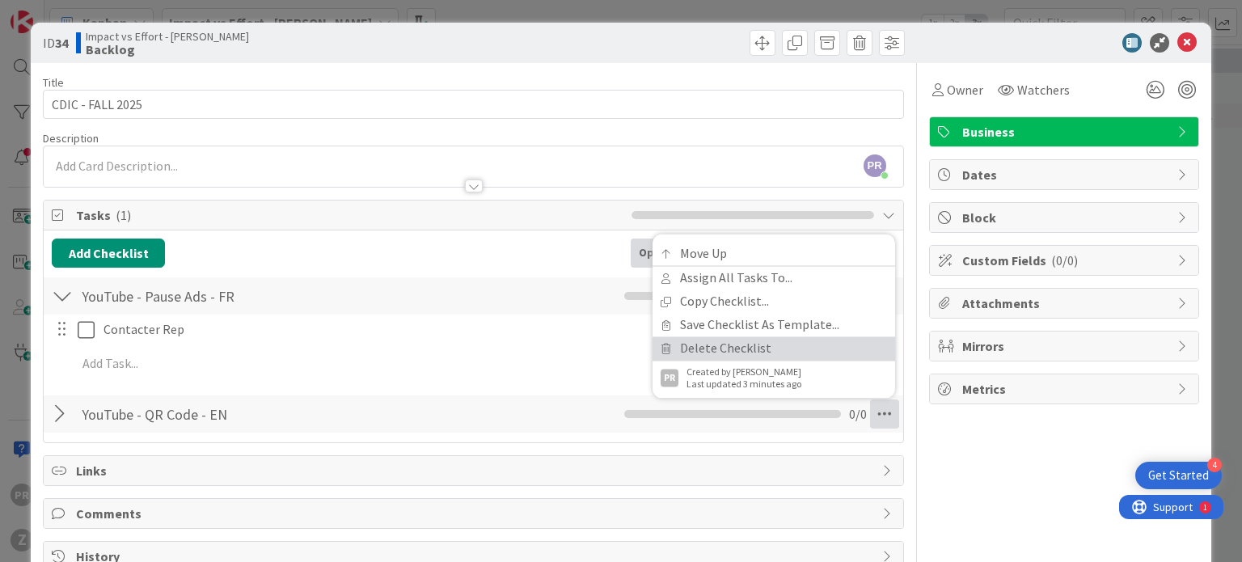
click at [770, 352] on link "Delete Checklist" at bounding box center [774, 347] width 243 height 23
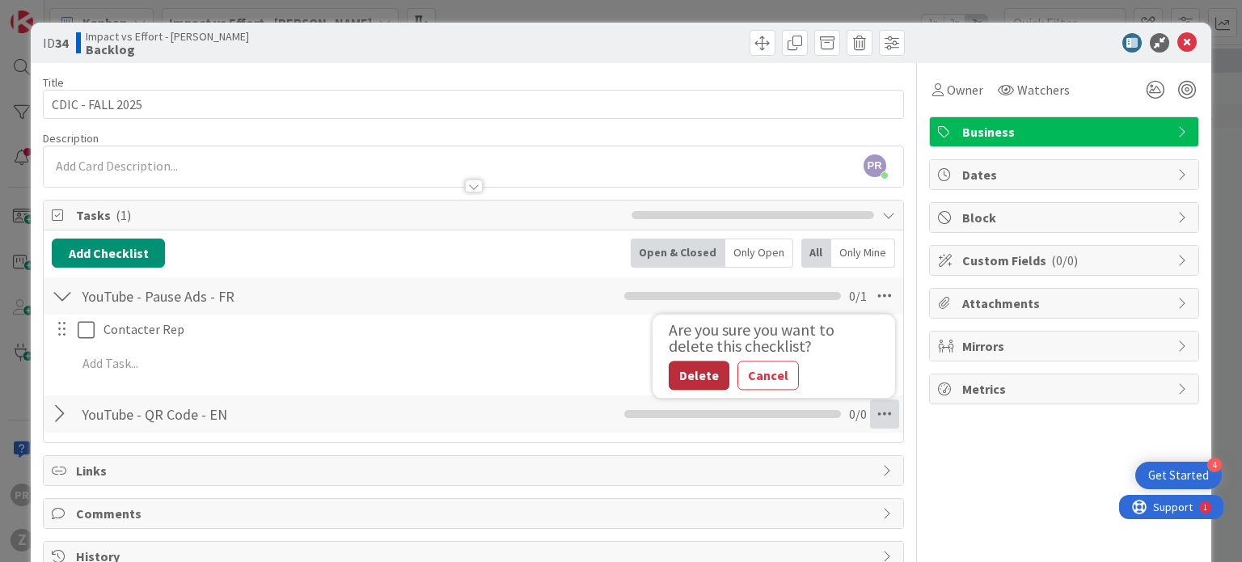
click at [681, 382] on button "Delete" at bounding box center [699, 375] width 61 height 29
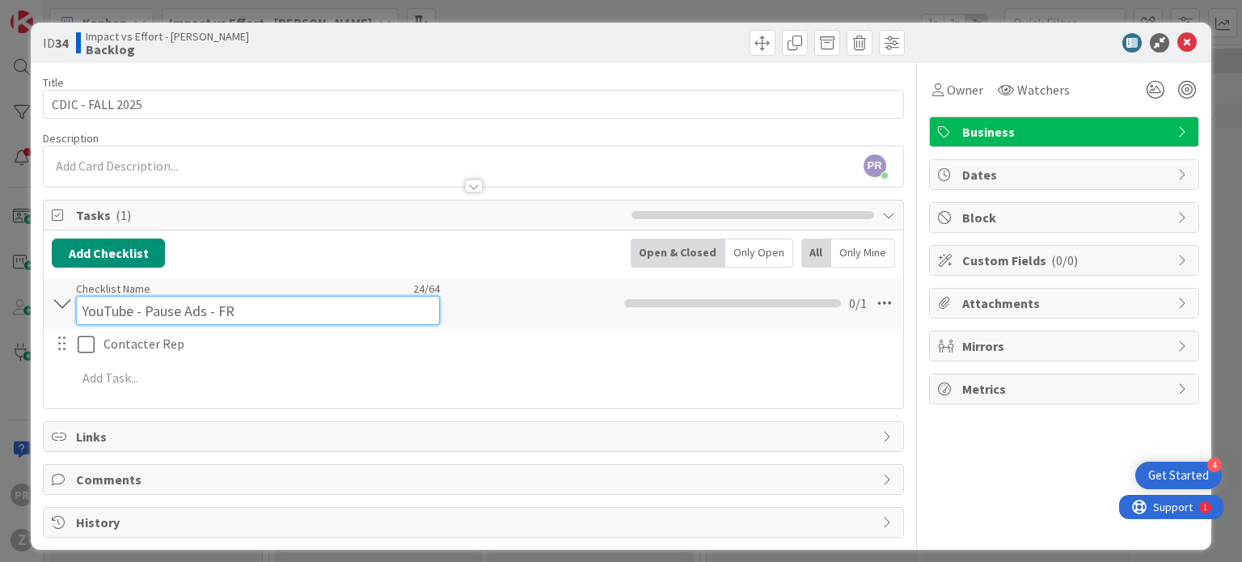
click at [167, 294] on div "Checklist Name 24 / 64 YouTube - Pause Ads - FR" at bounding box center [258, 303] width 364 height 44
drag, startPoint x: 228, startPoint y: 306, endPoint x: 144, endPoint y: 301, distance: 84.3
click at [144, 301] on input "YouTube - Pause Ads - FR" at bounding box center [258, 310] width 364 height 29
type input "YouTube - Reserve"
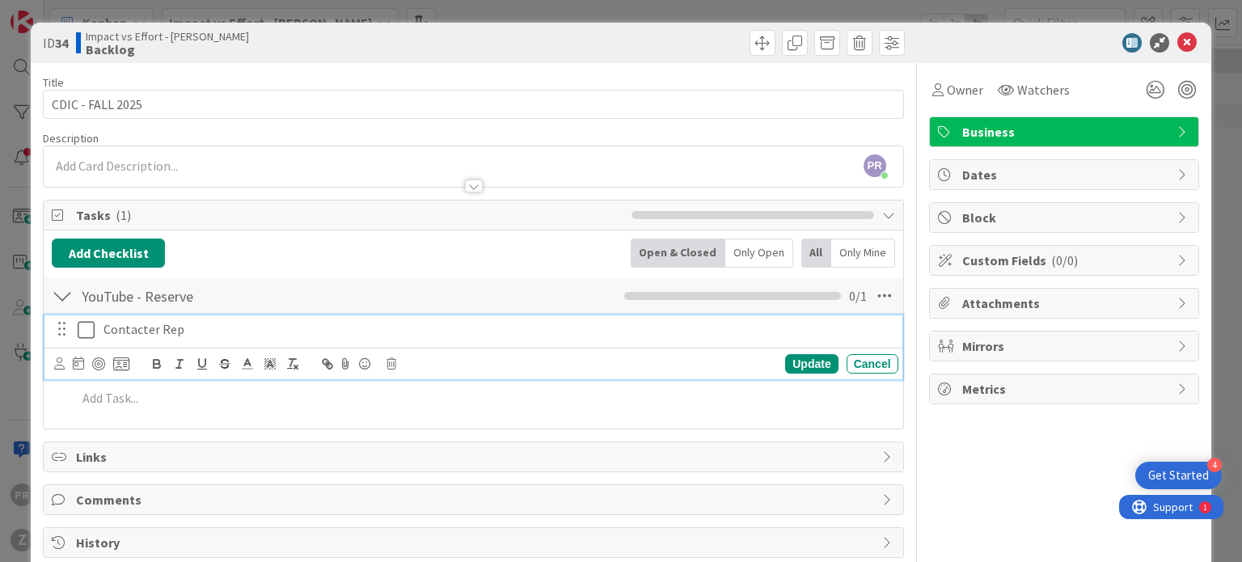
click at [189, 332] on div "Contacter Rep" at bounding box center [497, 329] width 801 height 28
click at [186, 338] on div "Contacter Rep" at bounding box center [497, 329] width 801 height 28
click at [88, 334] on icon at bounding box center [86, 329] width 17 height 19
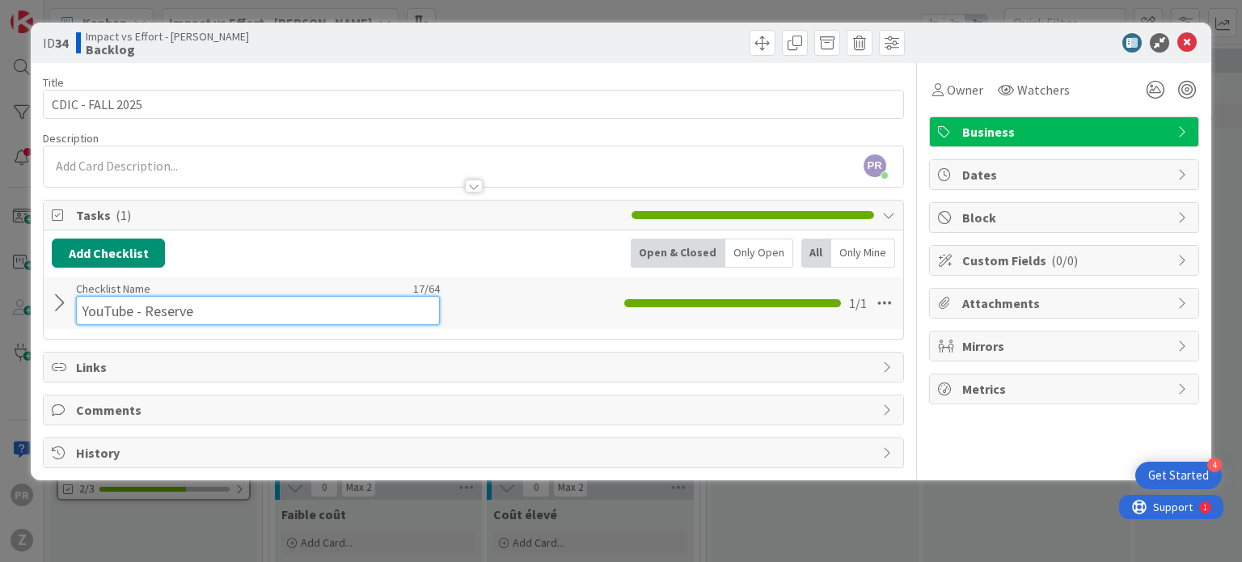
click at [134, 297] on input "YouTube - Reserve" at bounding box center [258, 310] width 364 height 29
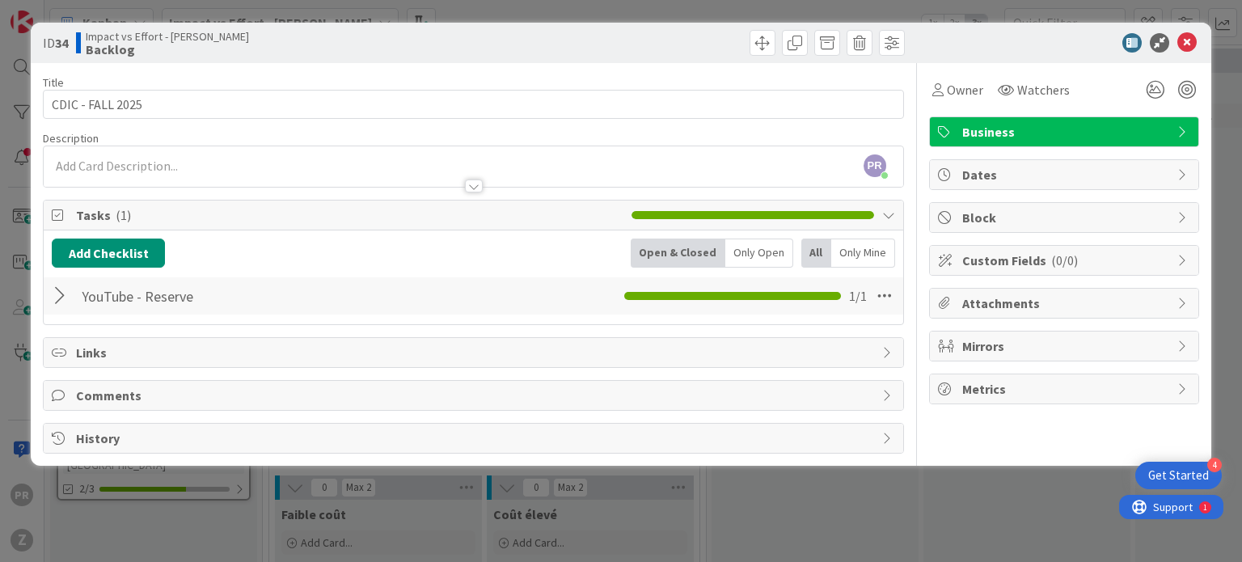
click at [64, 308] on div at bounding box center [62, 295] width 21 height 29
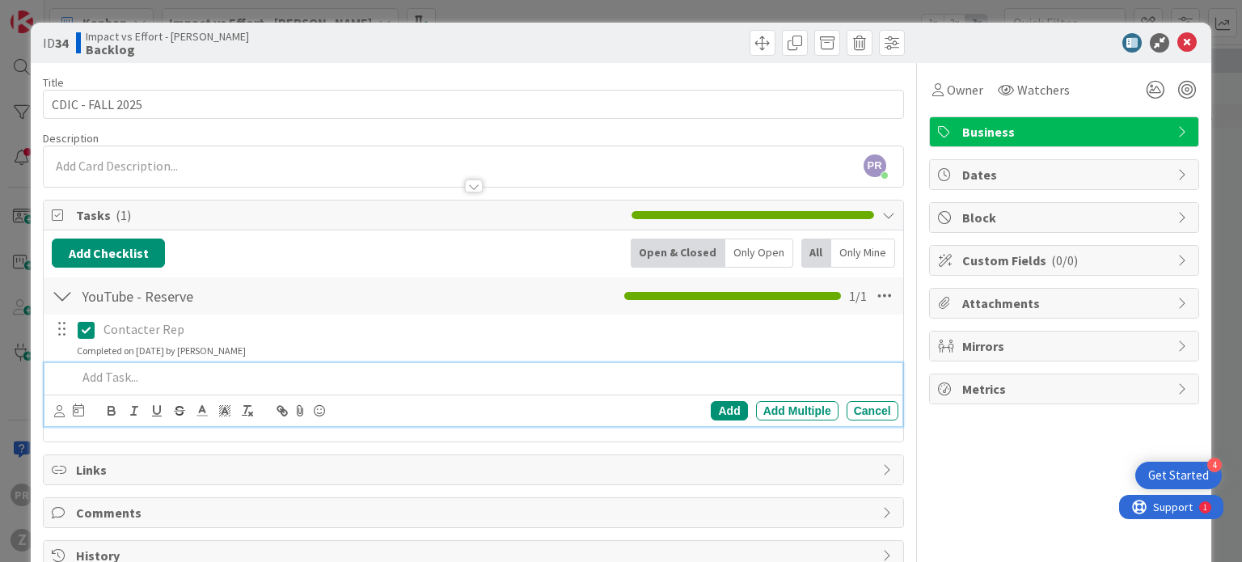
click at [103, 370] on p at bounding box center [484, 377] width 814 height 19
drag, startPoint x: 103, startPoint y: 370, endPoint x: 417, endPoint y: 404, distance: 315.6
click at [417, 404] on div "Add Add Multiple Cancel" at bounding box center [472, 395] width 857 height 64
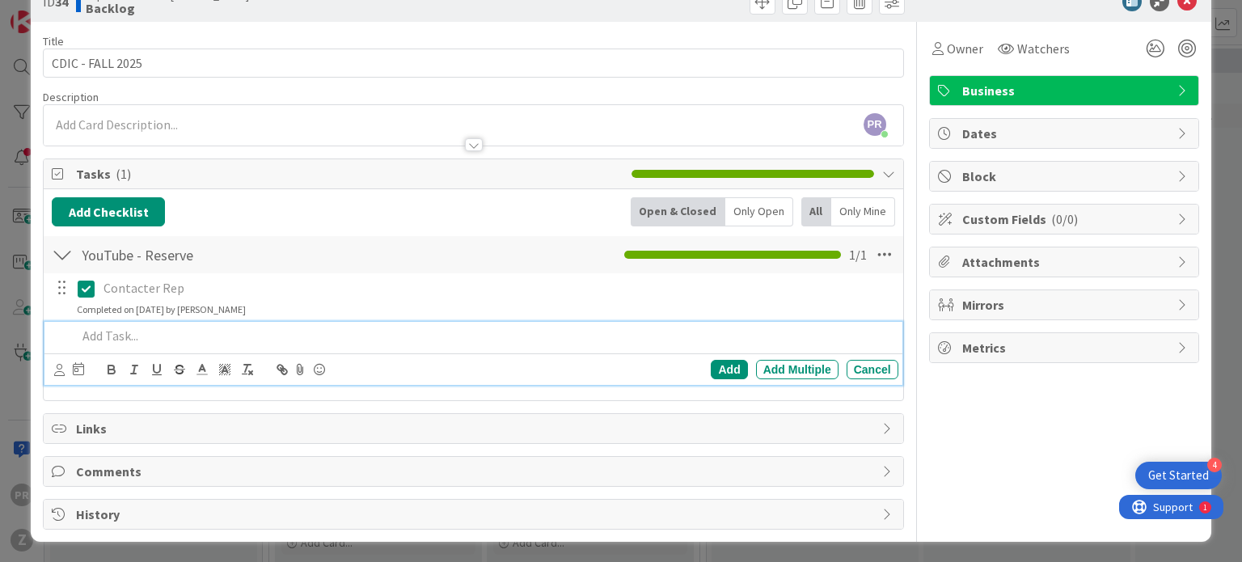
scroll to position [40, 0]
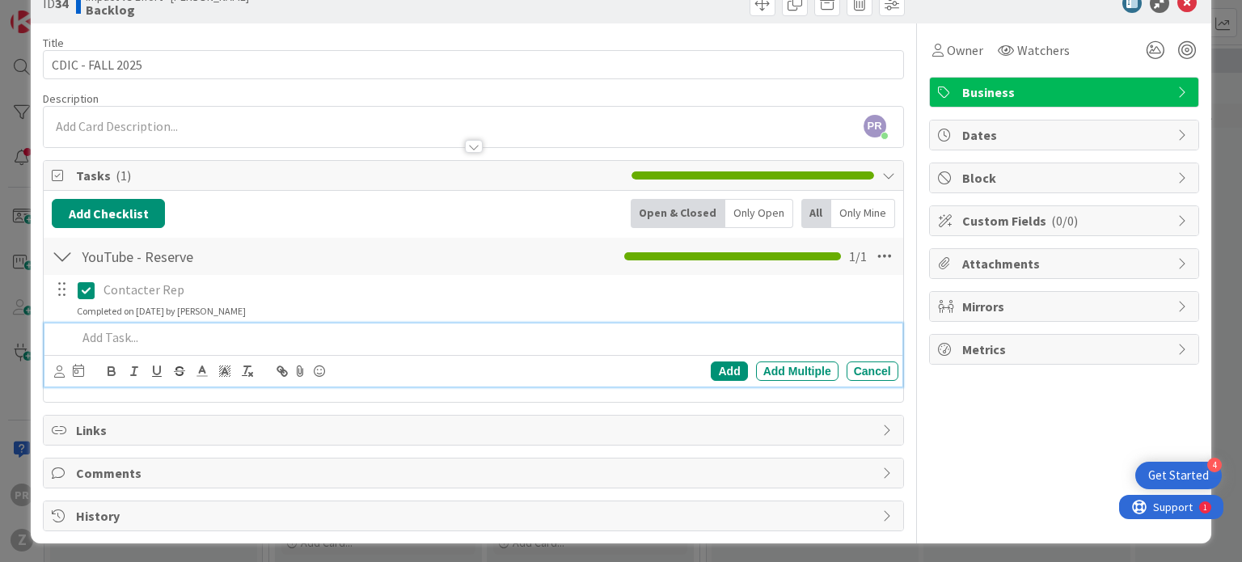
click at [112, 328] on p at bounding box center [484, 337] width 814 height 19
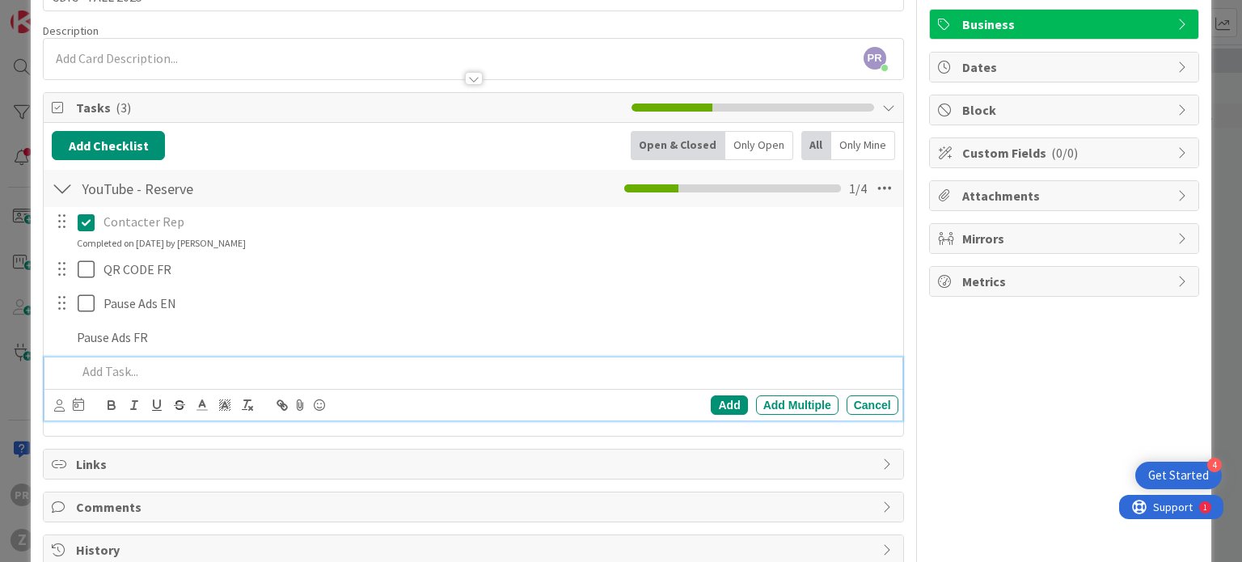
scroll to position [142, 0]
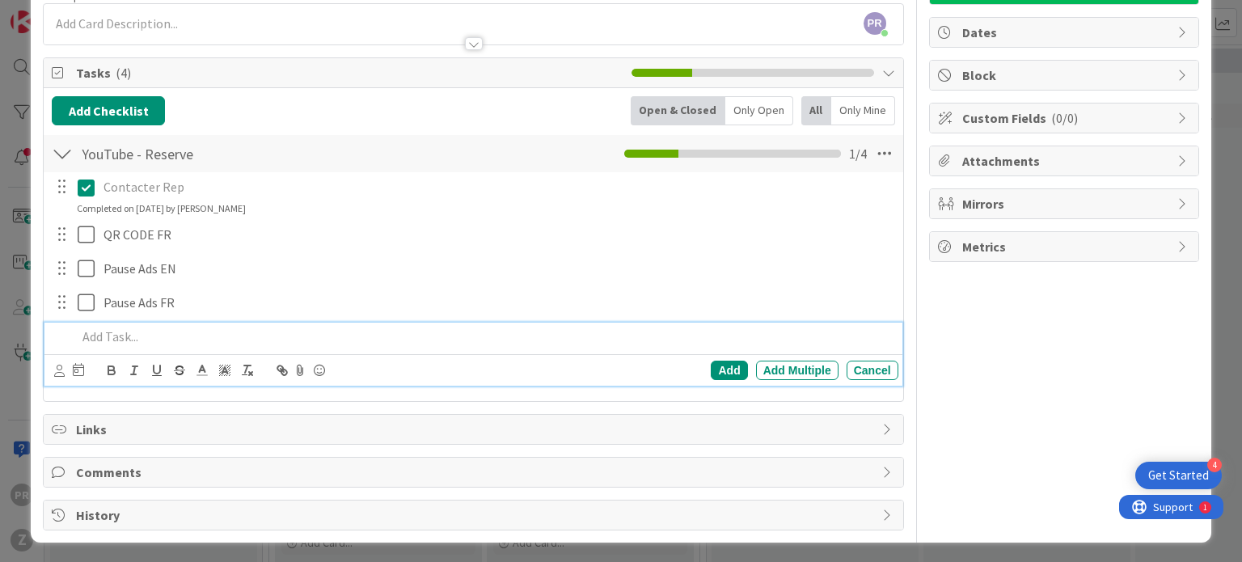
click at [540, 479] on span "Comments" at bounding box center [474, 472] width 797 height 19
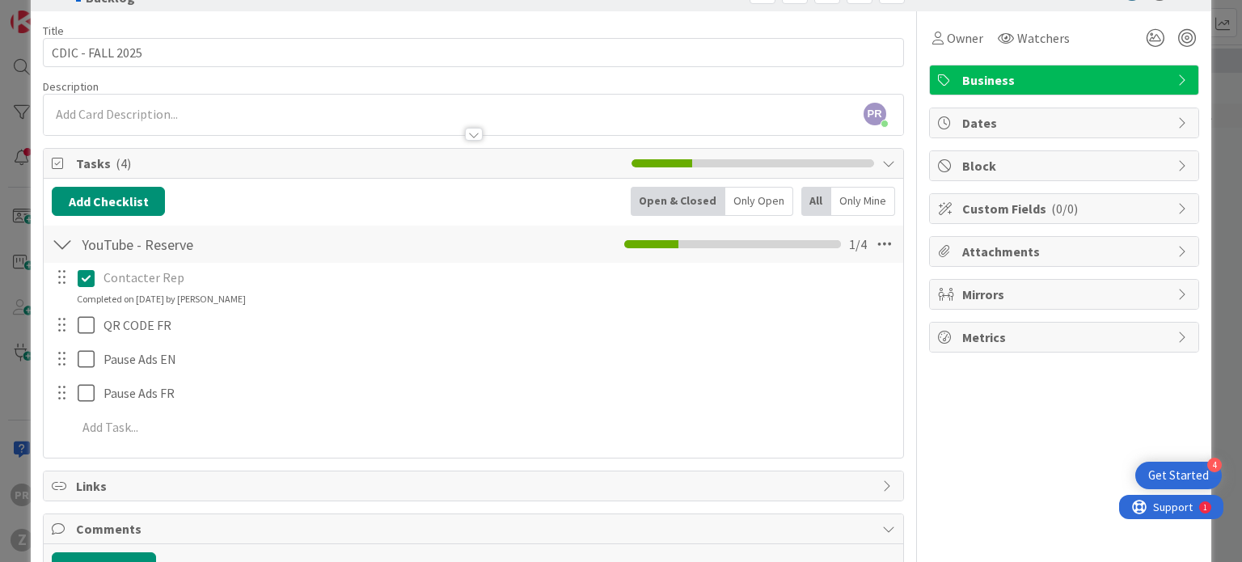
scroll to position [52, 0]
click at [98, 189] on button "Add Checklist" at bounding box center [108, 201] width 113 height 29
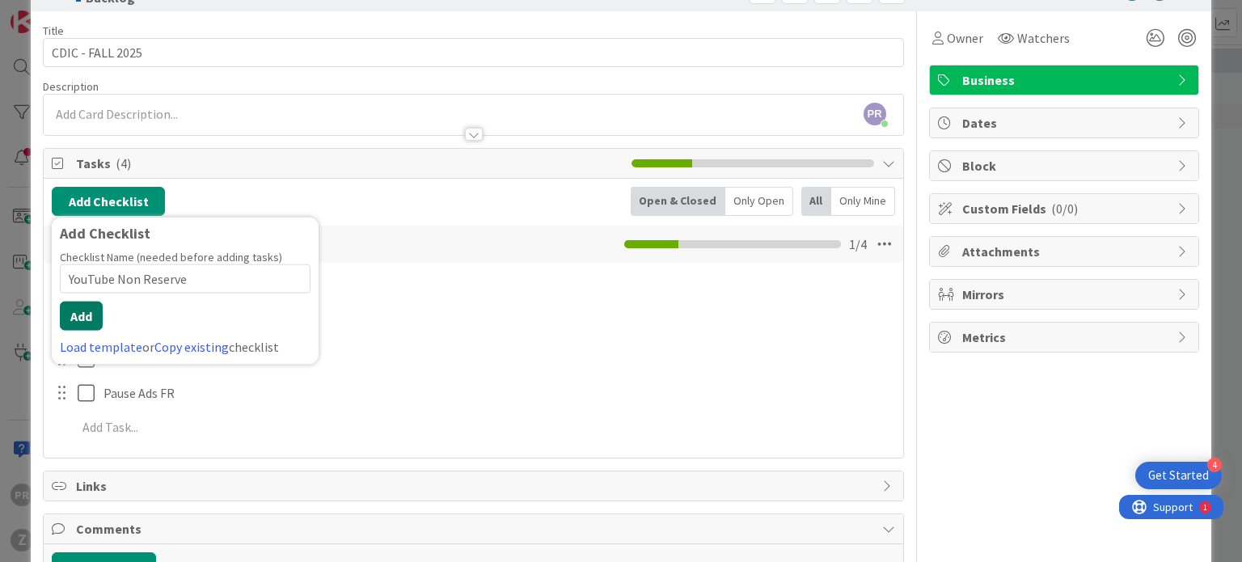
type input "YouTube Non Reserve"
click at [100, 315] on button "Add" at bounding box center [81, 316] width 43 height 29
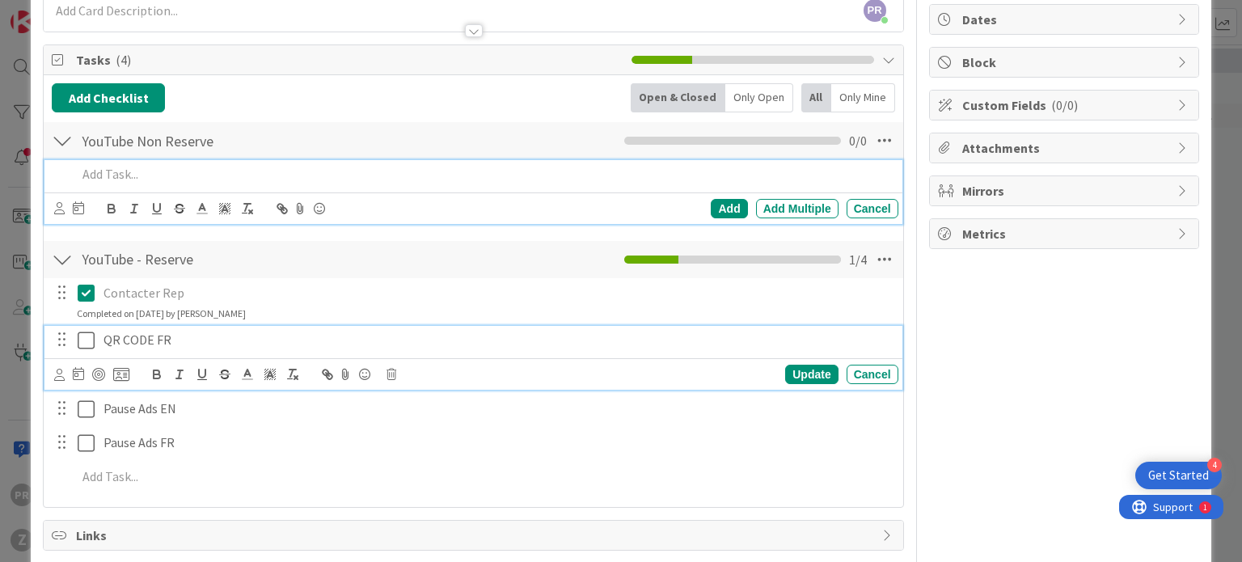
click at [141, 329] on div "QR CODE FR" at bounding box center [497, 340] width 801 height 28
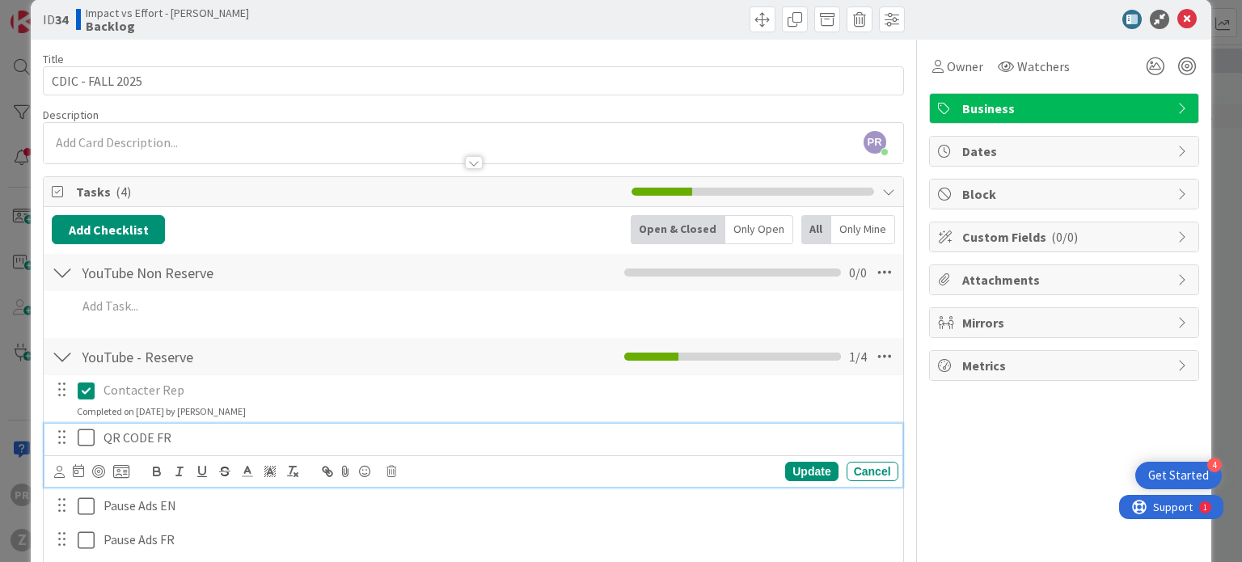
scroll to position [0, 0]
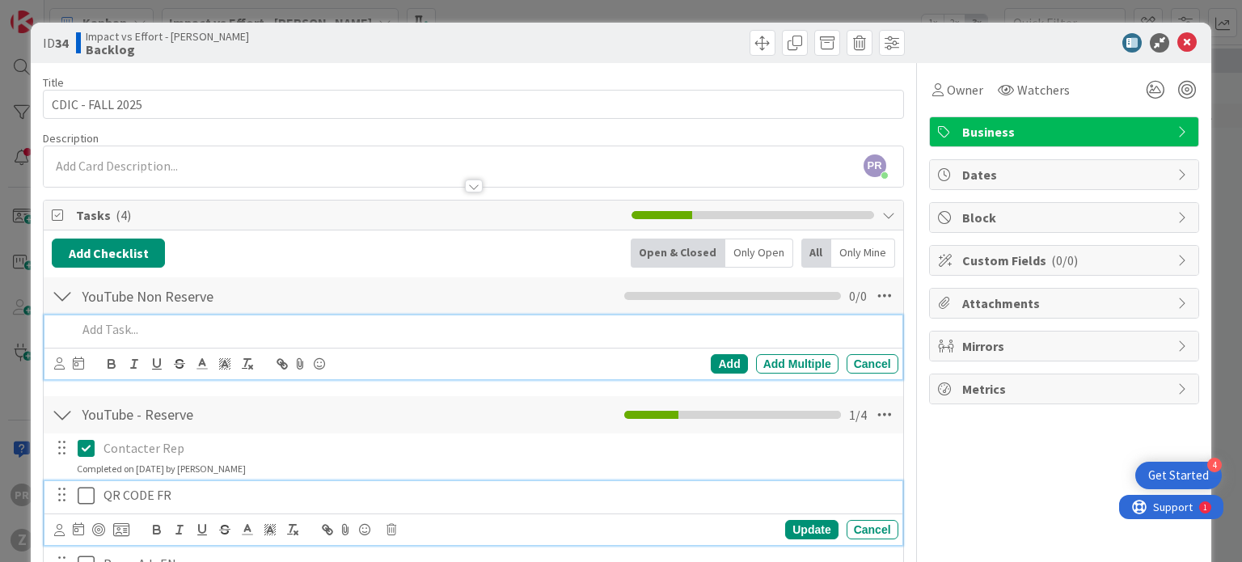
click at [216, 320] on p at bounding box center [484, 329] width 814 height 19
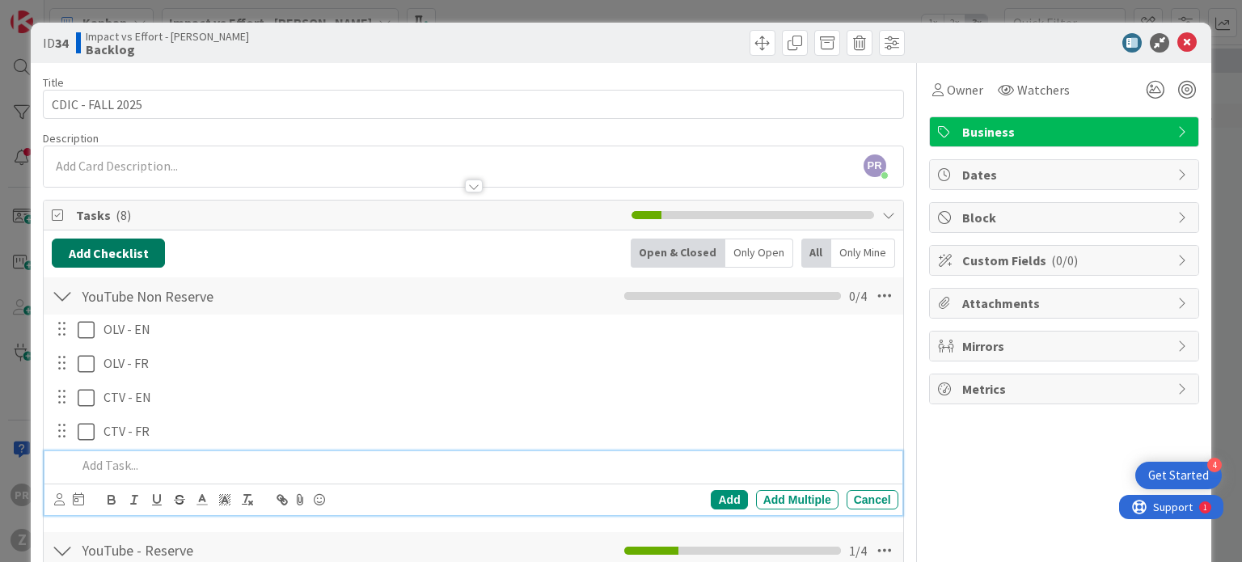
click at [139, 245] on button "Add Checklist" at bounding box center [108, 253] width 113 height 29
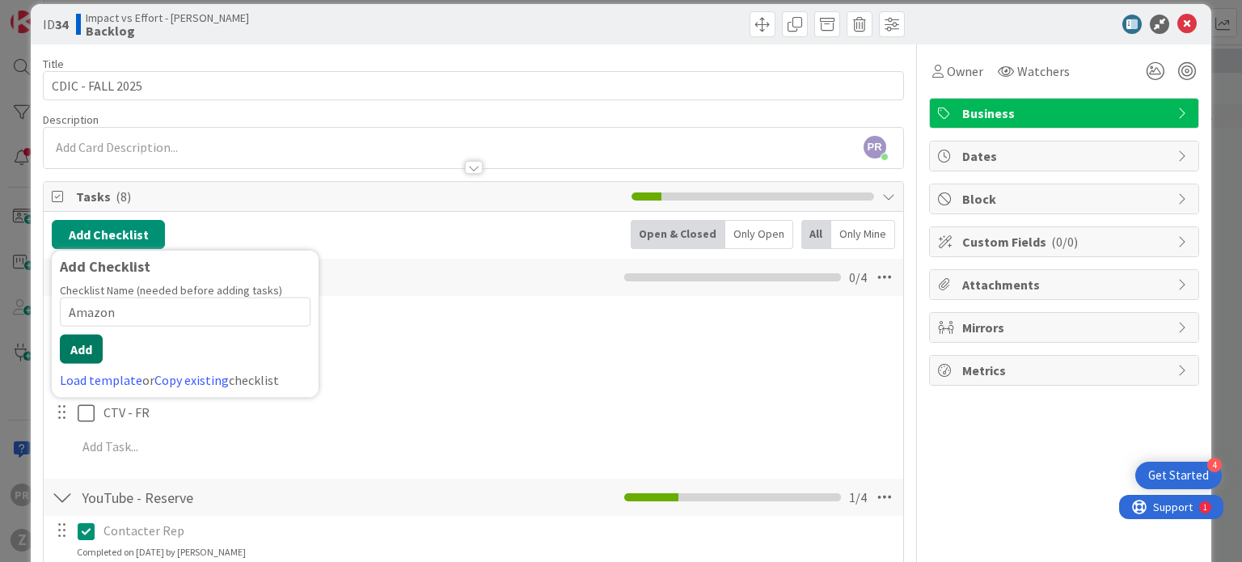
type input "Amazon"
click at [78, 358] on button "Add" at bounding box center [81, 349] width 43 height 29
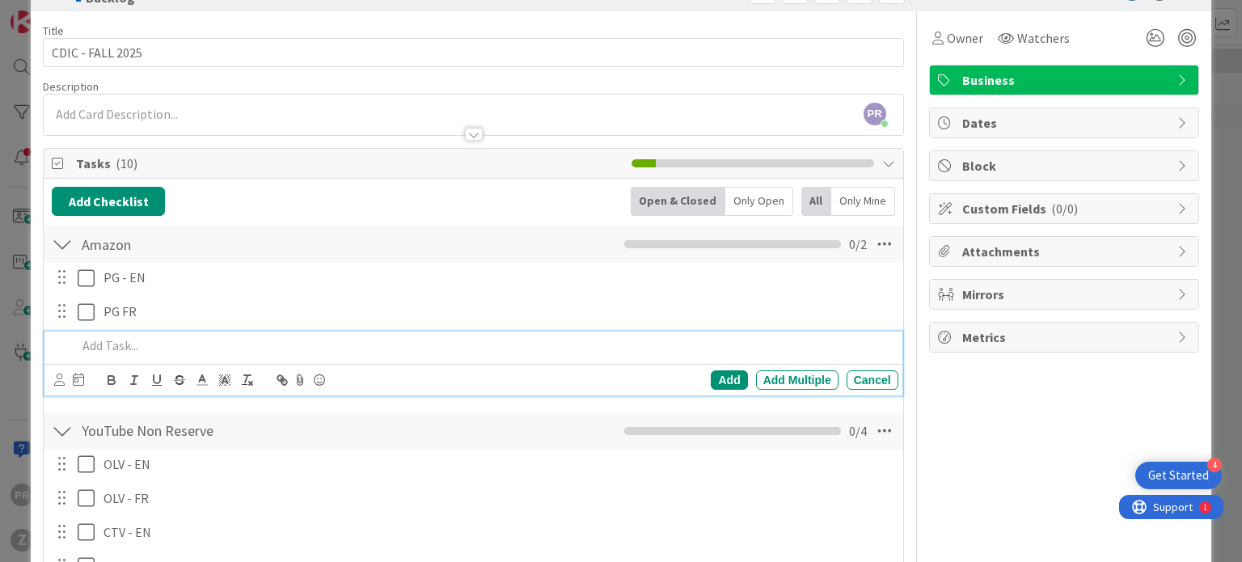
scroll to position [87, 0]
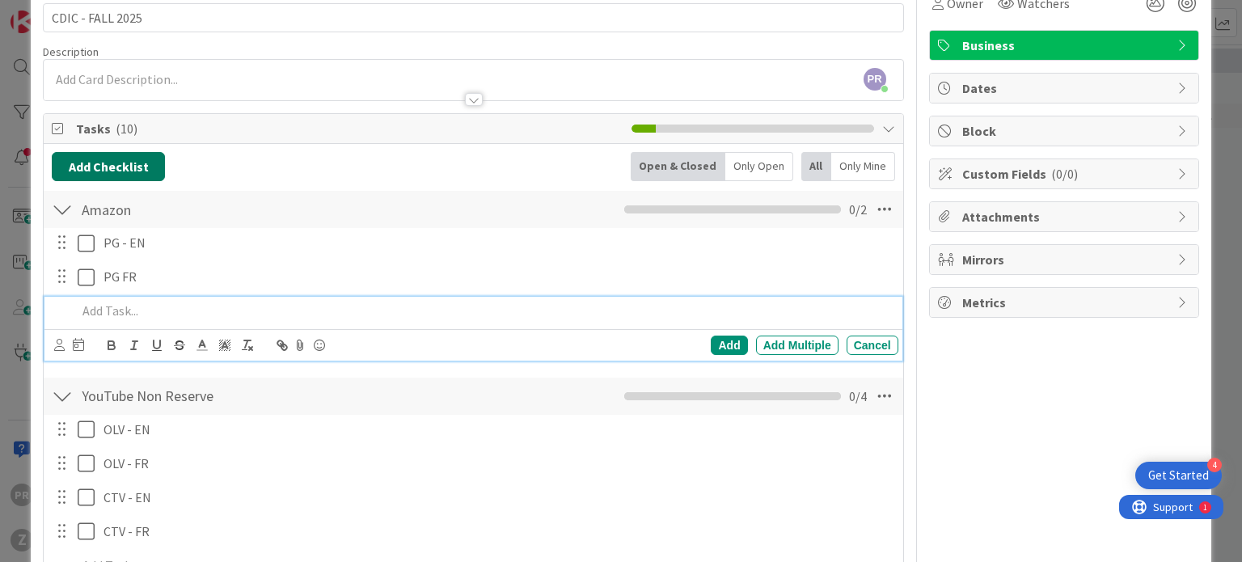
click at [99, 166] on button "Add Checklist" at bounding box center [108, 166] width 113 height 29
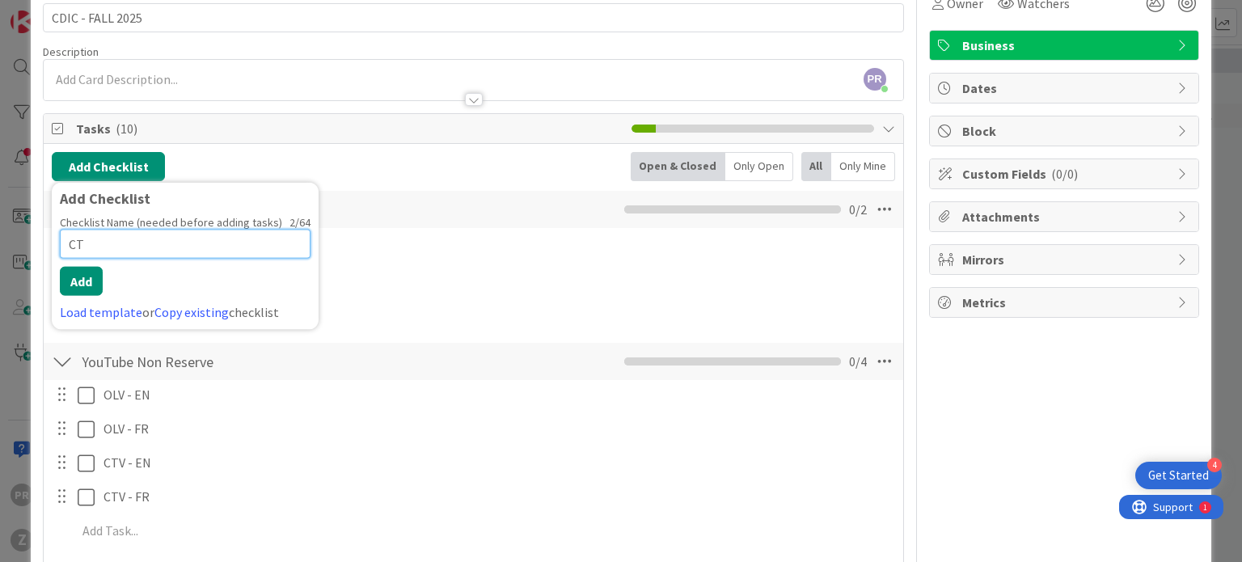
type input "C"
type input "Crave"
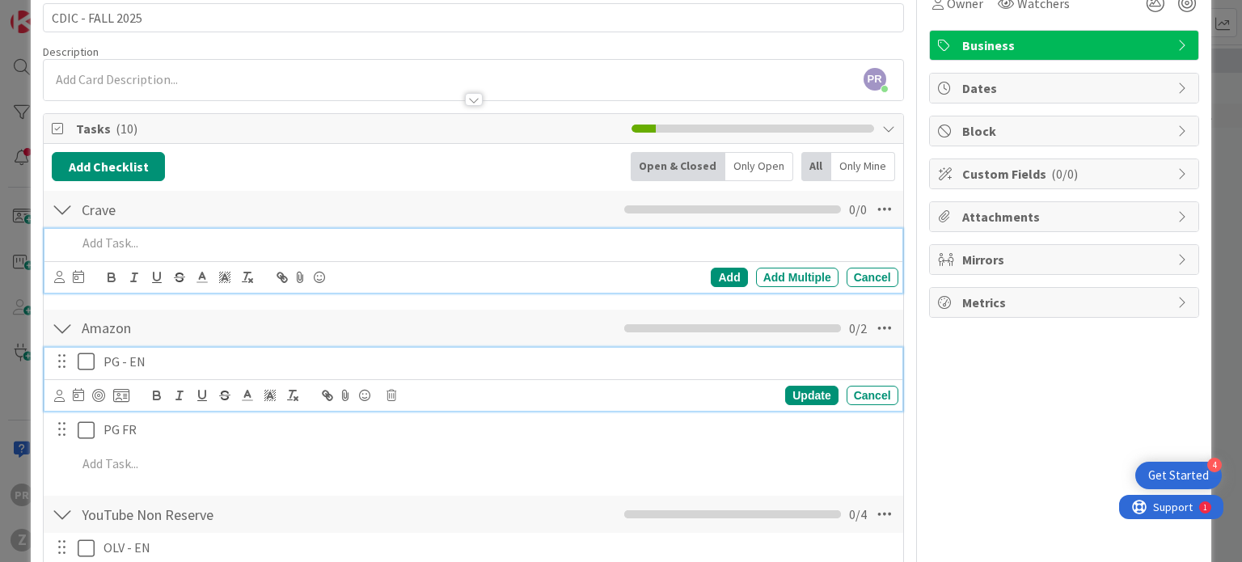
click at [123, 364] on p "PG - EN" at bounding box center [497, 362] width 788 height 19
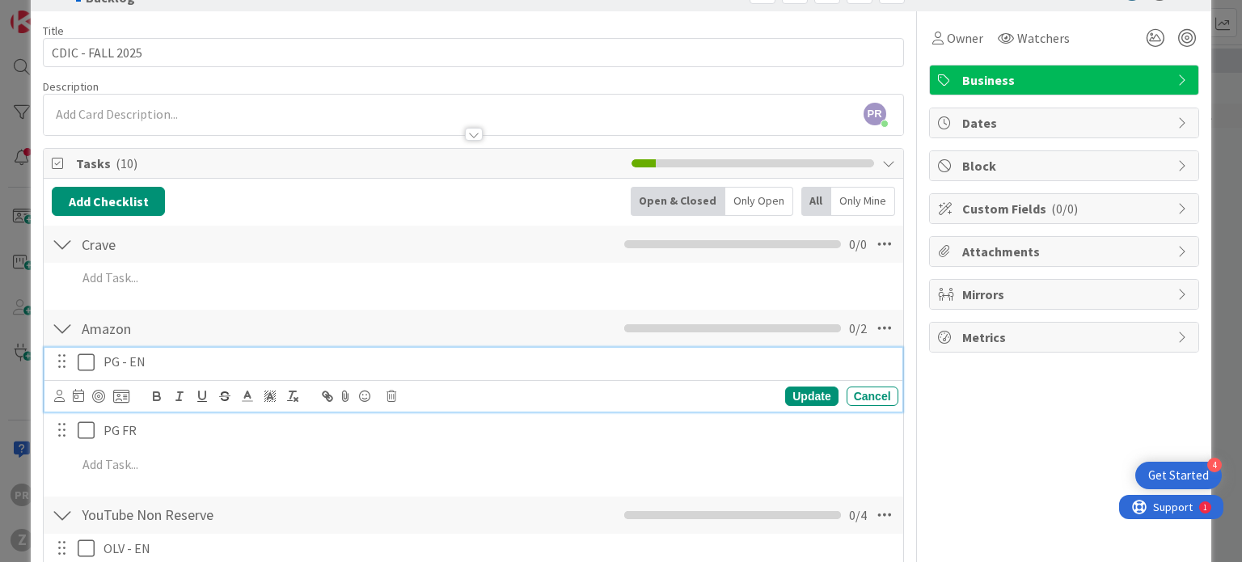
click at [104, 363] on p "PG - EN" at bounding box center [497, 362] width 788 height 19
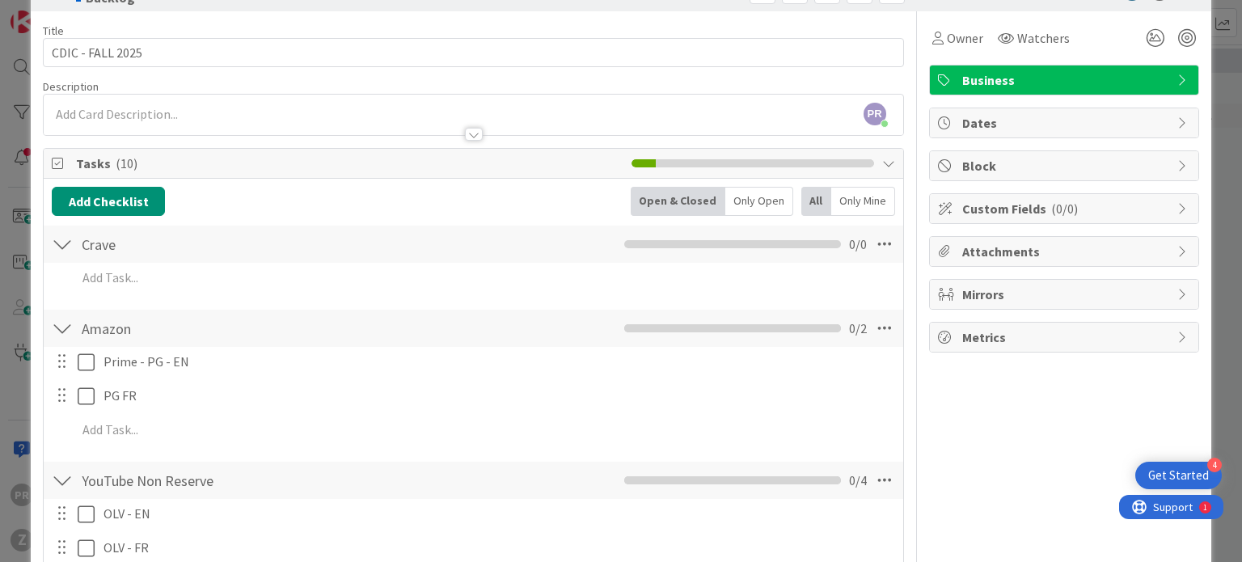
drag, startPoint x: 101, startPoint y: 442, endPoint x: 116, endPoint y: 389, distance: 55.3
click at [116, 389] on div "Prime - PG - EN Update Cancel PG FR Update Cancel Add Add Multiple Cancel" at bounding box center [473, 398] width 843 height 103
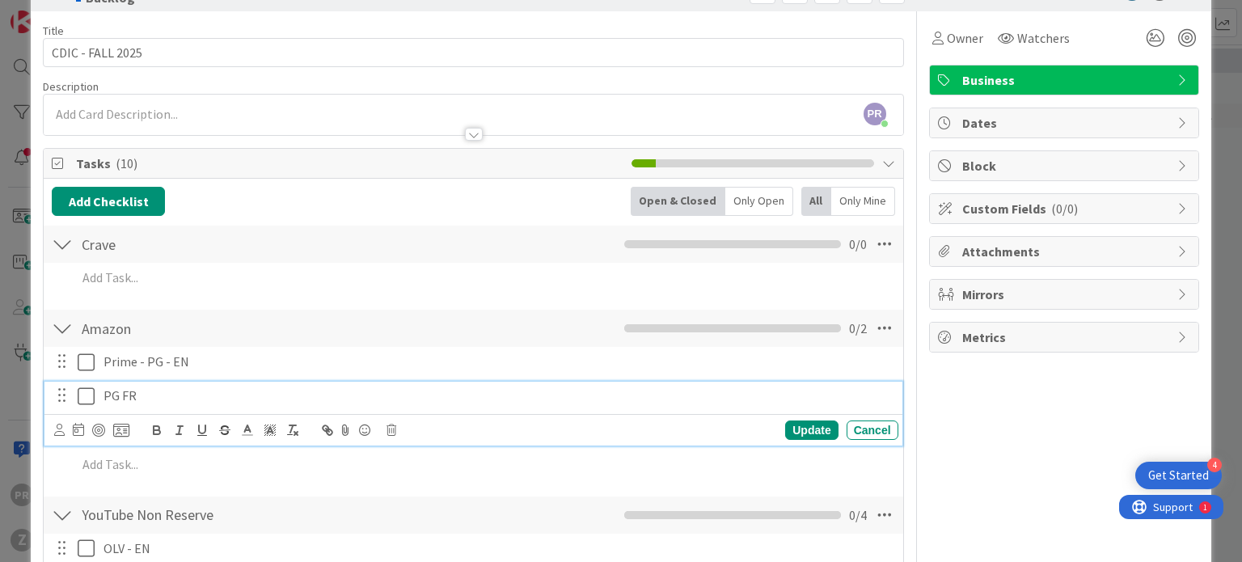
click at [116, 389] on p "PG FR" at bounding box center [497, 396] width 788 height 19
click at [100, 387] on div "PG FR" at bounding box center [497, 396] width 801 height 28
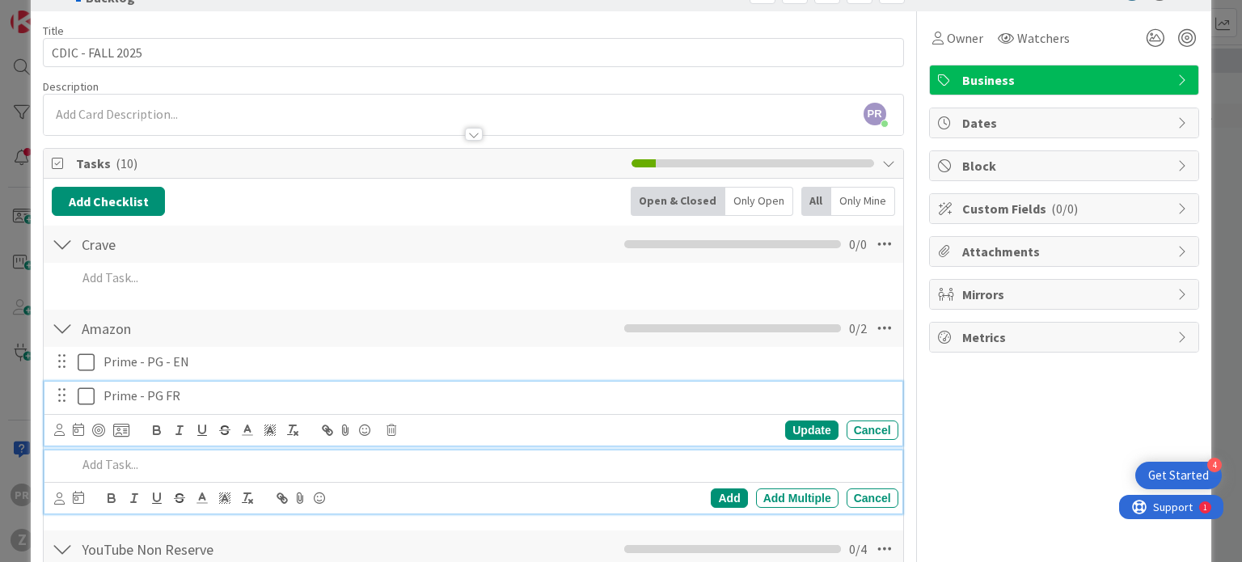
click at [113, 468] on p at bounding box center [484, 464] width 814 height 19
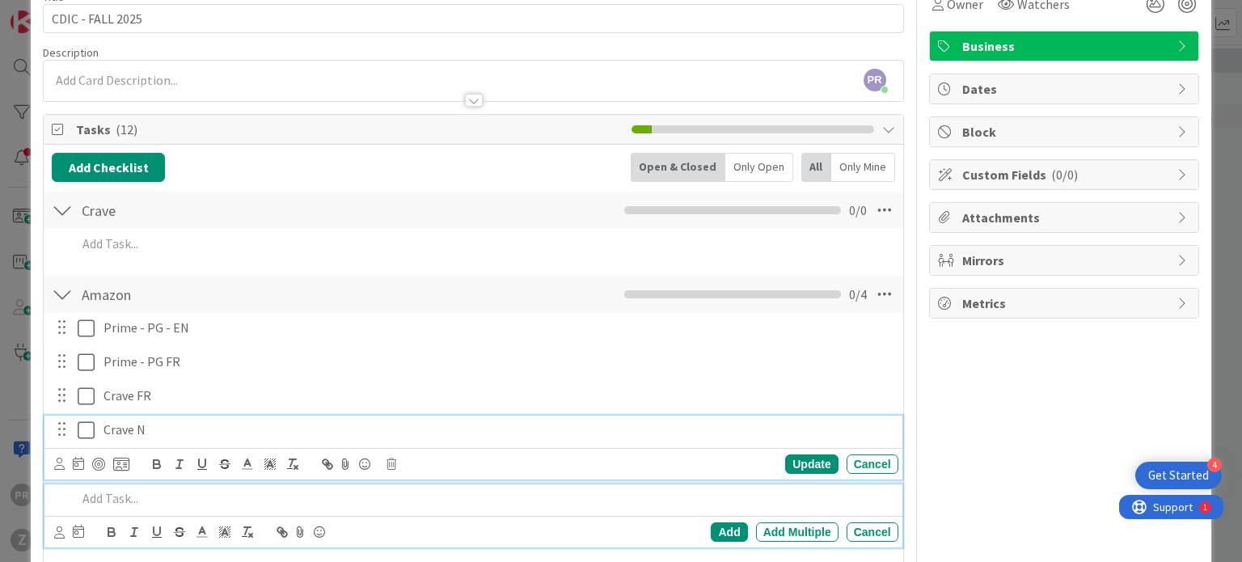
scroll to position [120, 0]
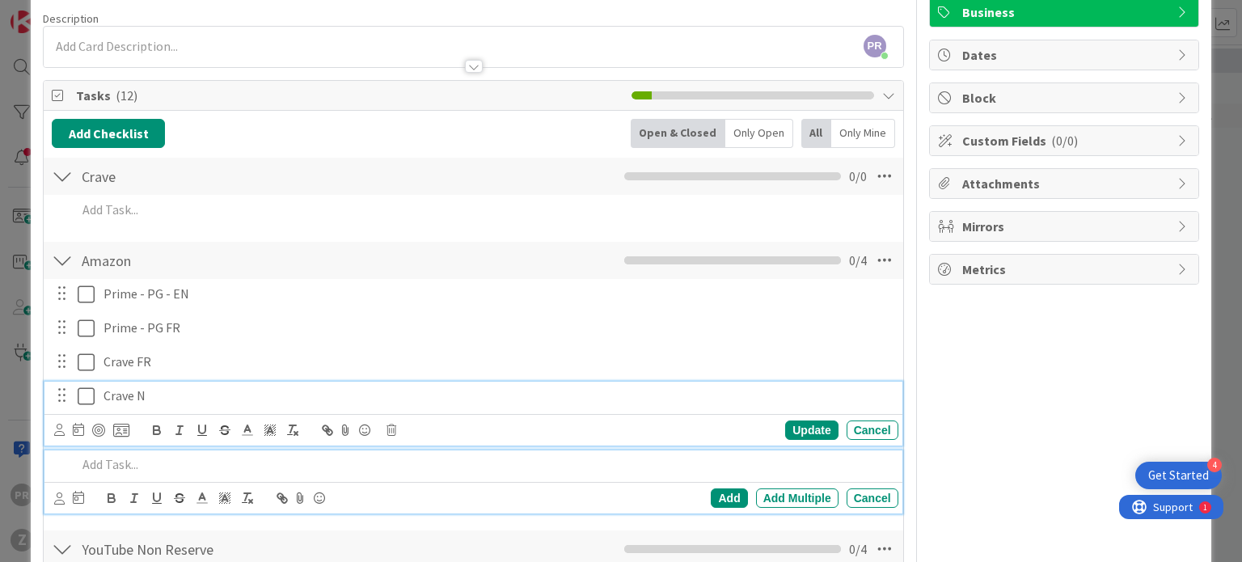
click at [115, 436] on div "Crave N Update Cancel" at bounding box center [472, 414] width 857 height 64
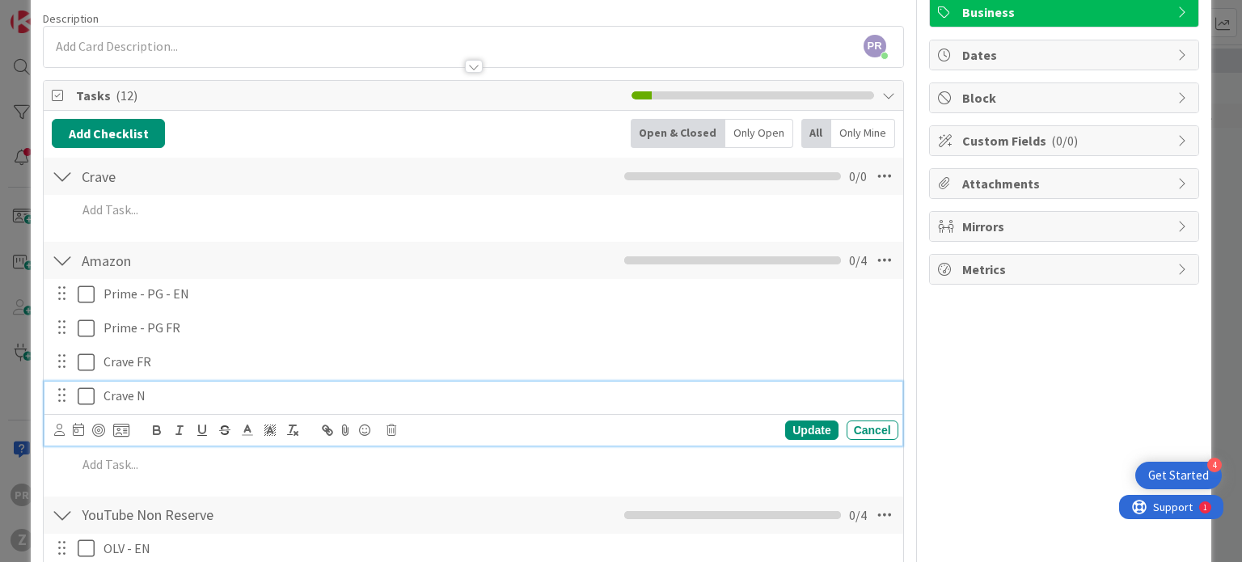
click at [115, 436] on div at bounding box center [91, 429] width 75 height 19
click at [133, 391] on p "Crave N" at bounding box center [497, 396] width 788 height 19
click at [135, 391] on p "Crave N" at bounding box center [497, 396] width 788 height 19
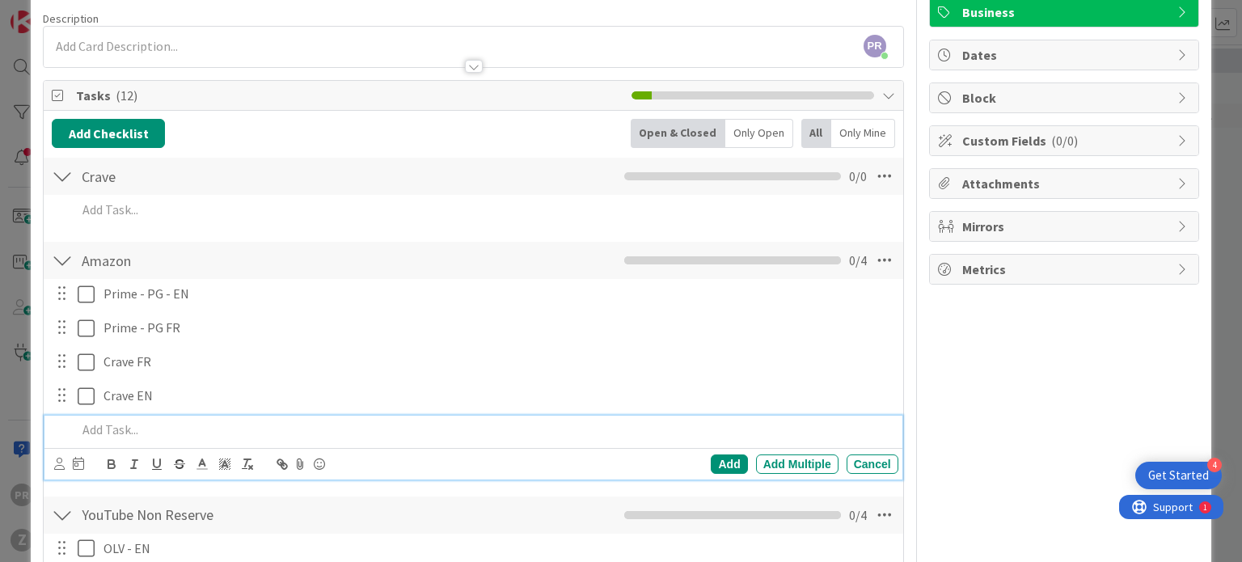
click at [104, 426] on p at bounding box center [484, 429] width 814 height 19
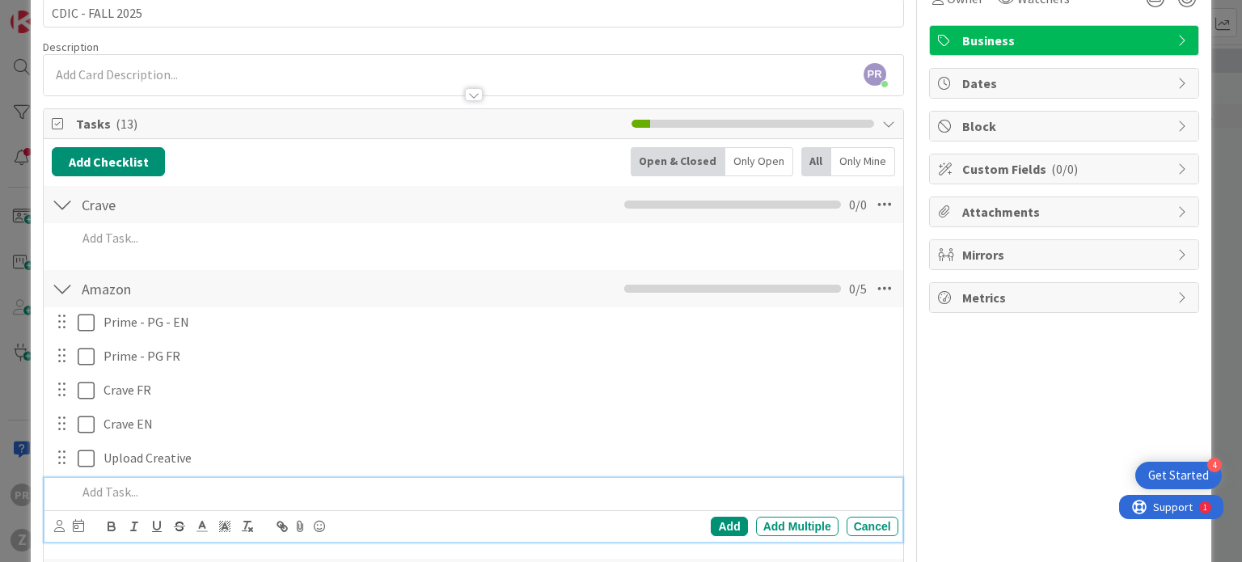
scroll to position [90, 0]
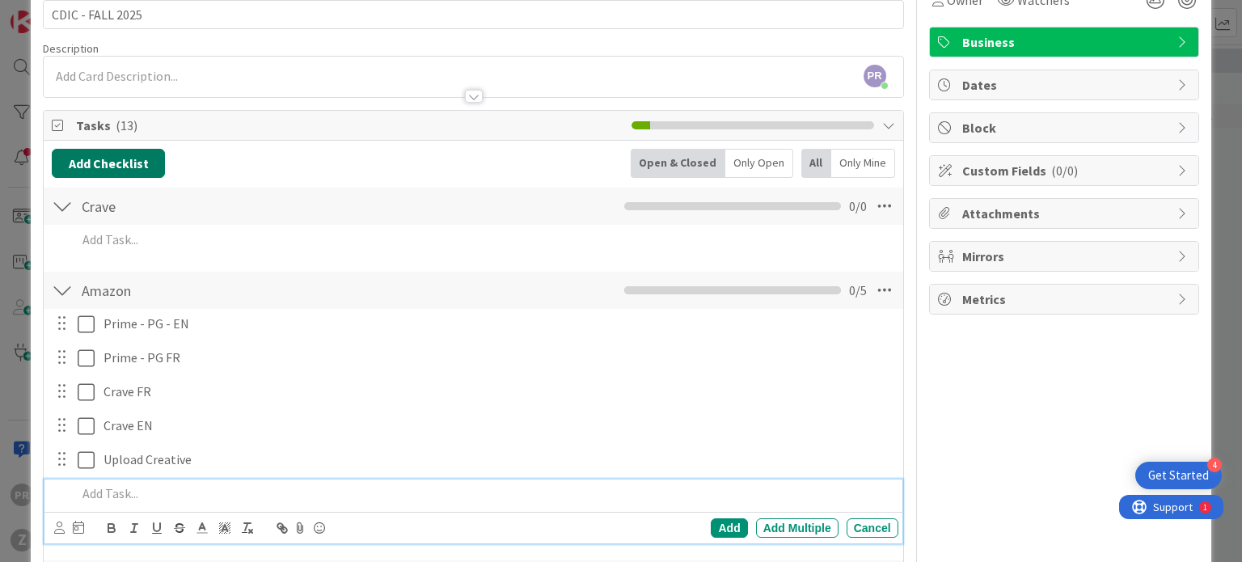
click at [107, 153] on button "Add Checklist" at bounding box center [108, 163] width 113 height 29
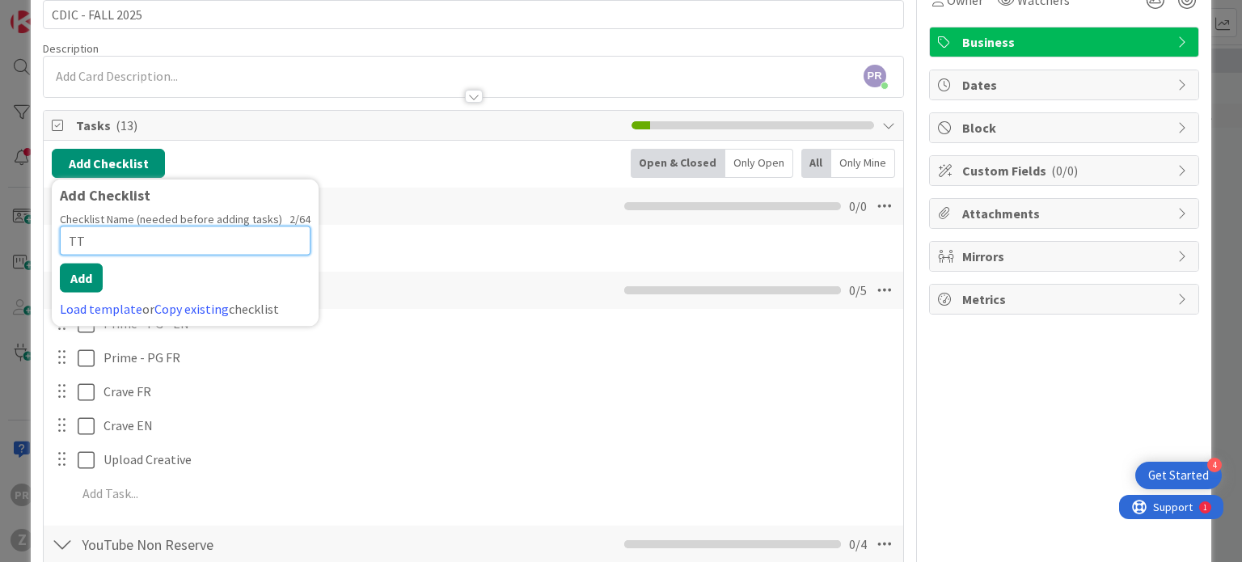
type input "TTD"
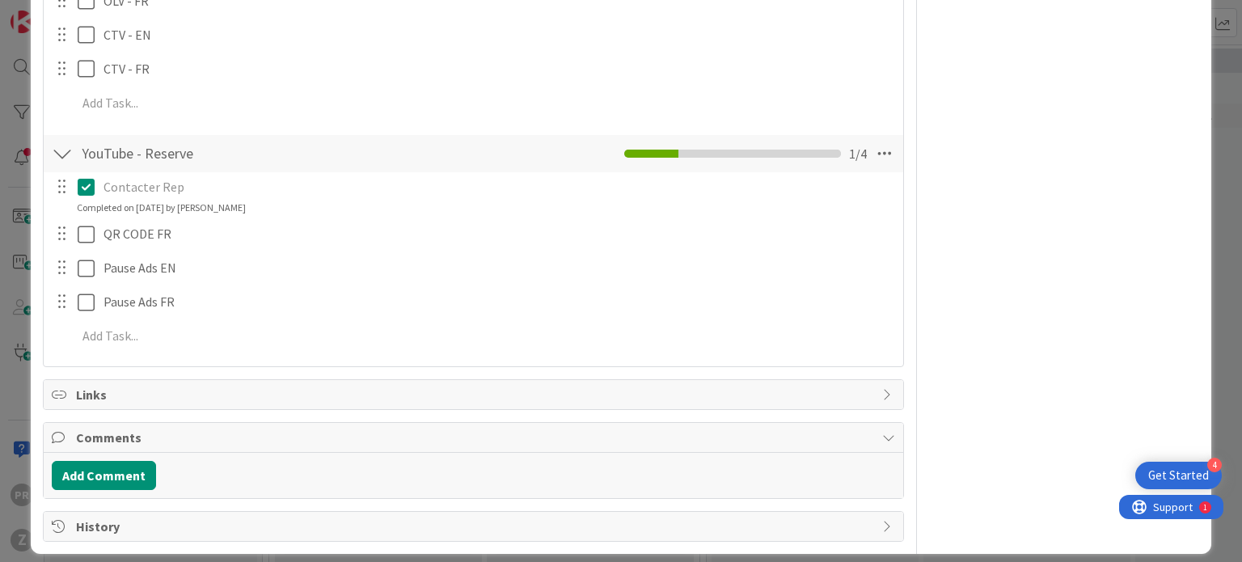
scroll to position [990, 0]
